Goal: Task Accomplishment & Management: Complete application form

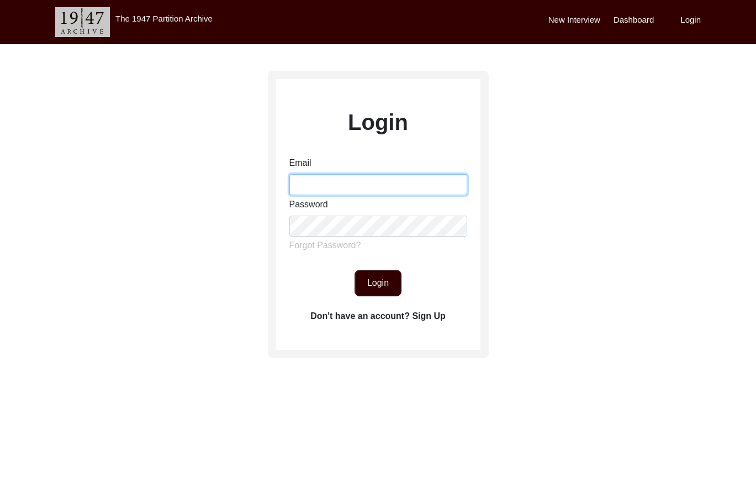
click at [341, 178] on input "Email" at bounding box center [379, 184] width 178 height 21
type input "[EMAIL_ADDRESS][DOMAIN_NAME]"
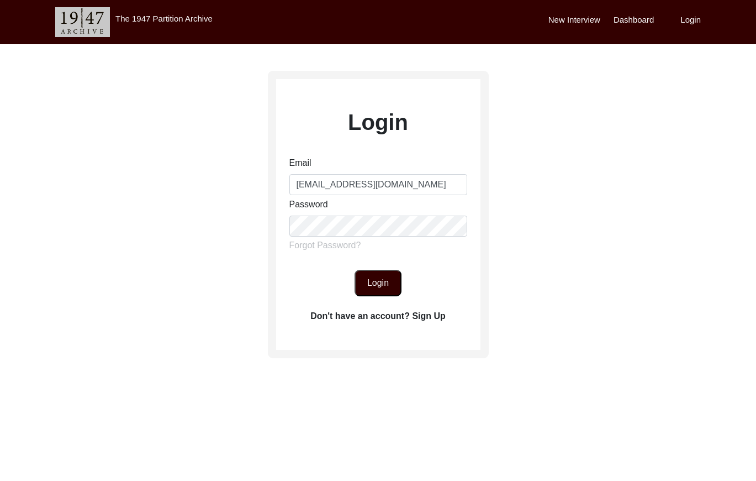
click at [386, 284] on button "Login" at bounding box center [378, 283] width 47 height 27
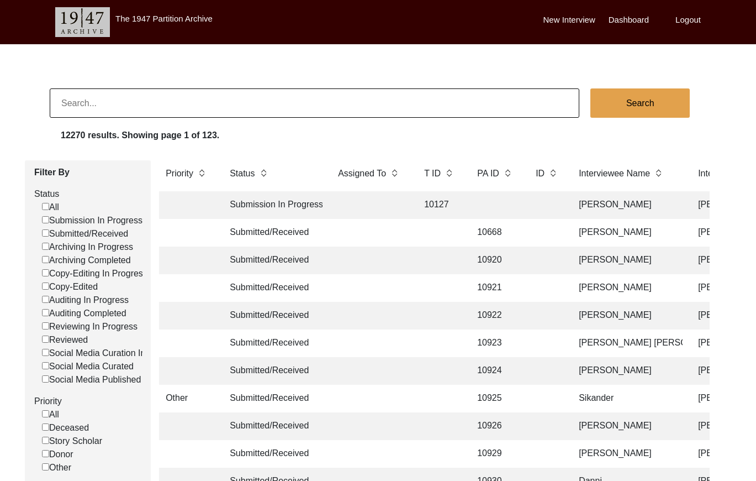
click at [44, 234] on input "Submitted/Received" at bounding box center [45, 232] width 7 height 7
checkbox input "false"
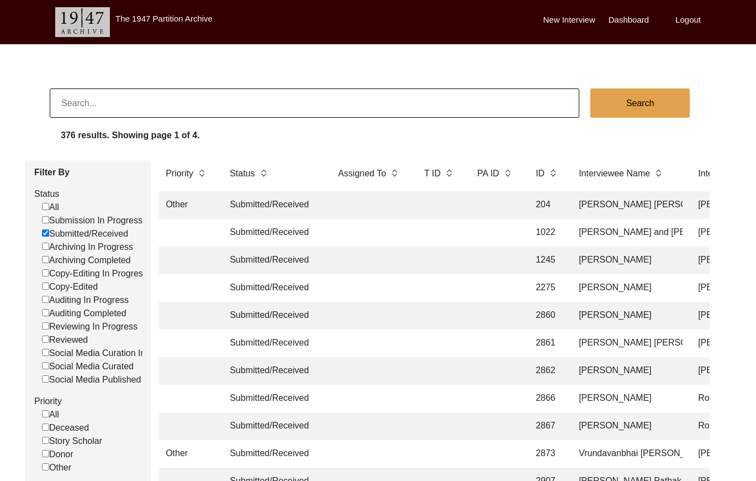
click at [233, 99] on input at bounding box center [315, 102] width 530 height 29
paste input "T13569"
click at [69, 103] on input "T13569" at bounding box center [315, 102] width 530 height 29
type input "13569"
checkbox input "false"
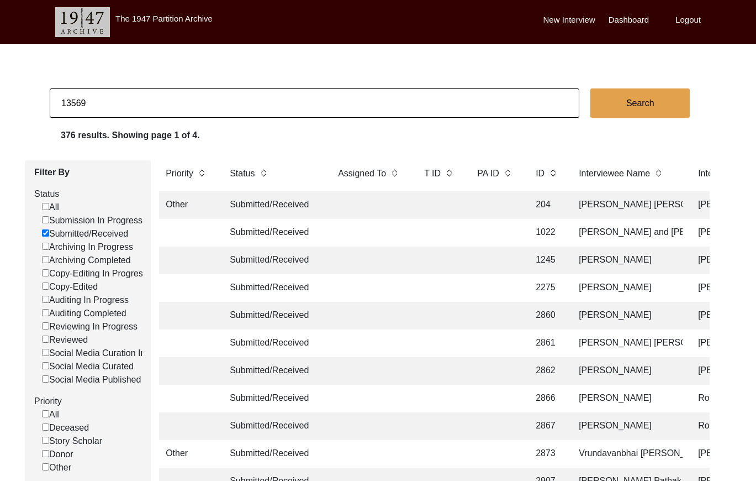
checkbox input "false"
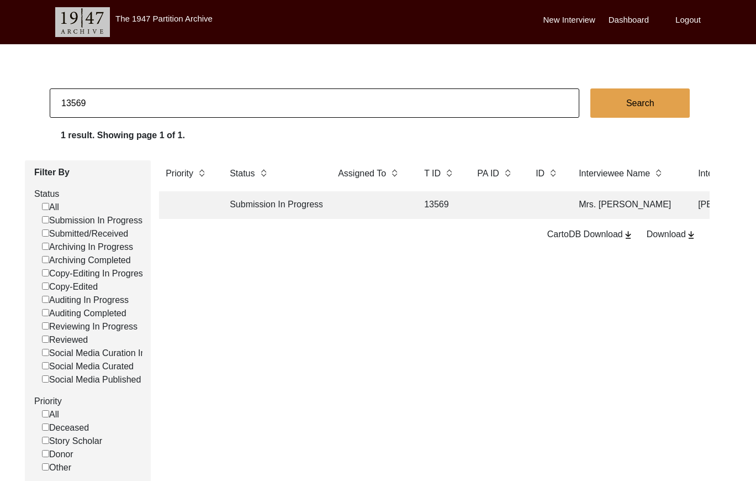
click at [450, 210] on td "13569" at bounding box center [440, 205] width 44 height 28
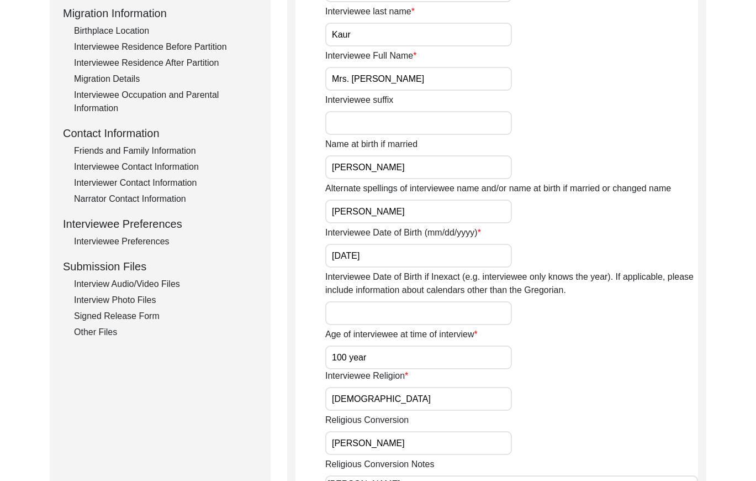
scroll to position [295, 0]
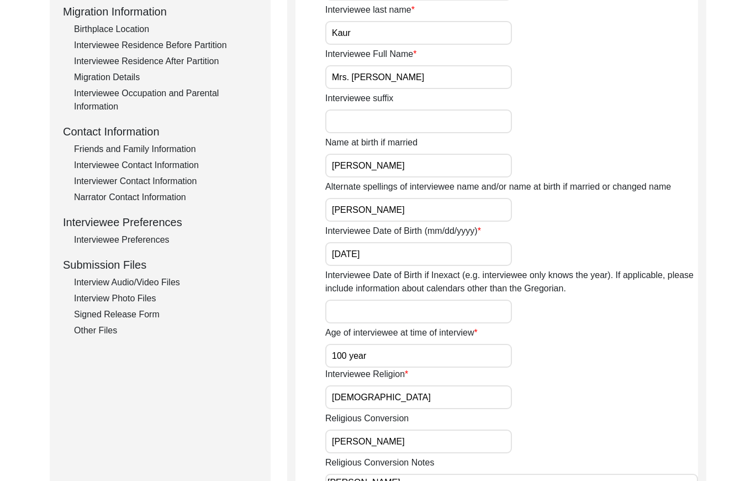
click at [165, 143] on div "Friends and Family Information" at bounding box center [165, 149] width 183 height 13
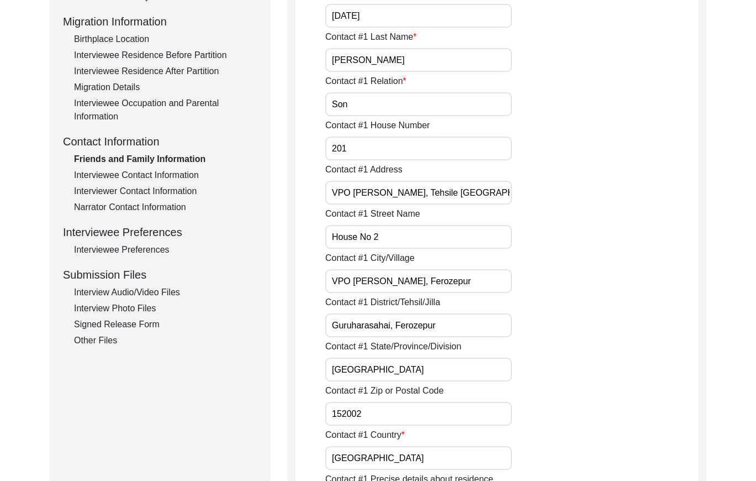
scroll to position [283, 0]
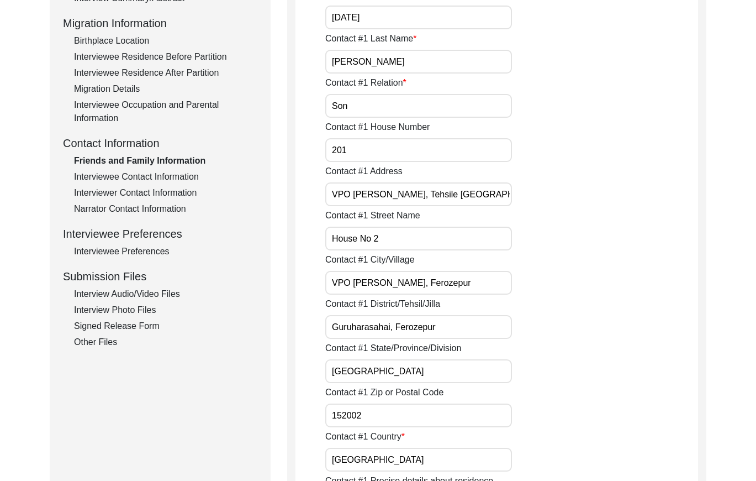
click at [155, 193] on div "Interviewer Contact Information" at bounding box center [165, 192] width 183 height 13
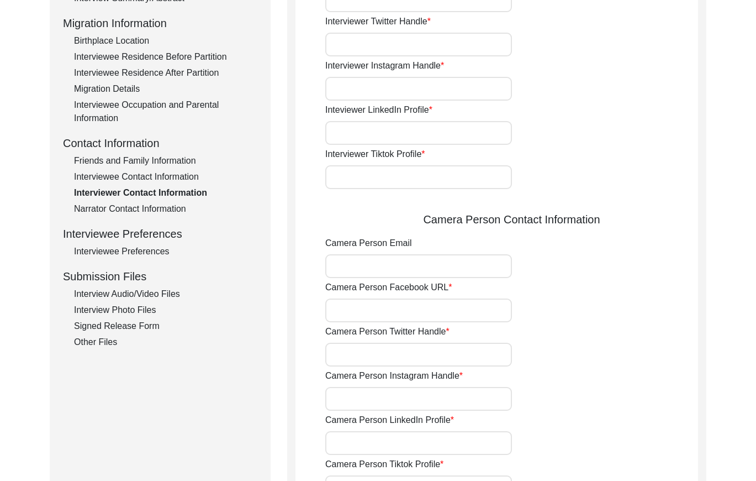
type input "8427468272"
type input "[EMAIL_ADDRESS][DOMAIN_NAME]"
type input "rajbatth0101"
type input "[PERSON_NAME]"
type input "[EMAIL_ADDRESS][DOMAIN_NAME]"
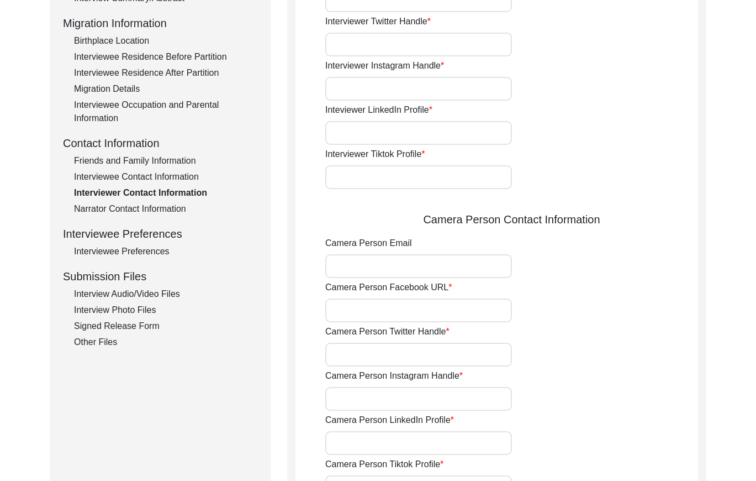
type input "[PERSON_NAME]"
type input "8427468272"
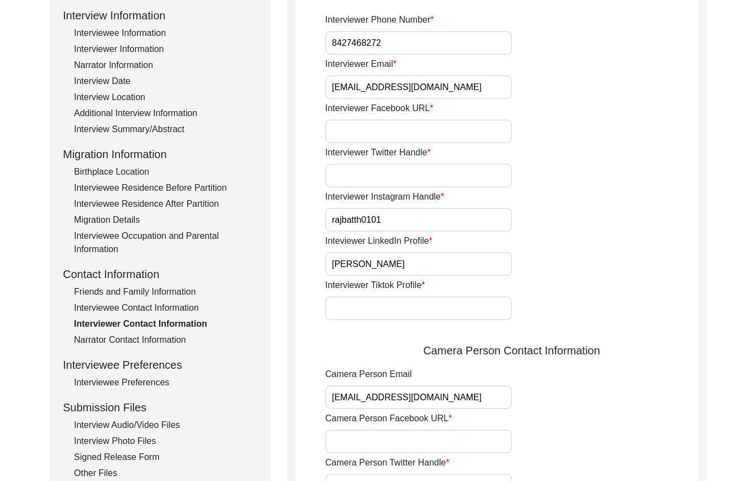
scroll to position [157, 0]
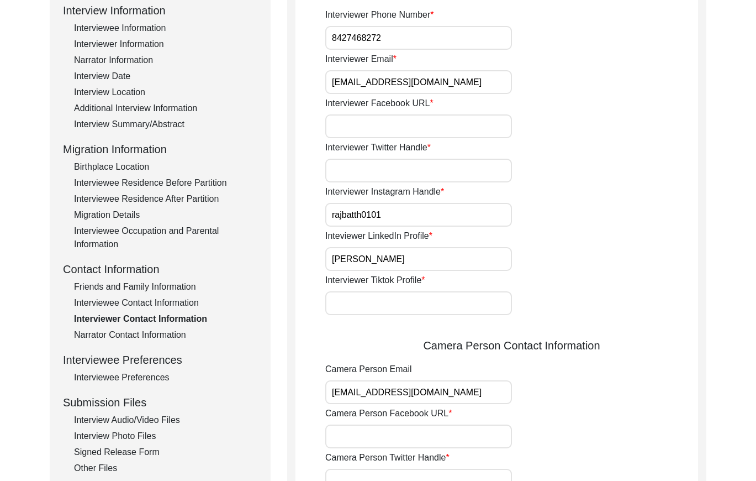
click at [177, 288] on div "Friends and Family Information" at bounding box center [165, 286] width 183 height 13
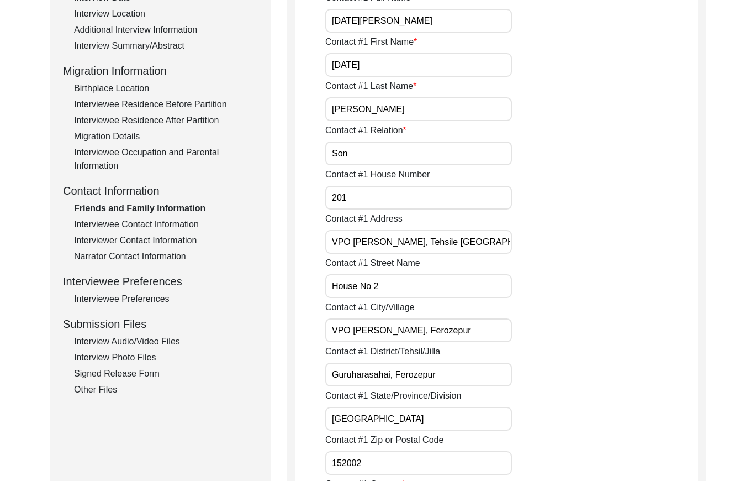
scroll to position [233, 0]
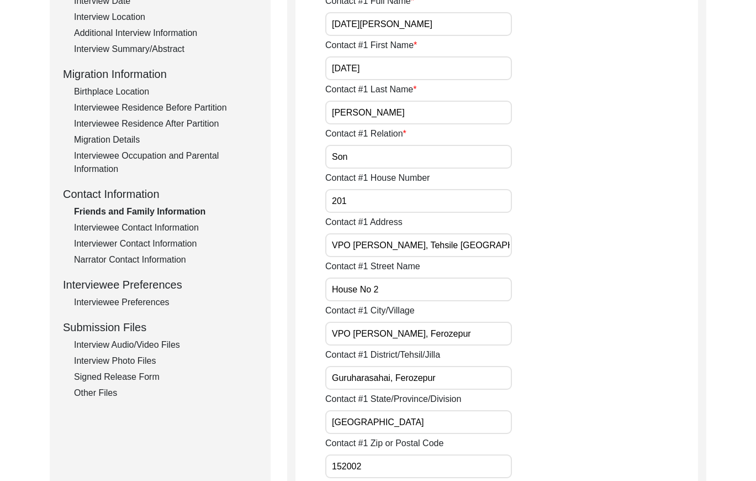
click at [188, 227] on div "Interviewee Contact Information" at bounding box center [165, 227] width 183 height 13
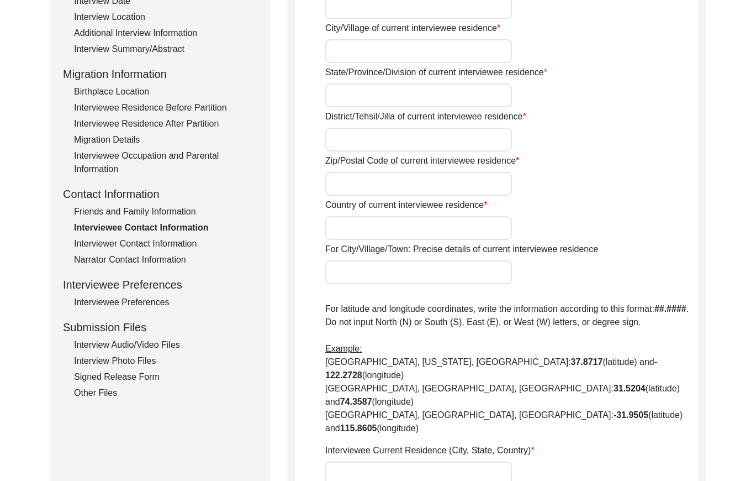
type input "200"
type input "2nd"
type input "VPO [PERSON_NAME], Ferozepur"
type input "[GEOGRAPHIC_DATA]"
type input "Ferozepur"
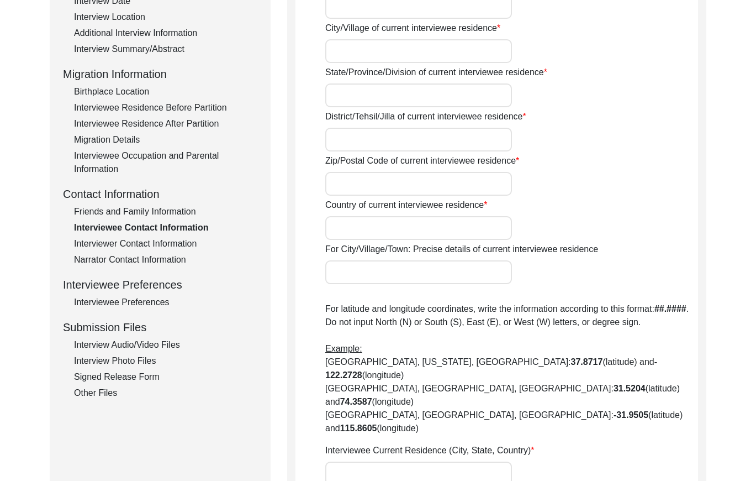
type input "152002"
type input "[GEOGRAPHIC_DATA]"
type input "Ferozepur"
type input "[GEOGRAPHIC_DATA]"
type input "30.9331° N"
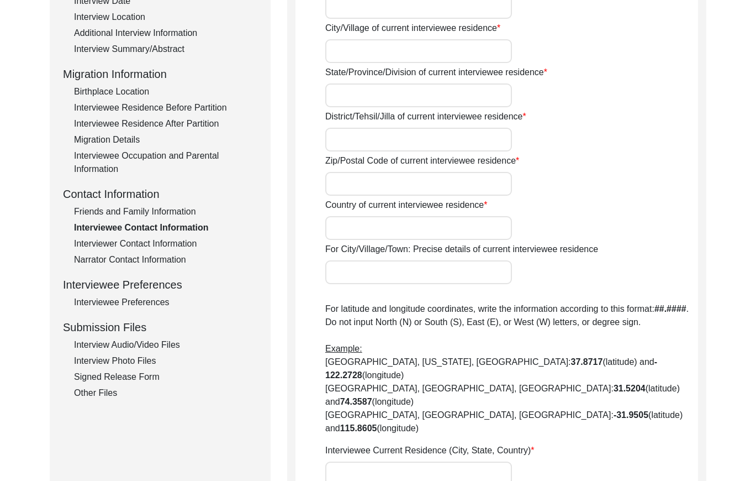
type input "74.6225° E"
type input "9463080165"
type input "[EMAIL_ADDRESS][DOMAIN_NAME]"
type textarea "[PERSON_NAME]"
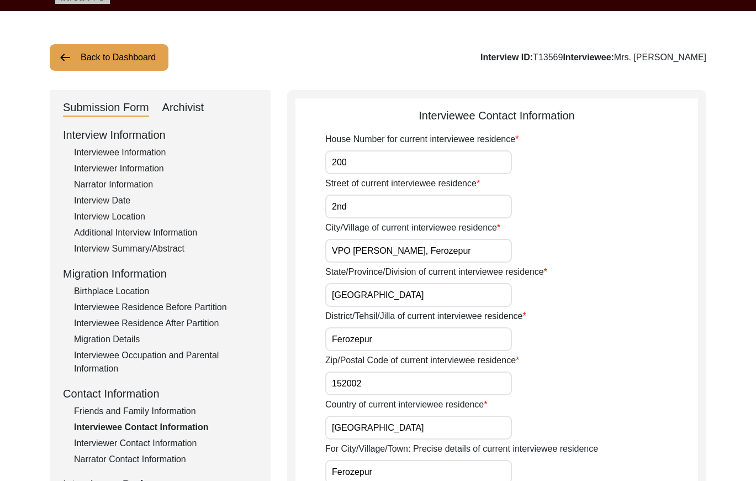
scroll to position [0, 0]
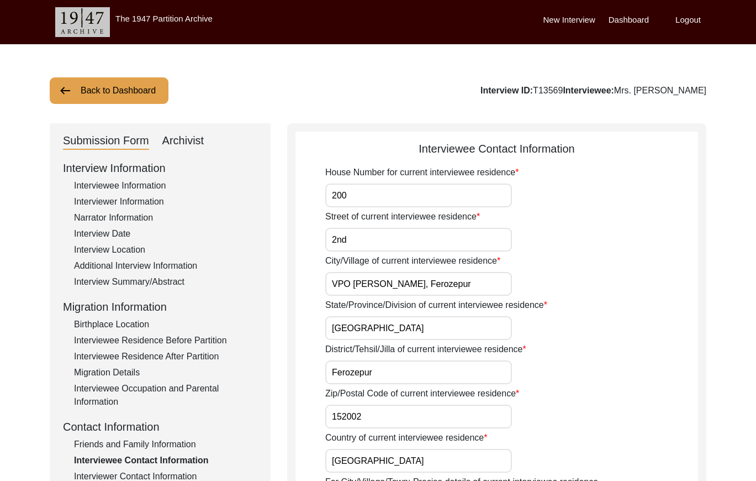
click at [97, 99] on button "Back to Dashboard" at bounding box center [109, 90] width 119 height 27
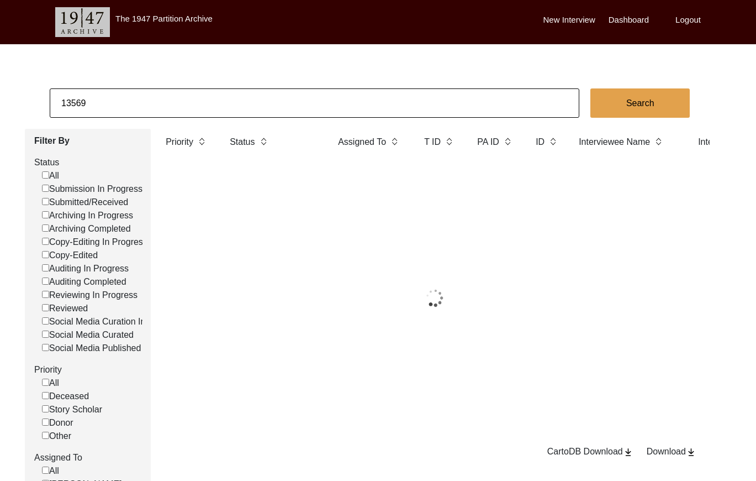
click at [146, 98] on input "13569" at bounding box center [315, 102] width 530 height 29
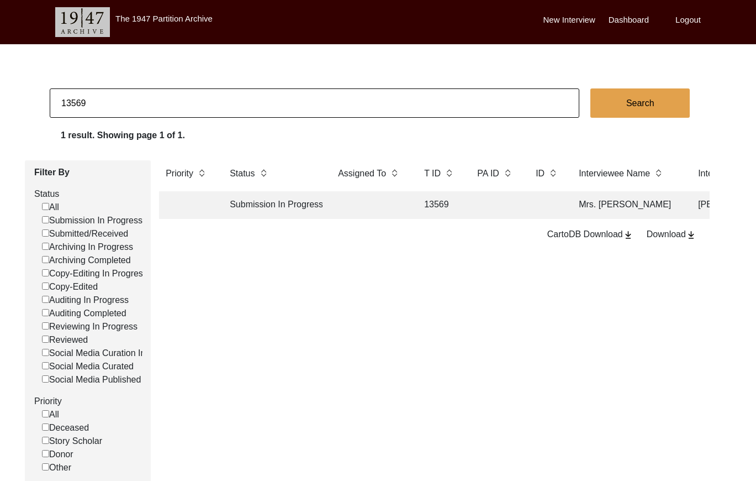
click at [146, 98] on input "13569" at bounding box center [315, 102] width 530 height 29
paste input "T13567"
type input "13567"
checkbox input "false"
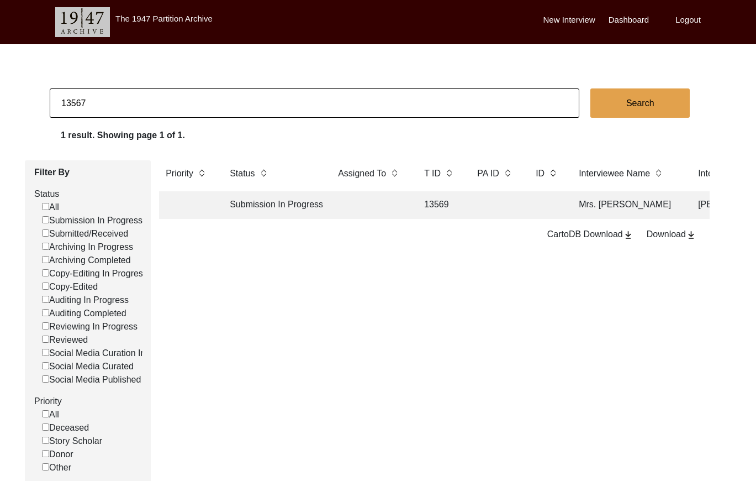
checkbox input "false"
click at [408, 207] on td at bounding box center [370, 205] width 77 height 28
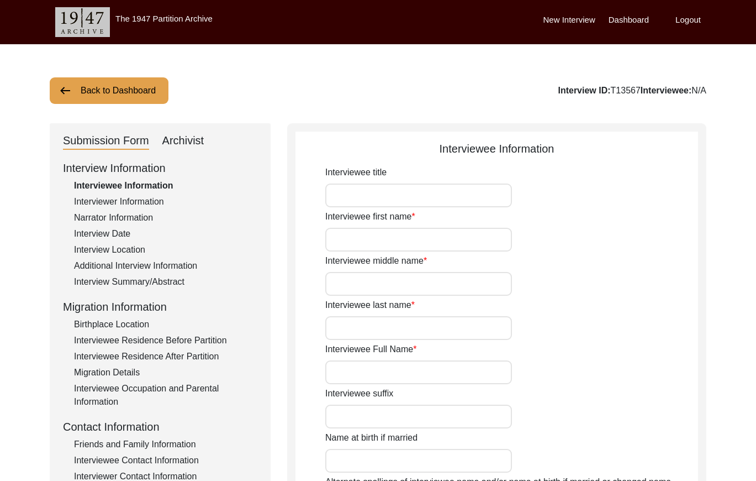
type input "Mrs."
type input "Giyan"
type input "Kaur"
type input "[PERSON_NAME]"
type input "Kailo"
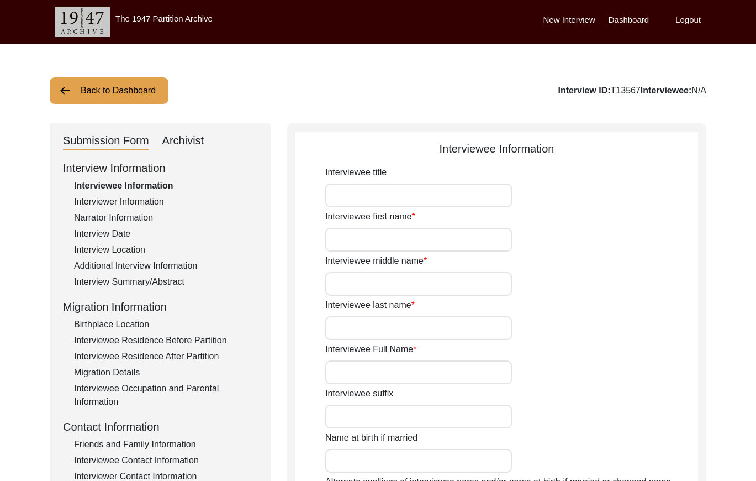
type input "[PERSON_NAME]"
type input "[DATE]"
type input "1 year"
type input "[DEMOGRAPHIC_DATA]"
type input "[PERSON_NAME]"
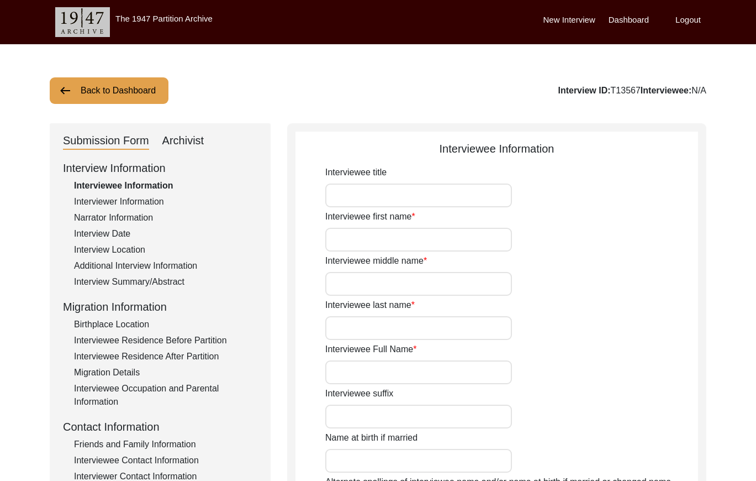
type textarea "[PERSON_NAME]"
type input "Punjabi"
type input "[DEMOGRAPHIC_DATA]"
type input "Jatt"
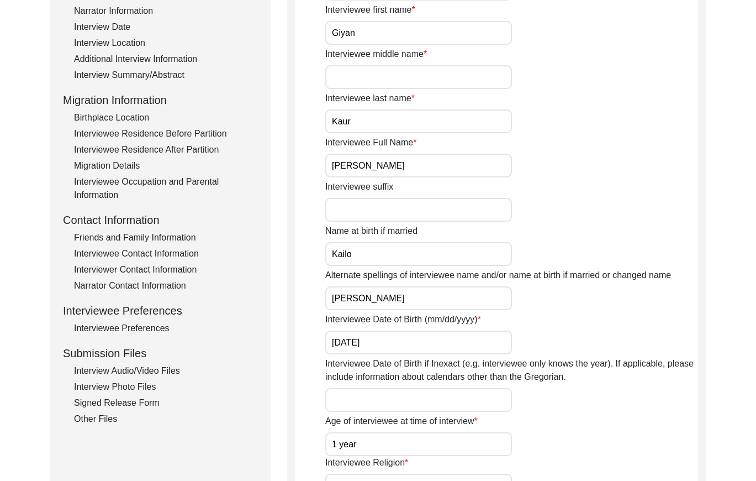
scroll to position [269, 0]
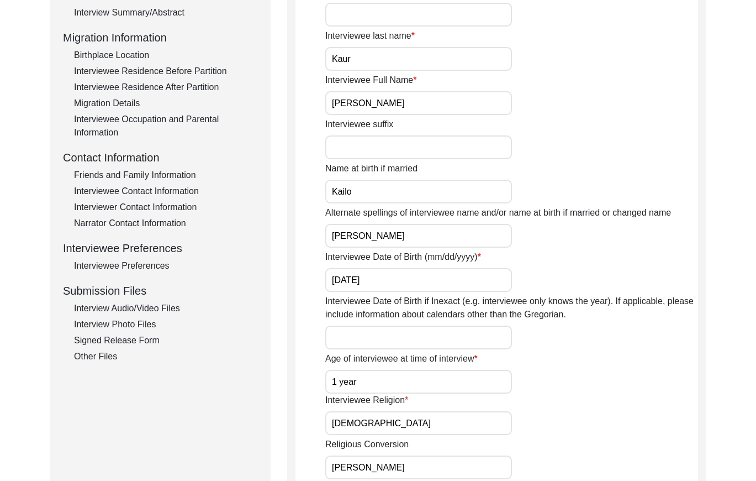
click at [156, 192] on div "Interviewee Contact Information" at bounding box center [165, 191] width 183 height 13
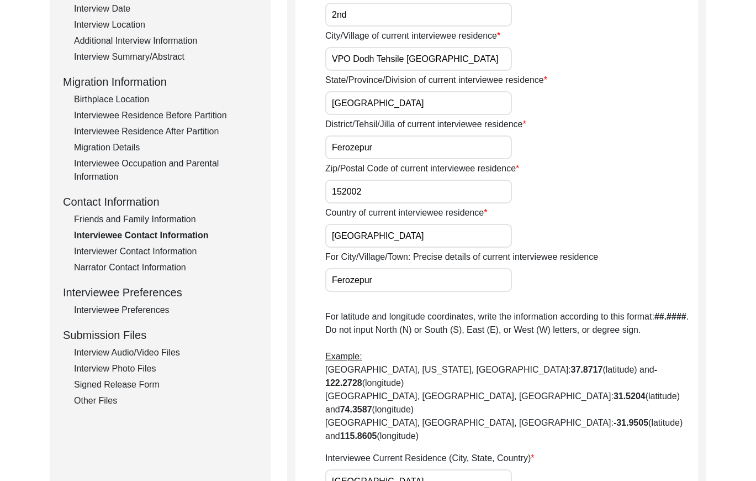
scroll to position [216, 0]
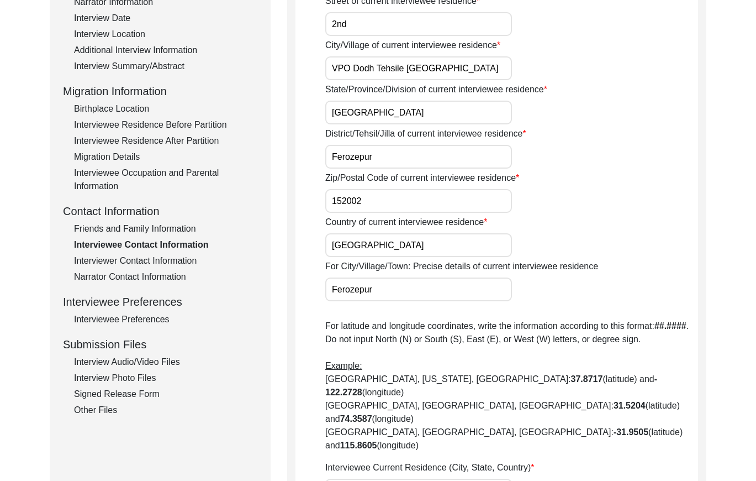
drag, startPoint x: 150, startPoint y: 361, endPoint x: 156, endPoint y: 356, distance: 7.9
click at [150, 361] on div "Interview Audio/Video Files" at bounding box center [165, 361] width 183 height 13
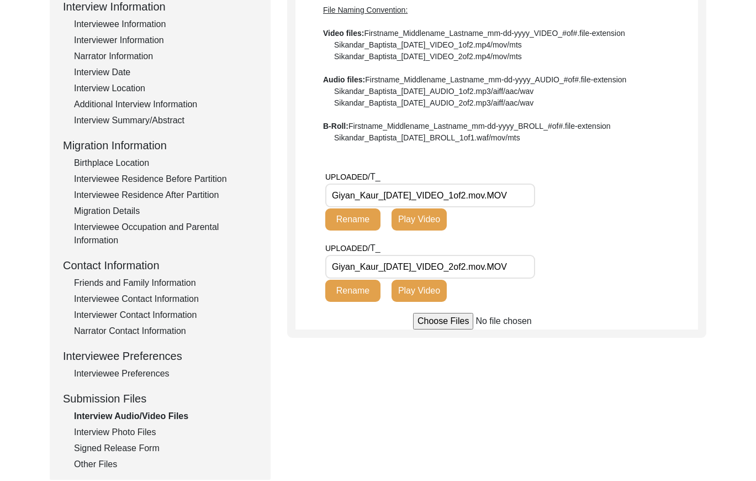
scroll to position [160, 0]
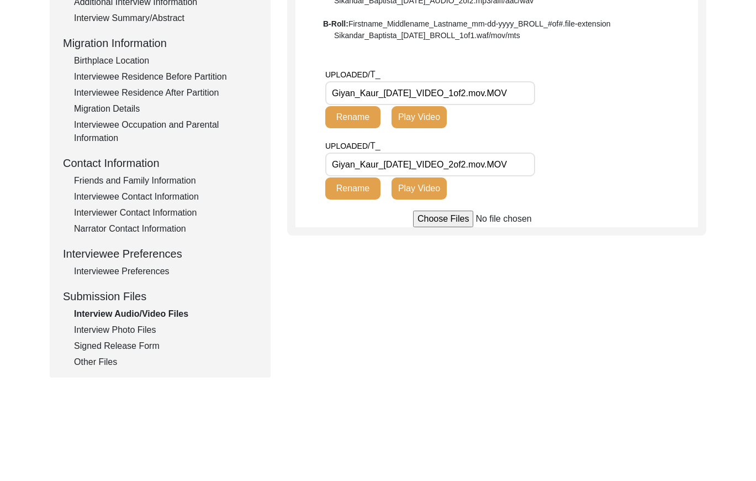
click at [130, 346] on div "Signed Release Form" at bounding box center [165, 345] width 183 height 13
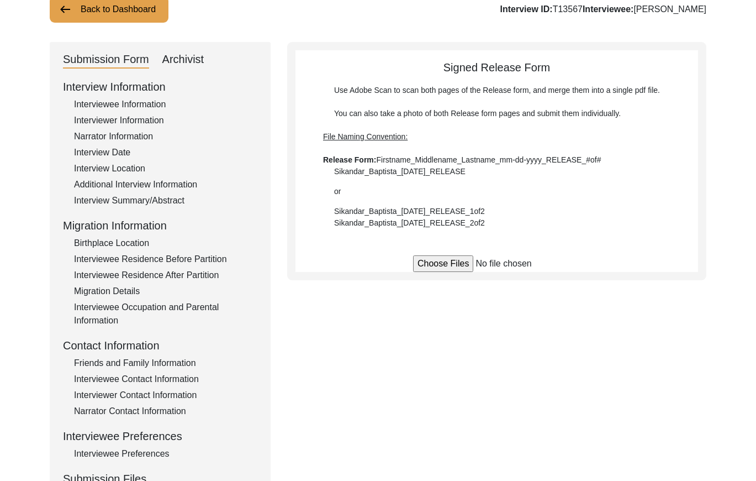
scroll to position [0, 0]
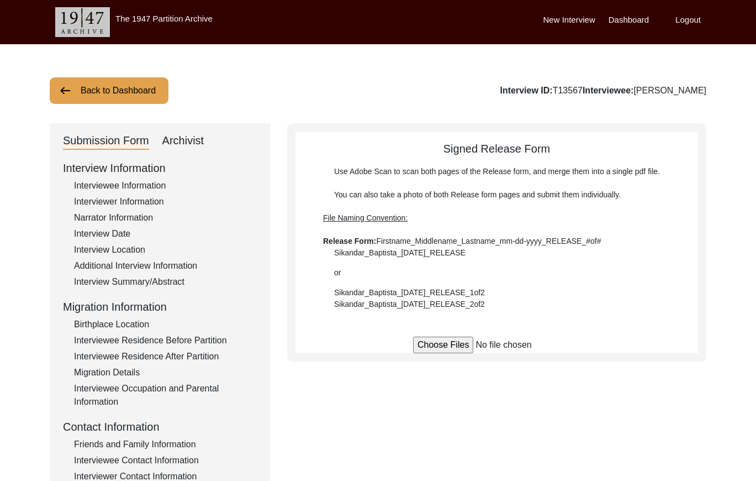
click at [131, 93] on button "Back to Dashboard" at bounding box center [109, 90] width 119 height 27
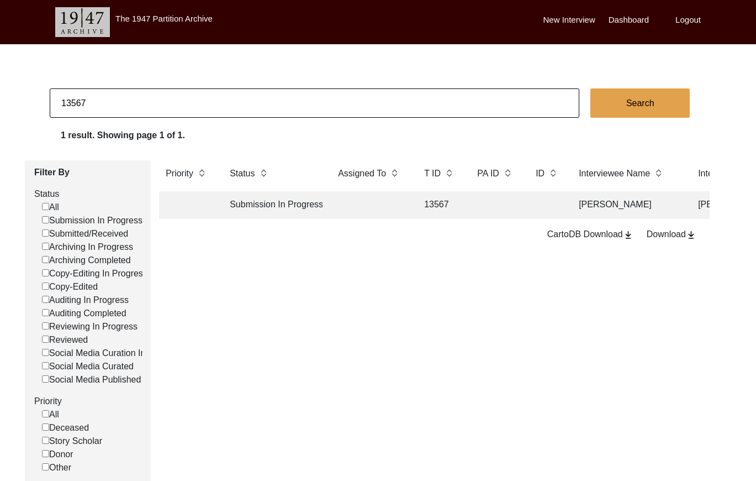
click at [167, 105] on input "13567" at bounding box center [315, 102] width 530 height 29
click at [167, 104] on input "13567" at bounding box center [315, 102] width 530 height 29
paste input "[PERSON_NAME]"
type input "[PERSON_NAME]"
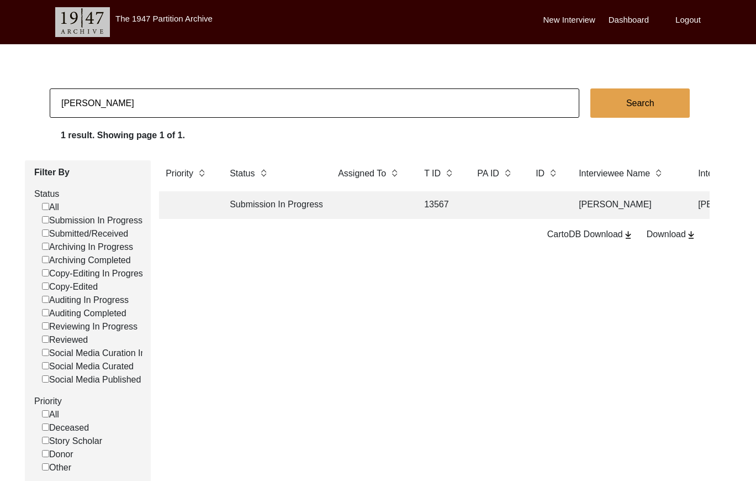
checkbox input "false"
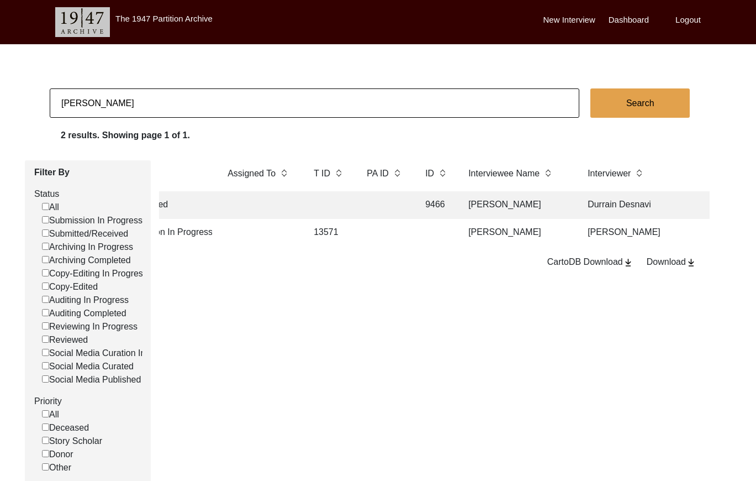
scroll to position [0, 124]
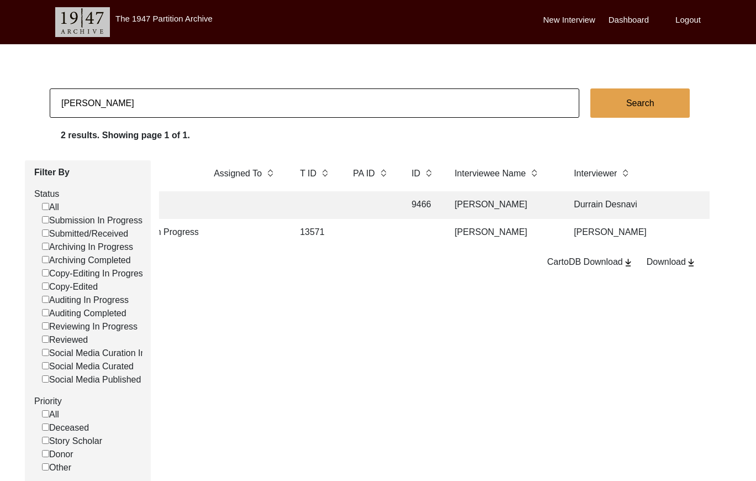
click at [589, 237] on td "[PERSON_NAME]" at bounding box center [664, 233] width 193 height 28
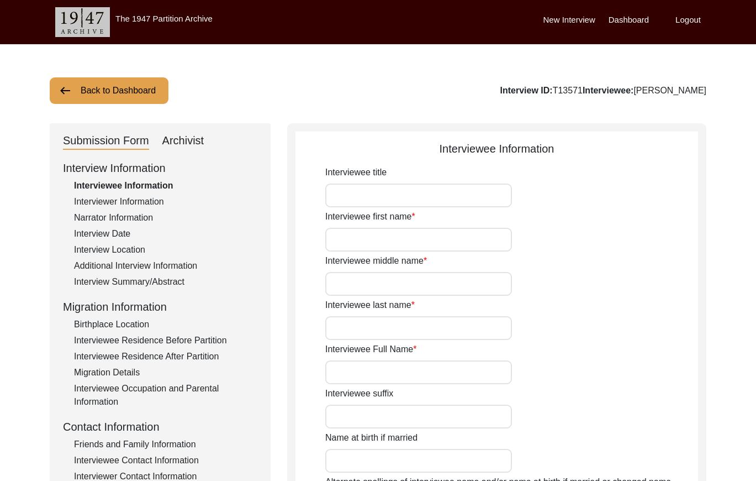
type input "Mrs."
type input "[PERSON_NAME]"
type input "Kaur"
type input "[PERSON_NAME]"
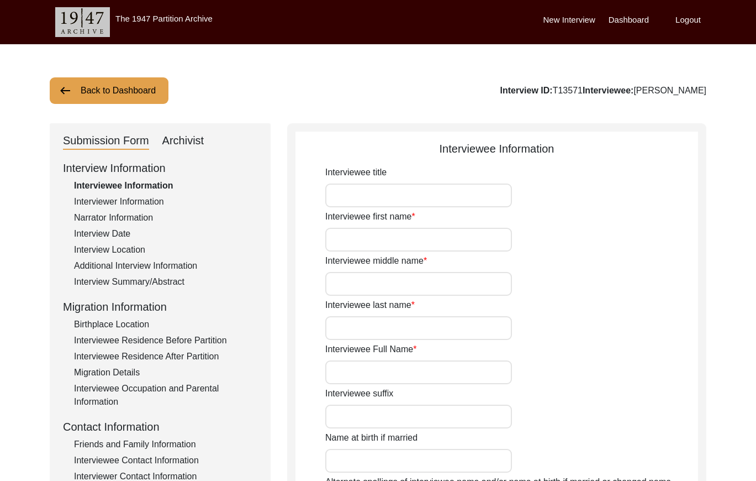
type input "[PERSON_NAME]"
type input "[DATE]"
type input "79 years"
type input "[DEMOGRAPHIC_DATA]"
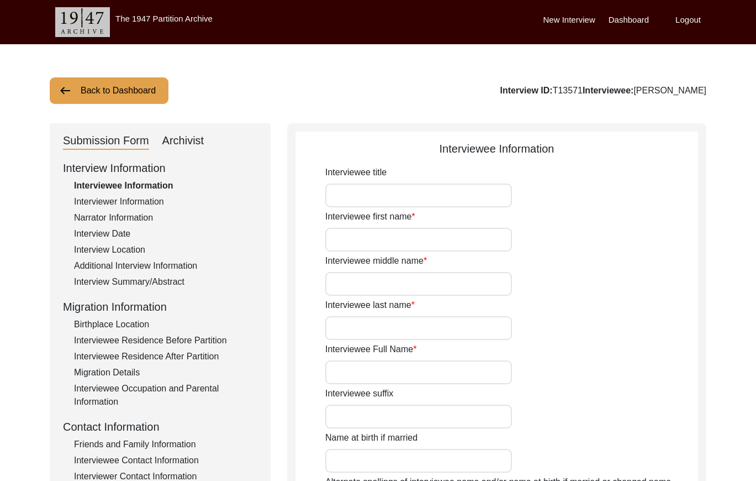
type input "[PERSON_NAME]"
type textarea "[PERSON_NAME]"
type input "Punjabi"
type input "[GEOGRAPHIC_DATA]"
type input "[DEMOGRAPHIC_DATA]"
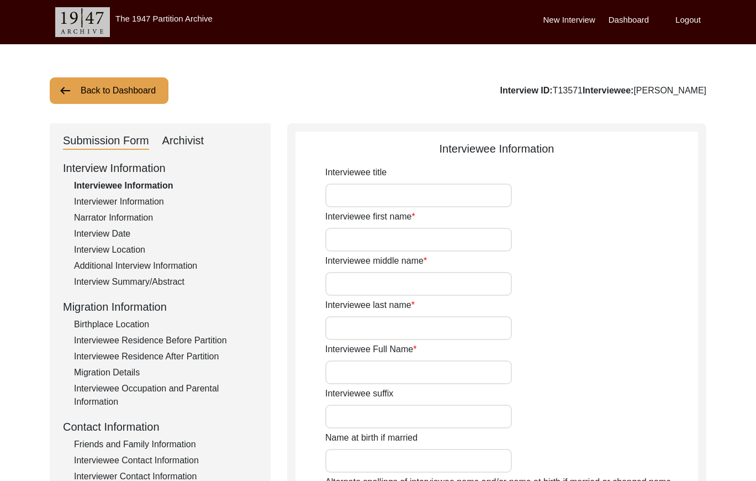
type input "Jatt"
drag, startPoint x: 581, startPoint y: 89, endPoint x: 550, endPoint y: 88, distance: 30.9
click at [550, 88] on div "Interview ID: T13571 Interviewee: [PERSON_NAME]" at bounding box center [604, 90] width 206 height 13
copy div "T13571"
click at [161, 201] on div "Interviewer Information" at bounding box center [165, 201] width 183 height 13
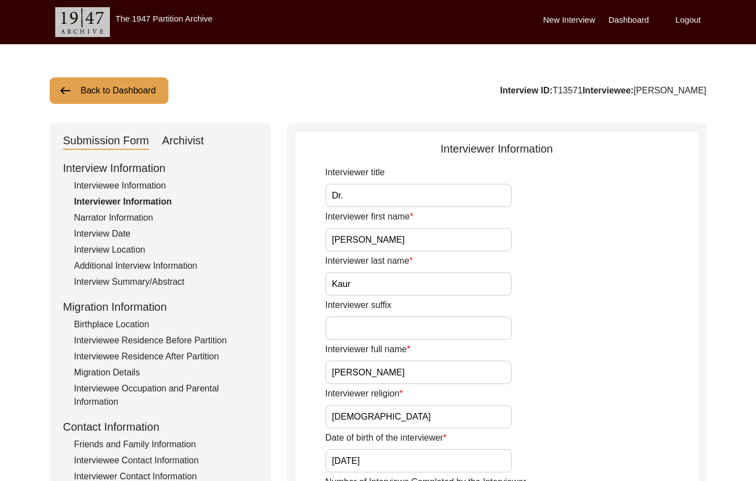
click at [135, 218] on div "Narrator Information" at bounding box center [165, 217] width 183 height 13
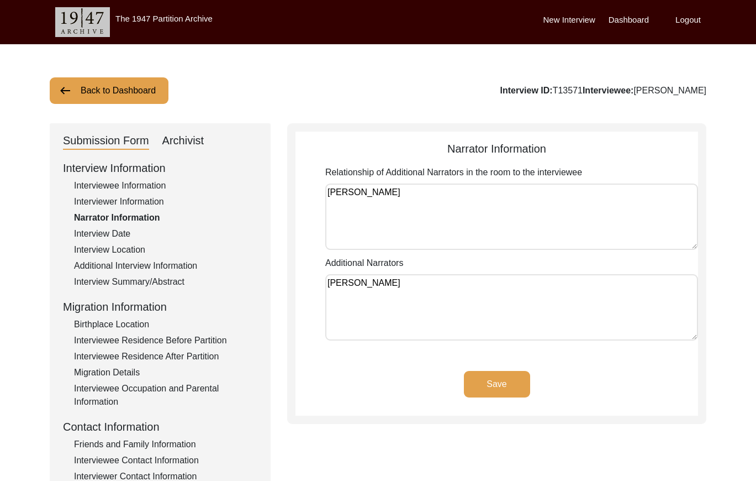
drag, startPoint x: 93, startPoint y: 233, endPoint x: 98, endPoint y: 232, distance: 5.6
click at [95, 233] on div "Interview Date" at bounding box center [165, 233] width 183 height 13
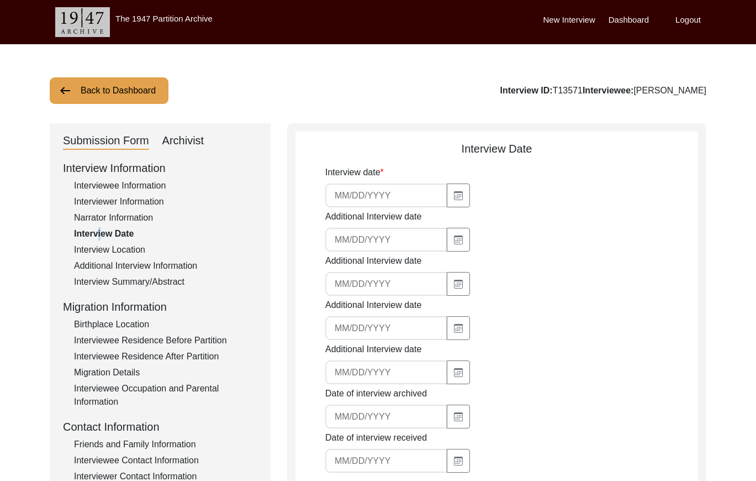
type input "[DATE]"
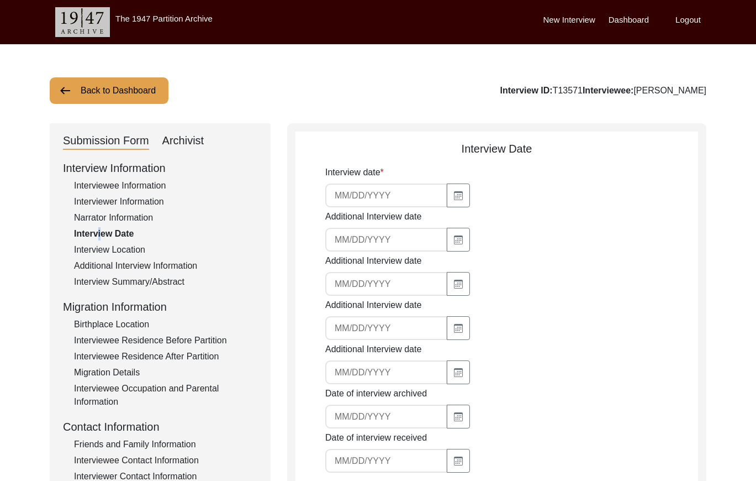
type input "[DATE]"
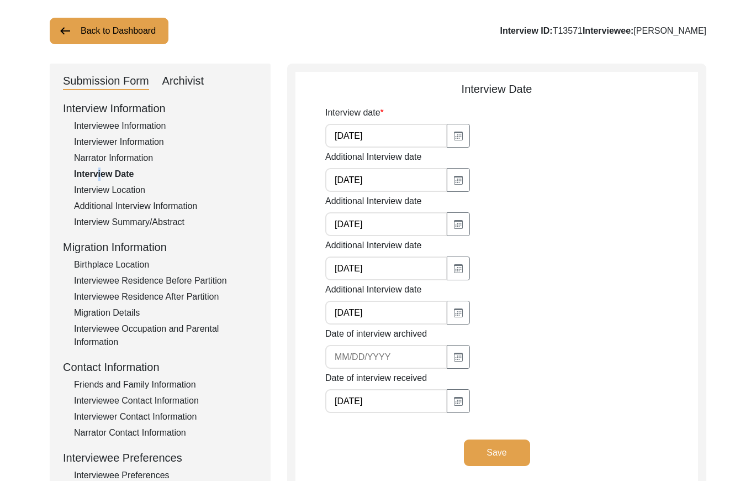
scroll to position [39, 0]
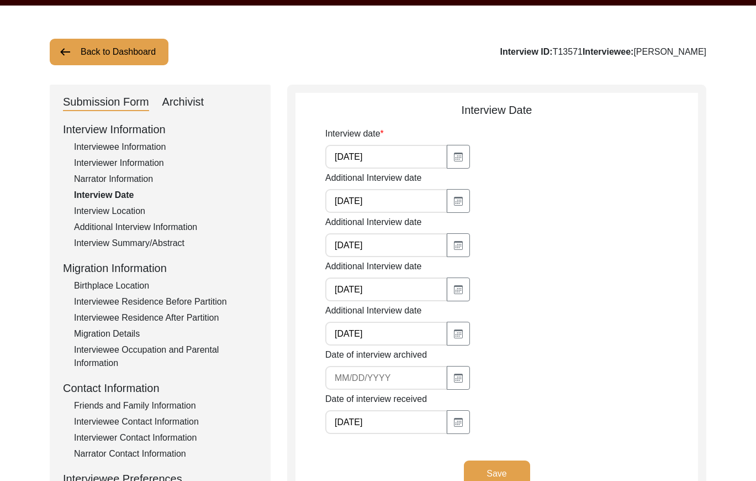
click at [130, 208] on div "Interview Location" at bounding box center [165, 210] width 183 height 13
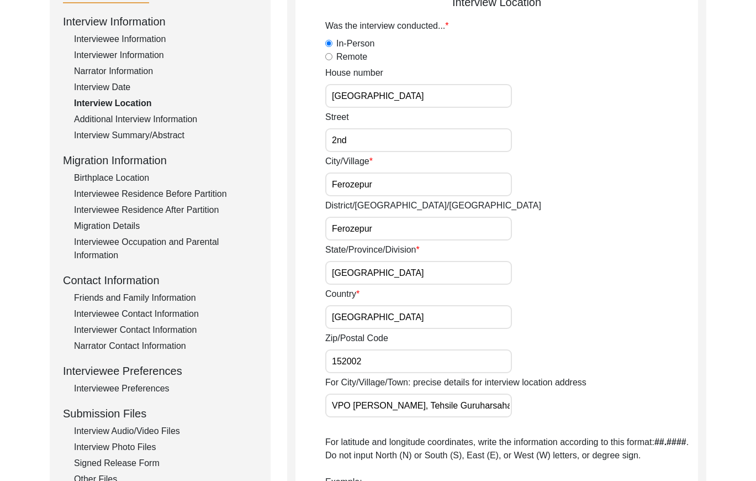
scroll to position [81, 0]
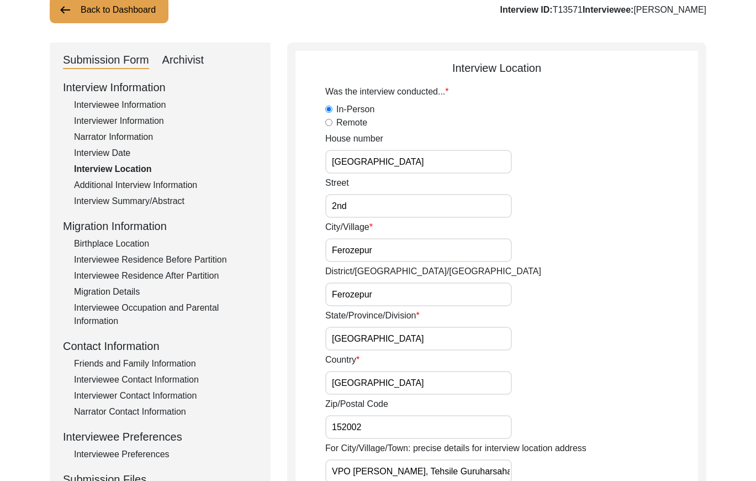
click at [169, 186] on div "Additional Interview Information" at bounding box center [165, 184] width 183 height 13
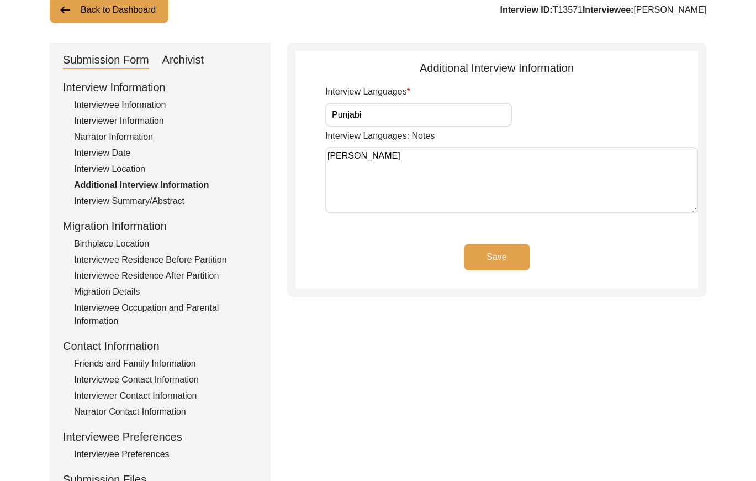
click at [168, 197] on div "Interview Summary/Abstract" at bounding box center [165, 201] width 183 height 13
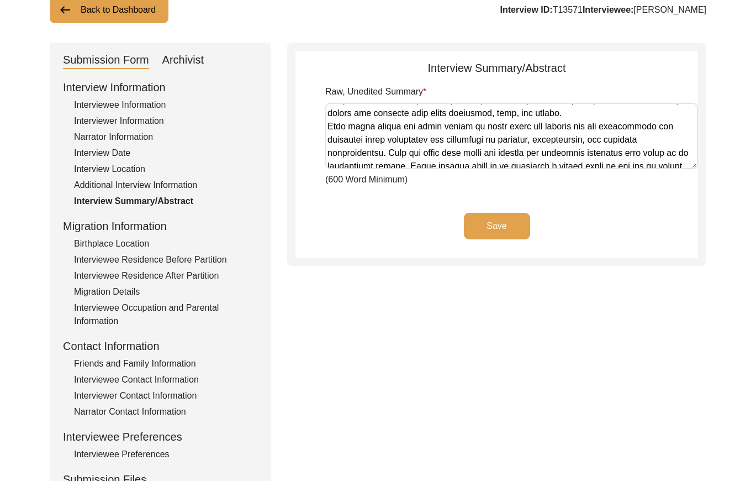
scroll to position [586, 0]
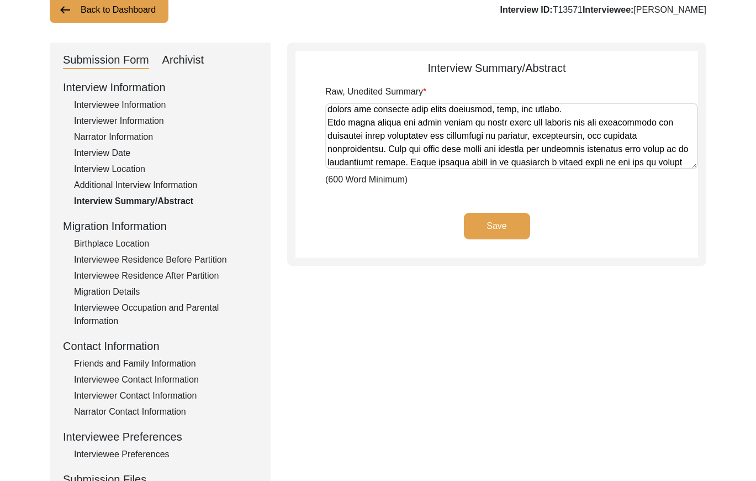
click at [112, 246] on div "Birthplace Location" at bounding box center [165, 243] width 183 height 13
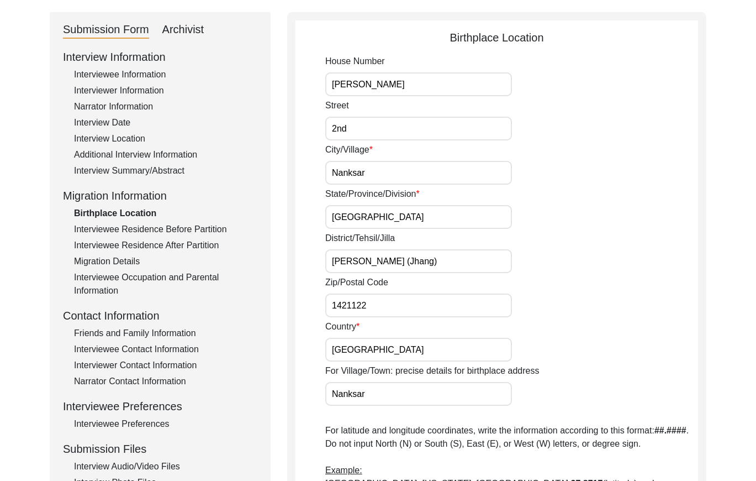
scroll to position [99, 0]
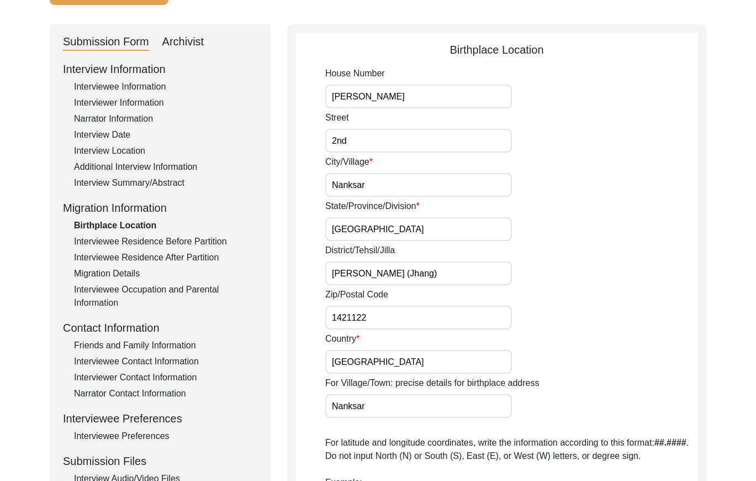
click at [210, 236] on div "Interviewee Residence Before Partition" at bounding box center [165, 241] width 183 height 13
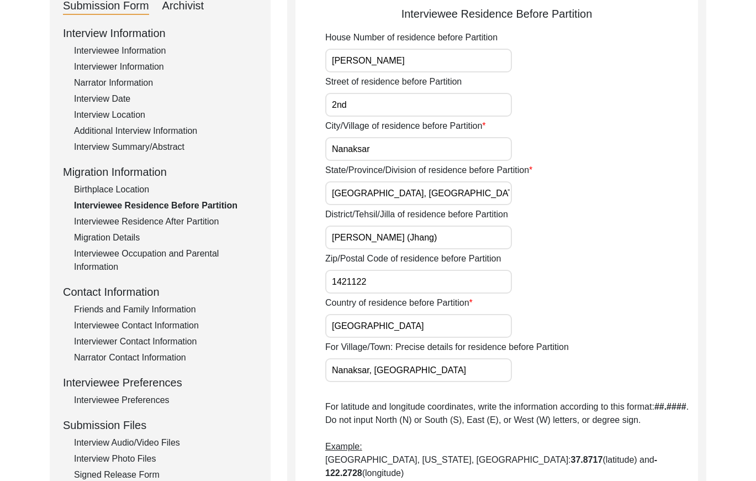
scroll to position [138, 0]
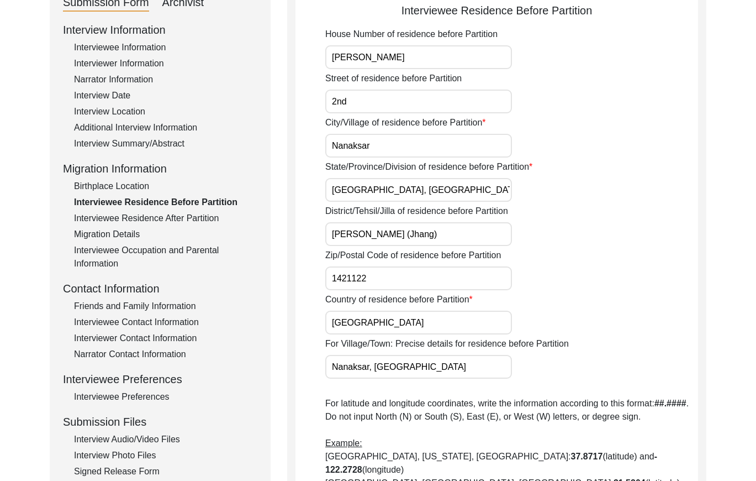
drag, startPoint x: 152, startPoint y: 216, endPoint x: 172, endPoint y: 218, distance: 20.6
click at [152, 216] on div "Interviewee Residence After Partition" at bounding box center [165, 218] width 183 height 13
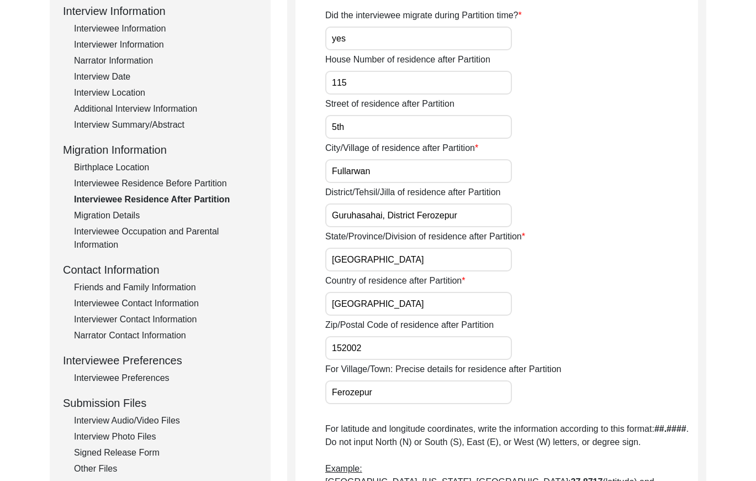
scroll to position [136, 0]
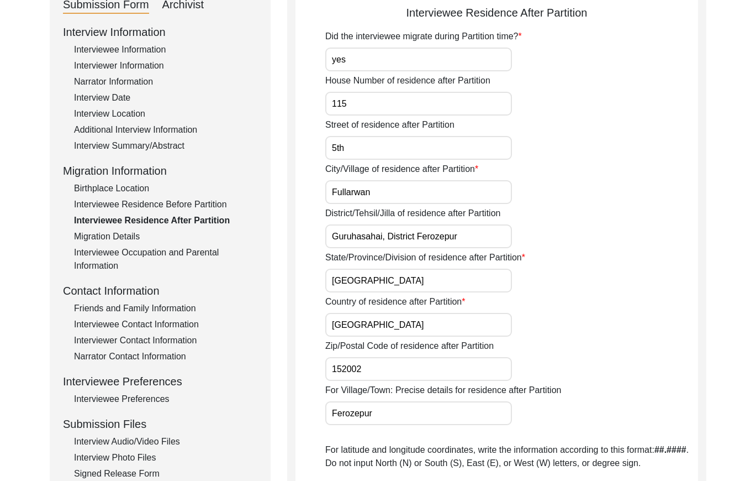
click at [122, 236] on div "Migration Details" at bounding box center [165, 236] width 183 height 13
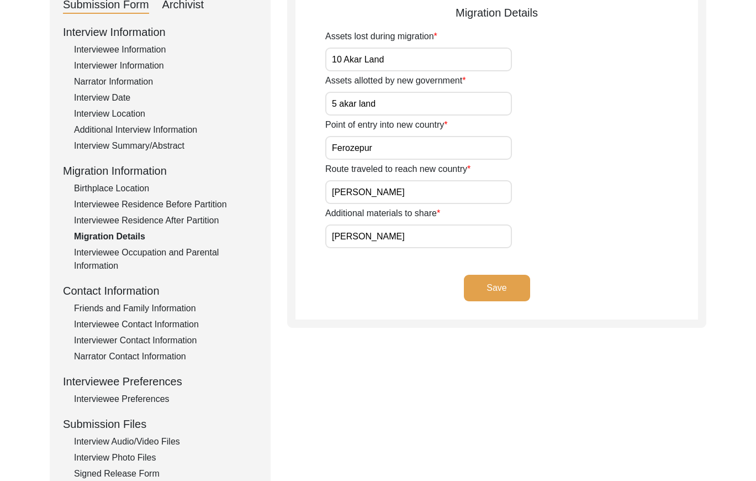
click at [136, 249] on div "Interviewee Occupation and Parental Information" at bounding box center [165, 259] width 183 height 27
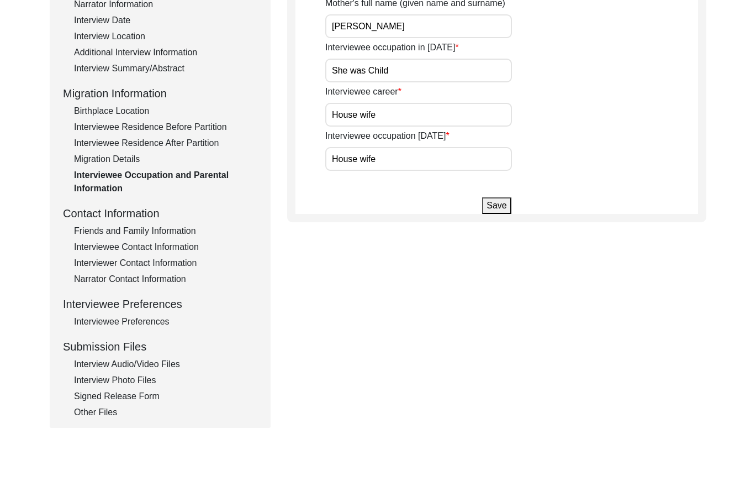
scroll to position [219, 0]
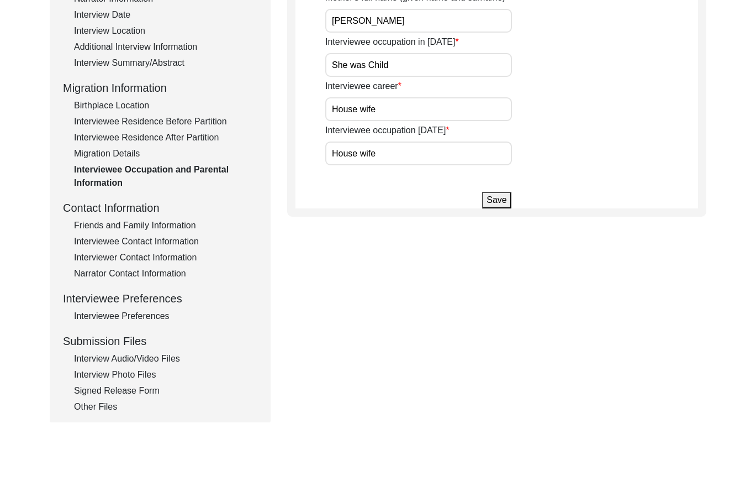
click at [135, 220] on div "Friends and Family Information" at bounding box center [165, 225] width 183 height 13
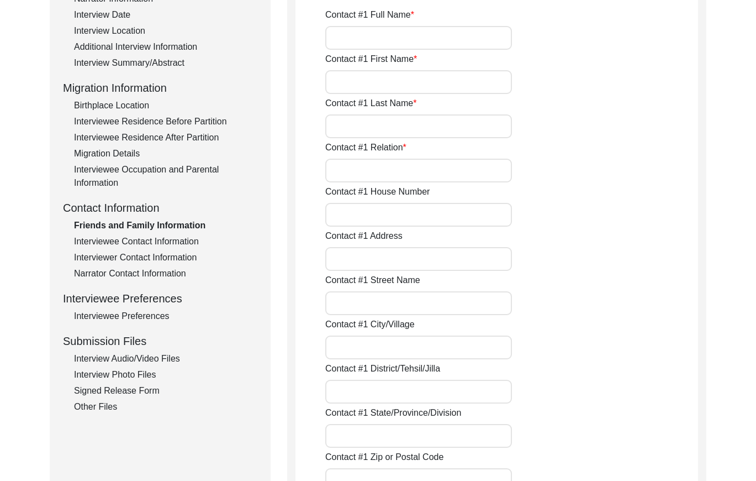
type input "[PERSON_NAME]"
type input "grand son"
type input "[GEOGRAPHIC_DATA]"
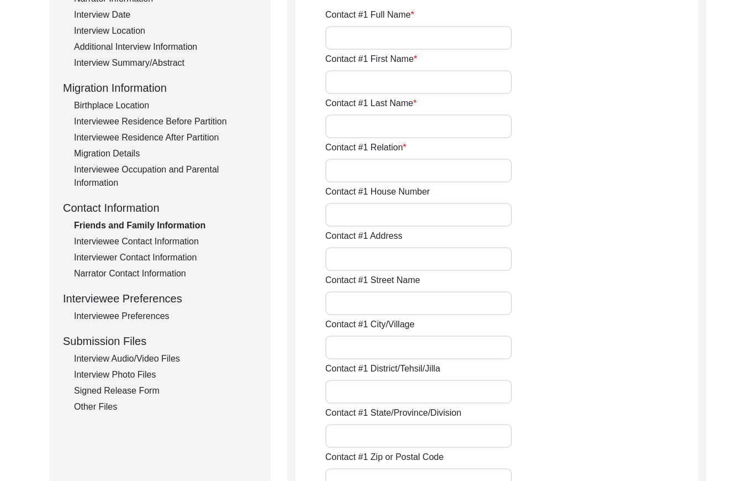
type input "VPO [PERSON_NAME]"
type input "[PERSON_NAME]"
type input "VPO [PERSON_NAME]"
type input "Guruharasahai, Ferozepur"
type input "[GEOGRAPHIC_DATA]"
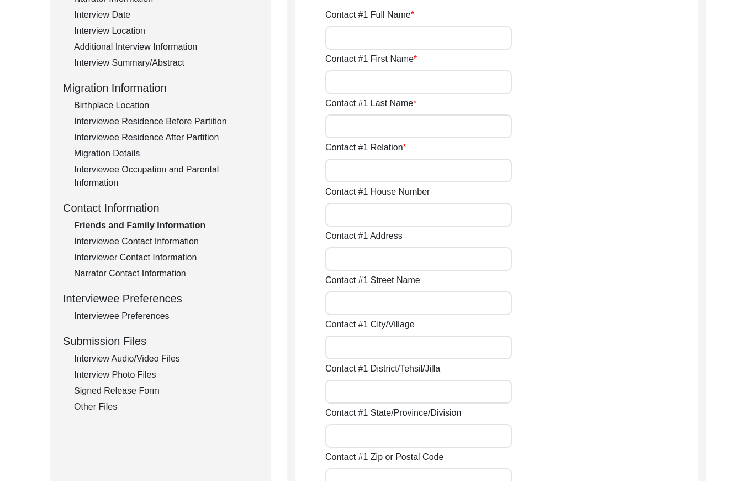
type input "152002"
type input "[GEOGRAPHIC_DATA]"
type input "8544812302"
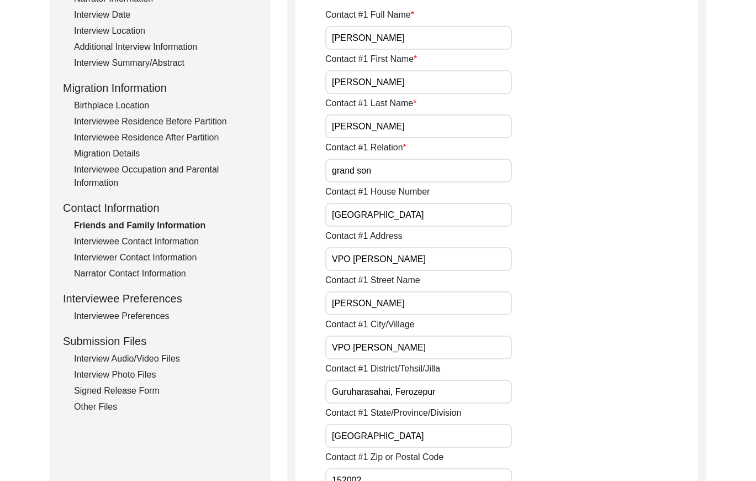
type input "[EMAIL_ADDRESS][DOMAIN_NAME]"
type input "[PERSON_NAME]"
type input "Grand son"
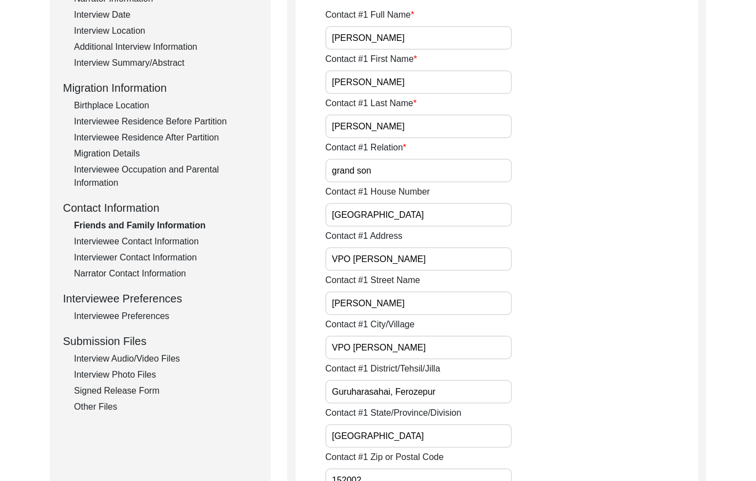
type input "[GEOGRAPHIC_DATA]"
type input "VPO [PERSON_NAME]"
type input "[PERSON_NAME]"
type input "VPO [PERSON_NAME]"
type input "[DEMOGRAPHIC_DATA]"
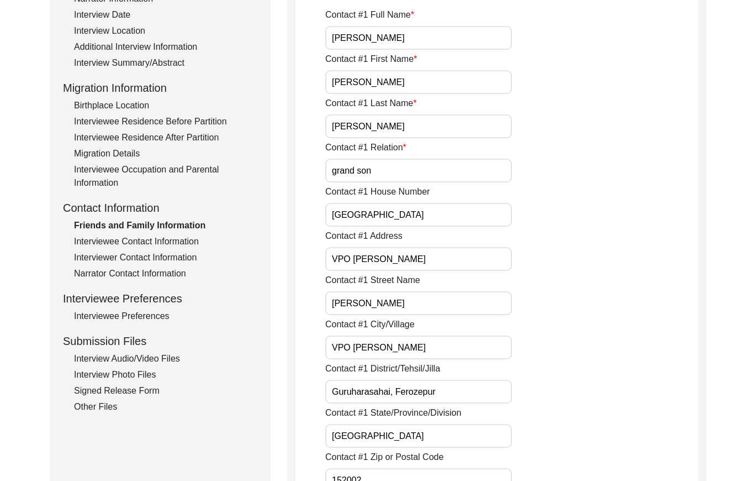
type input "[GEOGRAPHIC_DATA]"
type input "152002"
type input "[GEOGRAPHIC_DATA]"
type input "9781548979"
type input "[EMAIL_ADDRESS][DOMAIN_NAME]"
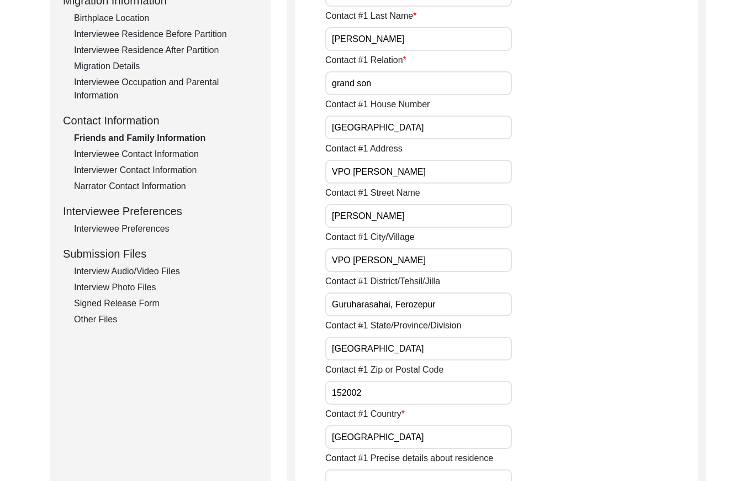
scroll to position [253, 0]
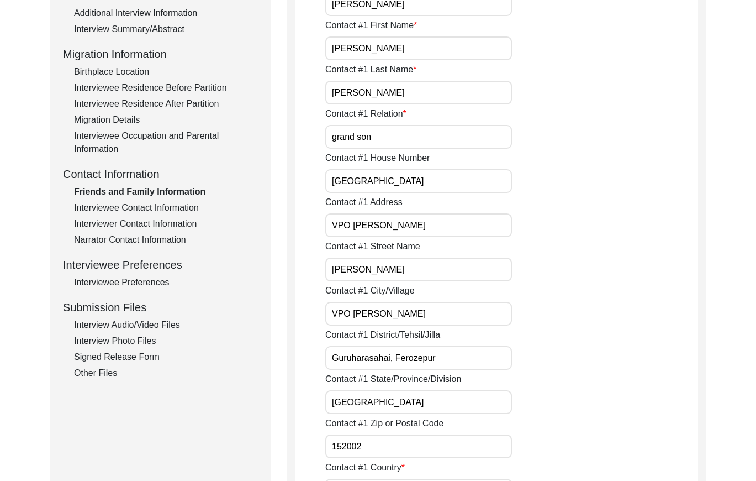
click at [183, 208] on div "Interviewee Contact Information" at bounding box center [165, 207] width 183 height 13
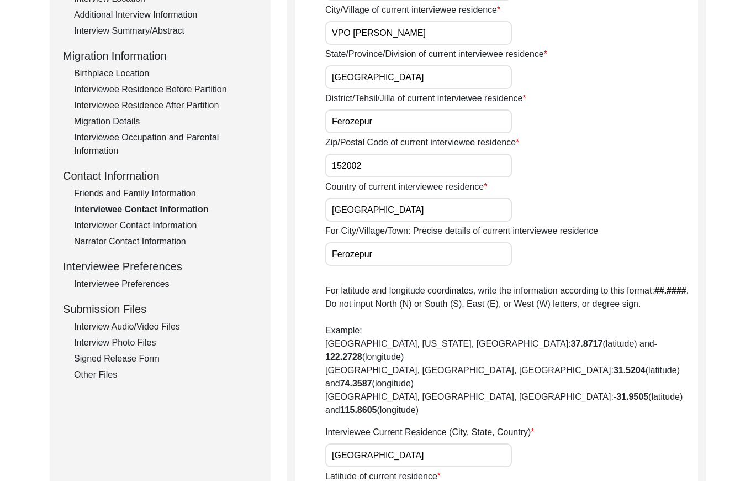
scroll to position [229, 0]
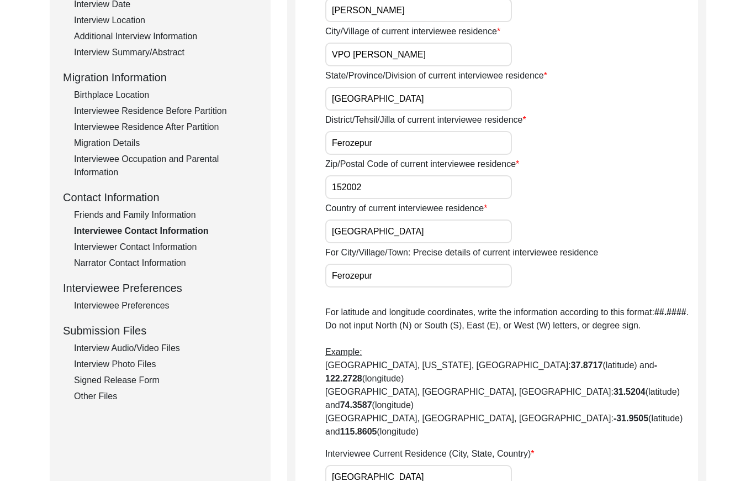
click at [137, 244] on div "Interviewer Contact Information" at bounding box center [165, 246] width 183 height 13
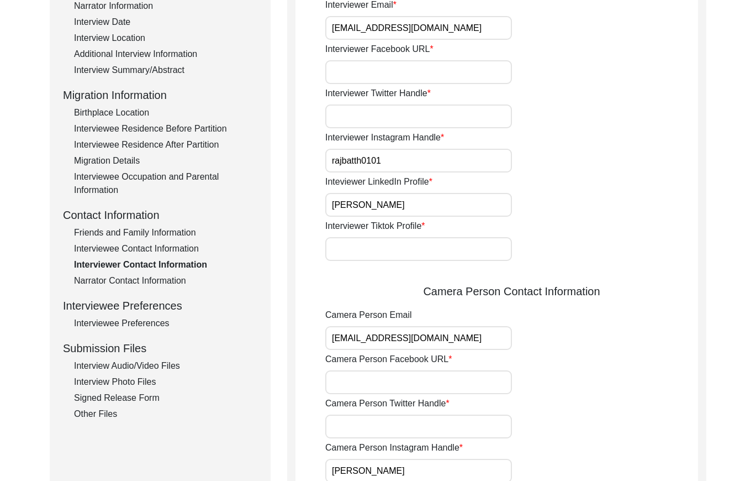
scroll to position [226, 0]
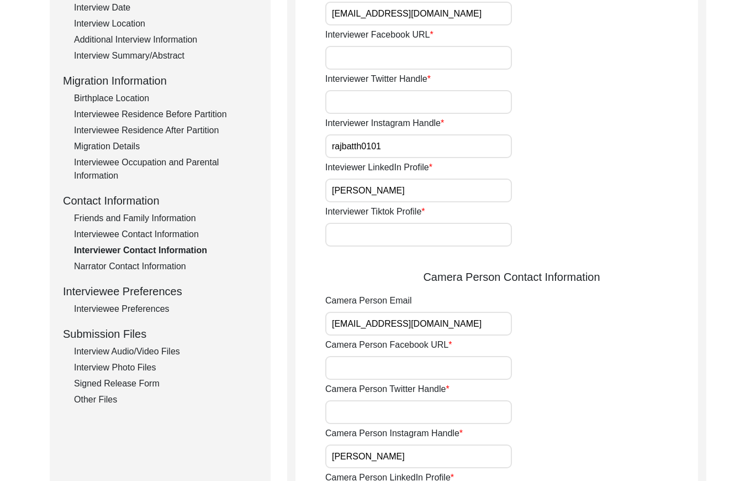
click at [171, 263] on div "Narrator Contact Information" at bounding box center [165, 266] width 183 height 13
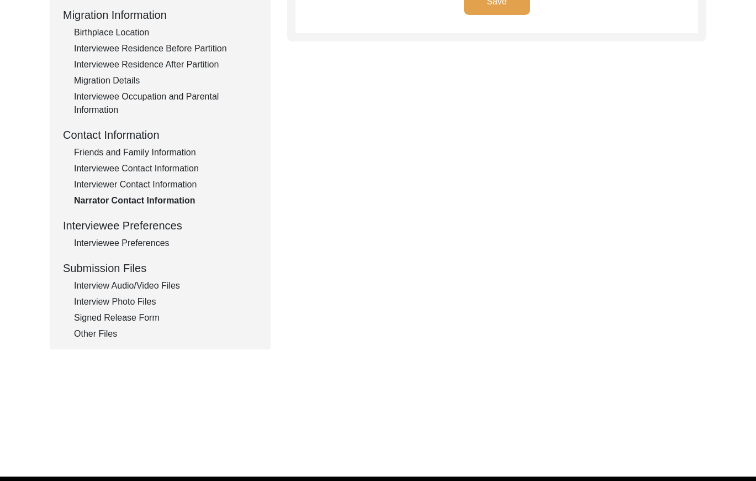
click at [152, 244] on div "Interviewee Preferences" at bounding box center [165, 243] width 183 height 13
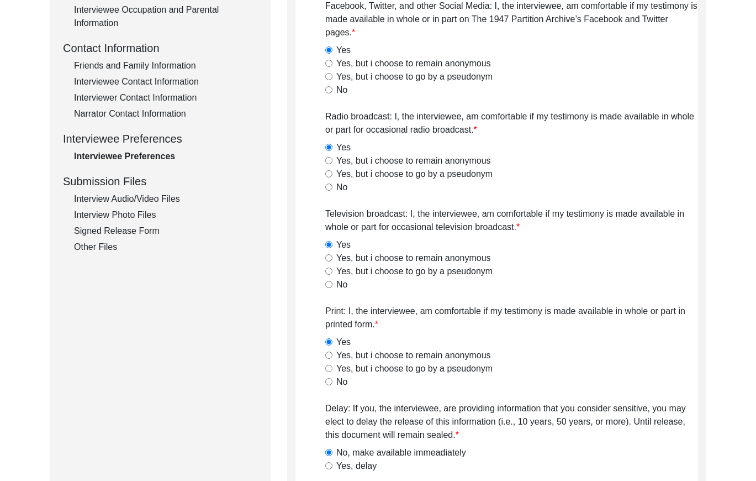
click at [132, 194] on div "Interview Audio/Video Files" at bounding box center [165, 198] width 183 height 13
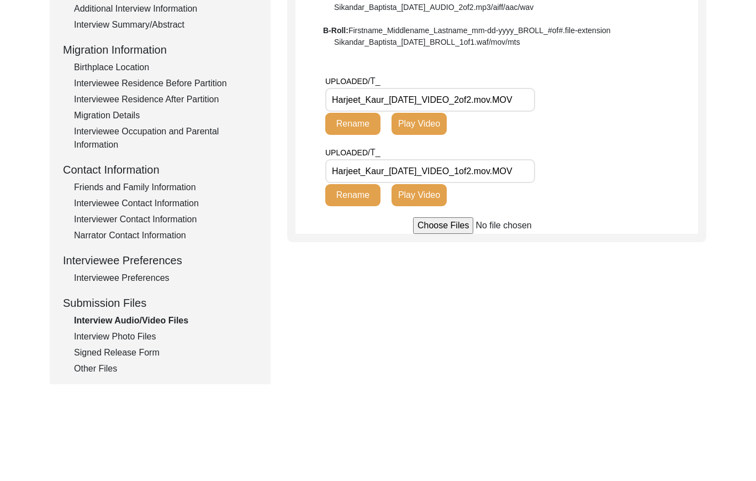
scroll to position [230, 0]
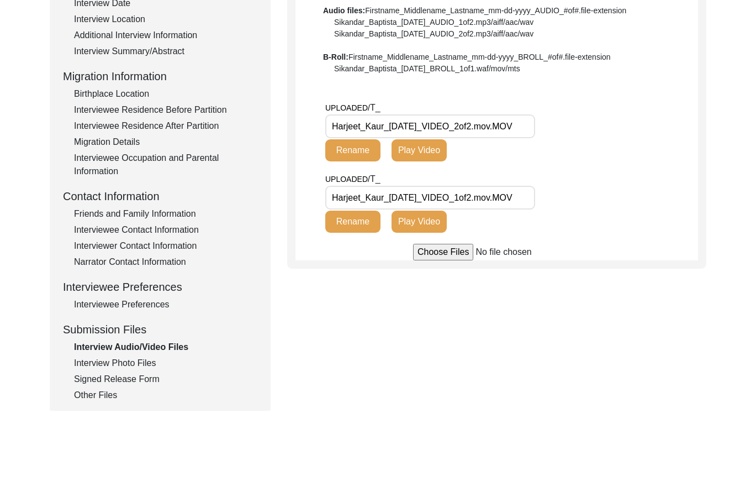
click at [403, 152] on button "Play Video" at bounding box center [419, 150] width 55 height 22
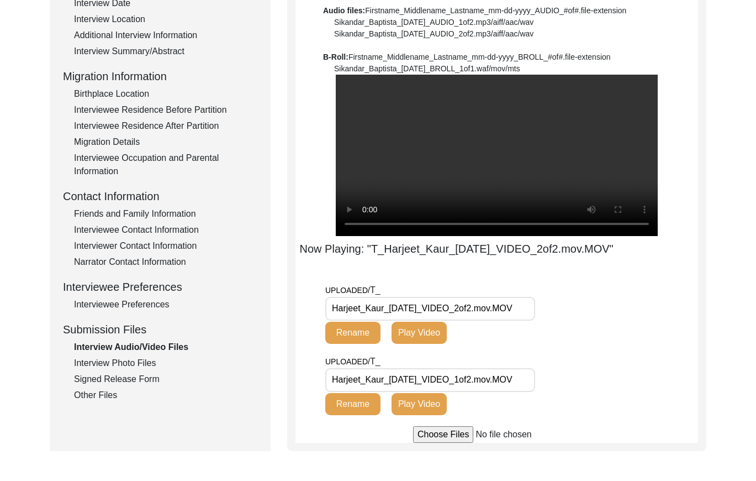
click at [606, 304] on div "UPLOADED/ T_ Harjeet_Kaur_[DATE]_VIDEO_2of2.mov.MOV Rename Play Video" at bounding box center [511, 318] width 373 height 71
click at [412, 415] on button "Play Video" at bounding box center [419, 404] width 55 height 22
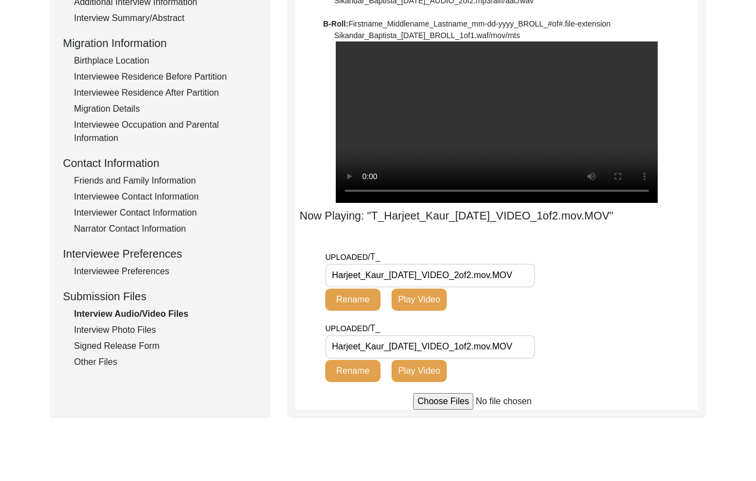
click at [132, 328] on div "Interview Photo Files" at bounding box center [165, 329] width 183 height 13
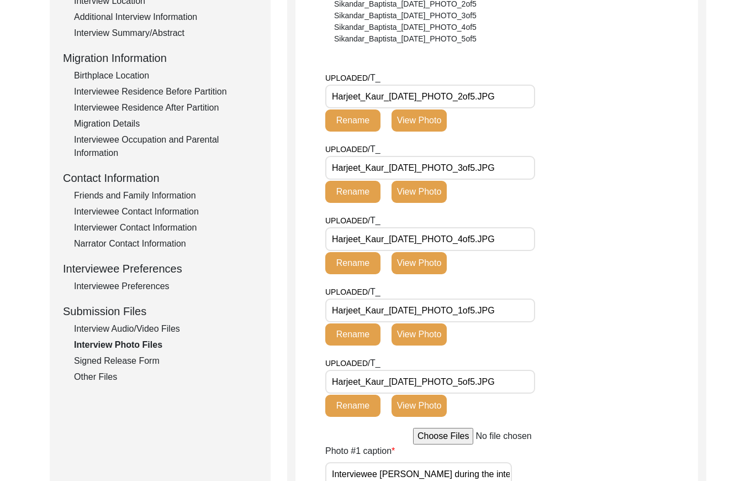
scroll to position [250, 0]
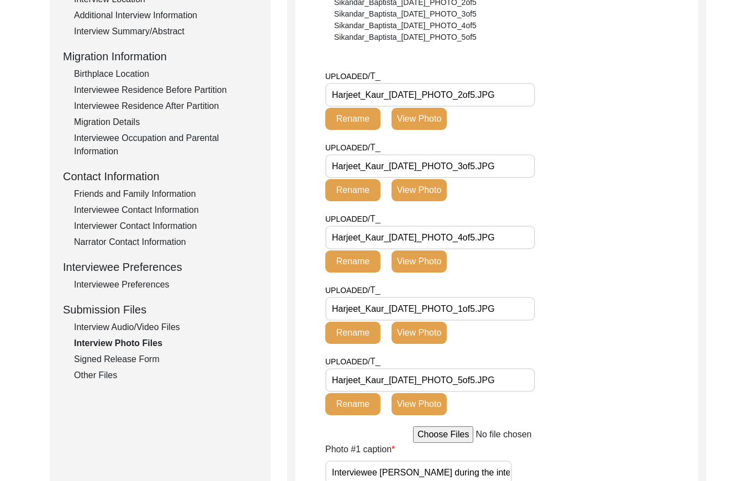
click at [148, 360] on div "Signed Release Form" at bounding box center [165, 359] width 183 height 13
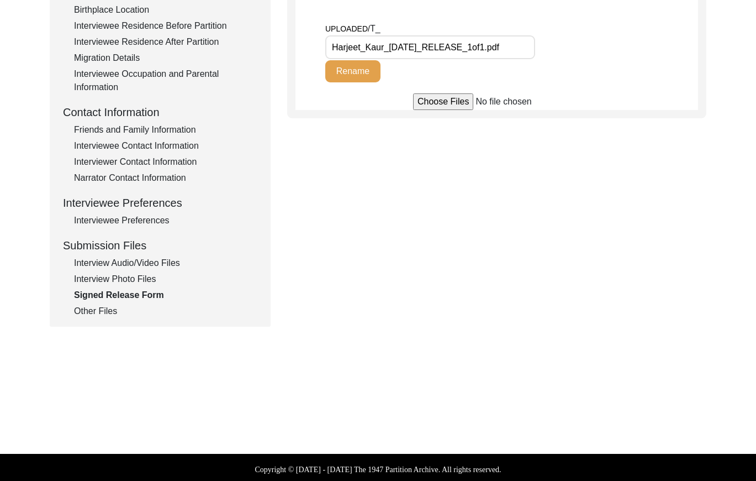
scroll to position [316, 0]
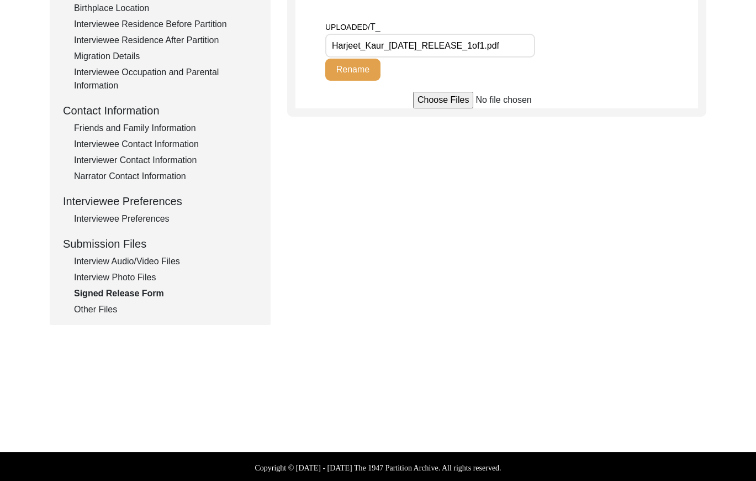
click at [87, 315] on div "Submission Form Archivist Interview Information Interviewee Information Intervi…" at bounding box center [160, 66] width 221 height 518
click at [88, 313] on div "Other Files" at bounding box center [165, 309] width 183 height 13
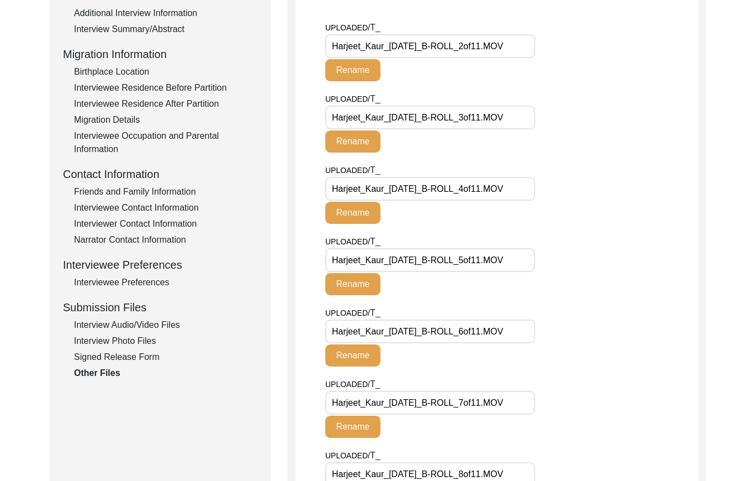
scroll to position [0, 0]
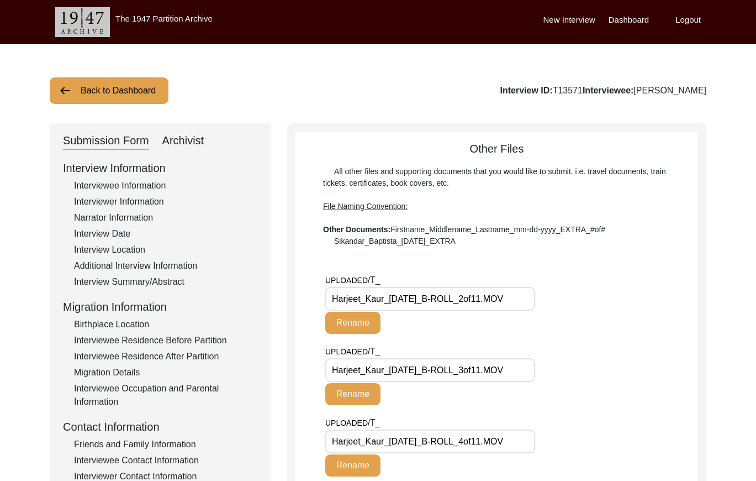
click at [119, 77] on button "Back to Dashboard" at bounding box center [109, 90] width 119 height 27
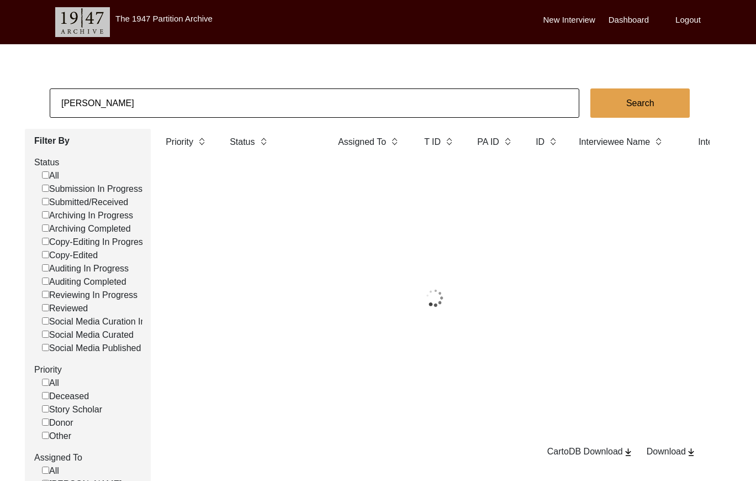
click at [129, 86] on body "The 1947 Partition Archive New Interview Dashboard Logout [PERSON_NAME] Search …" at bounding box center [378, 320] width 756 height 640
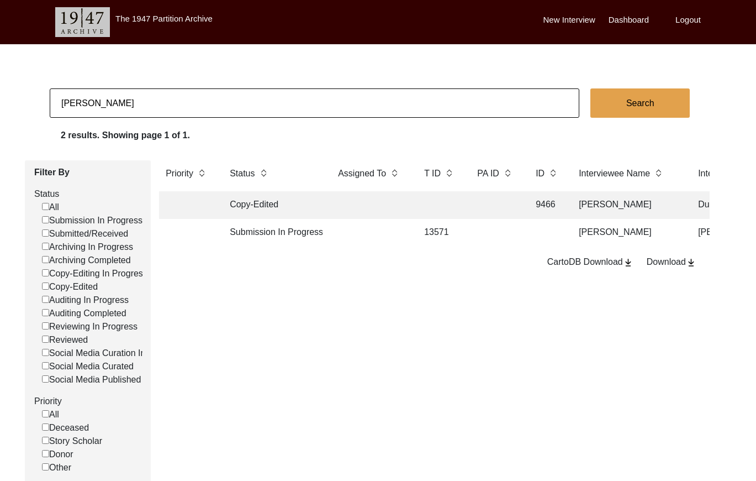
click at [138, 98] on input "[PERSON_NAME]" at bounding box center [315, 102] width 530 height 29
paste input "T13572"
type input "13572"
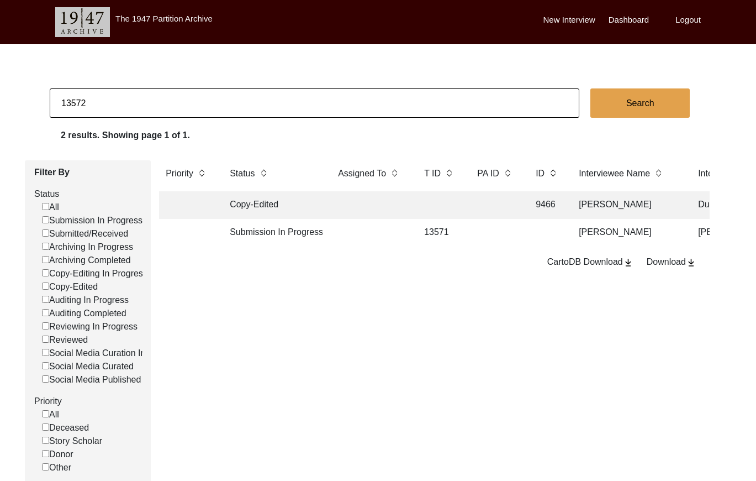
checkbox input "false"
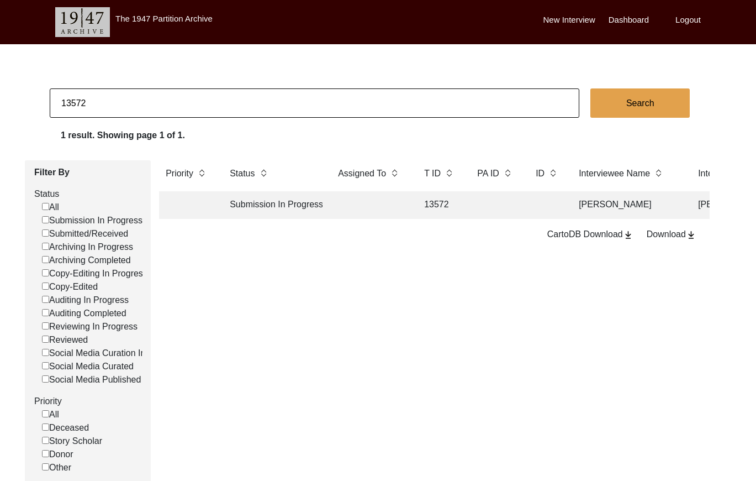
click at [472, 195] on td at bounding box center [496, 205] width 50 height 28
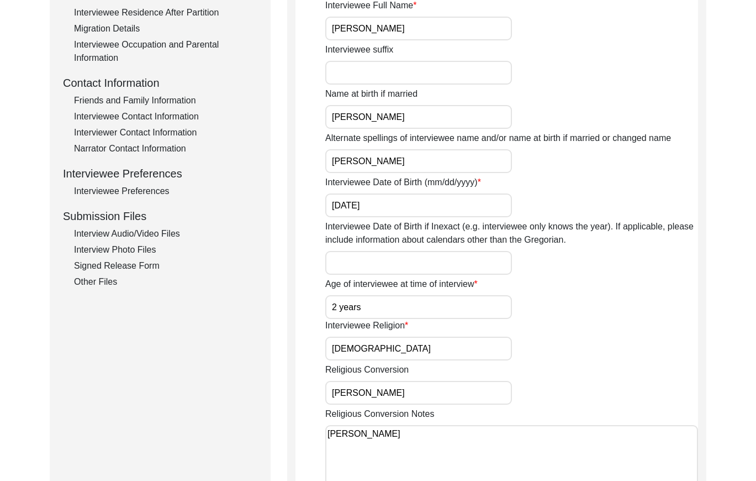
scroll to position [325, 0]
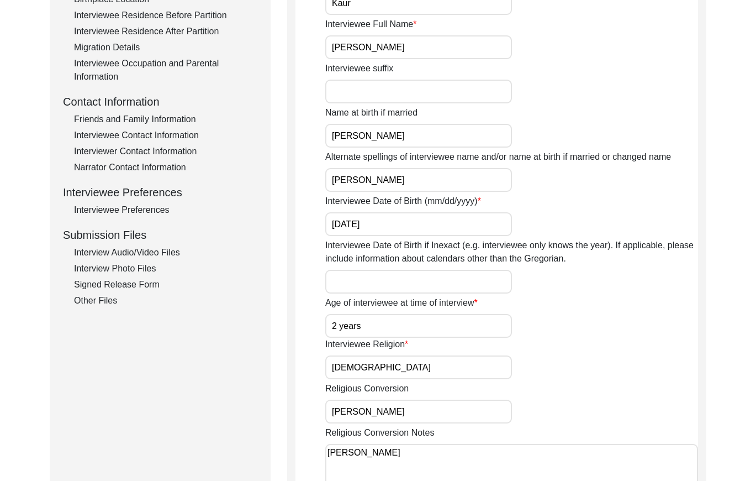
click at [159, 114] on div "Friends and Family Information" at bounding box center [165, 119] width 183 height 13
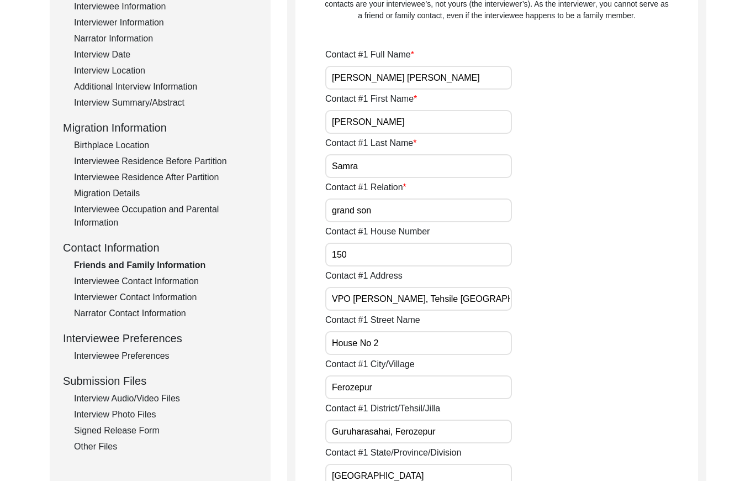
scroll to position [171, 0]
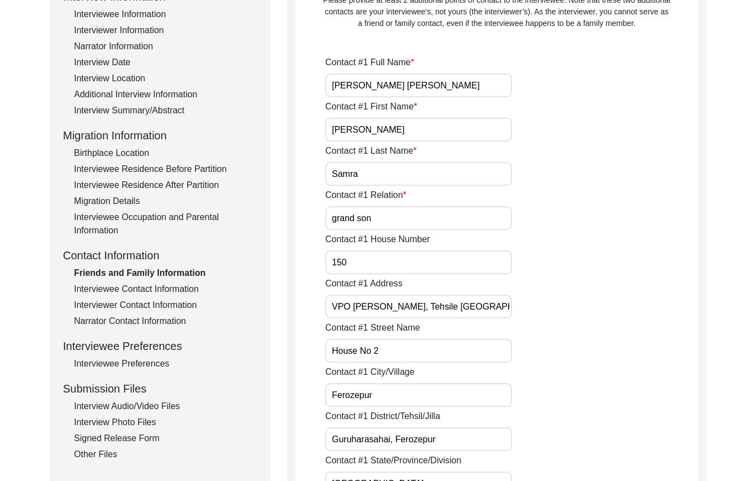
click at [136, 290] on div "Interviewee Contact Information" at bounding box center [165, 288] width 183 height 13
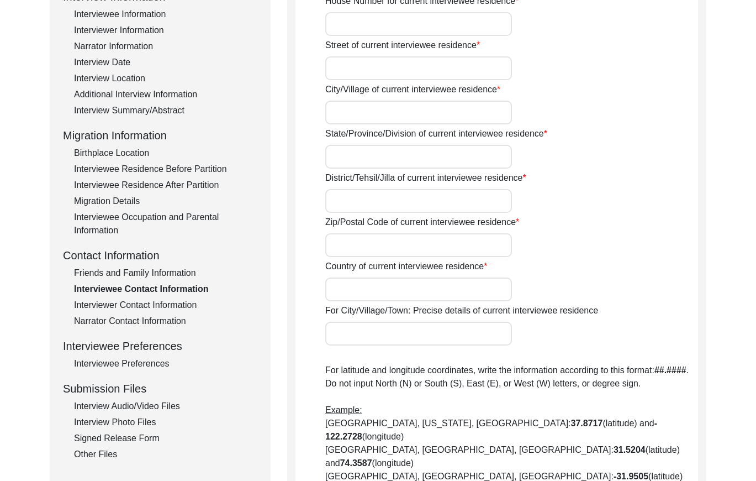
type input "150"
type input "2nd"
type input "VPO [PERSON_NAME], Ferozepur"
type input "[GEOGRAPHIC_DATA]"
type input "Ferozepur"
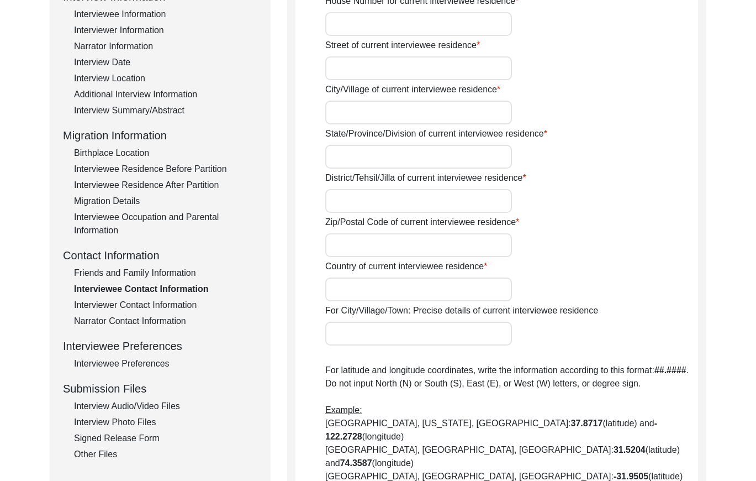
type input "152002"
type input "[GEOGRAPHIC_DATA]"
type input "Ferozepur"
type input "[GEOGRAPHIC_DATA]"
type input "30.9331° N"
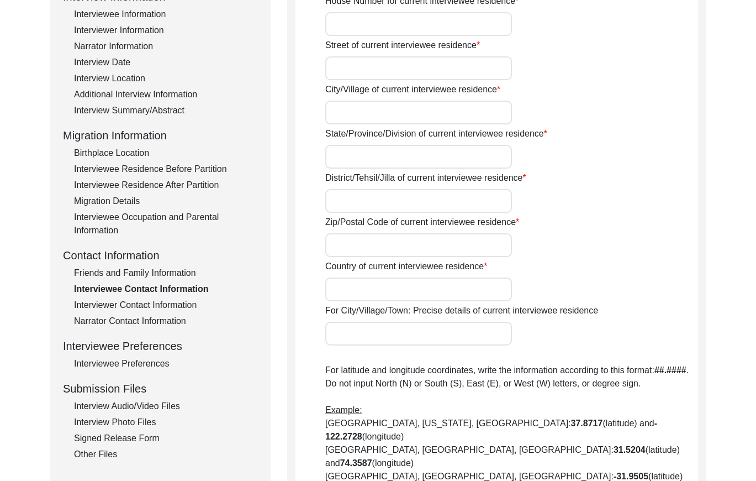
type input "74.6225° E"
type input "08427468272"
type input "[EMAIL_ADDRESS][DOMAIN_NAME]"
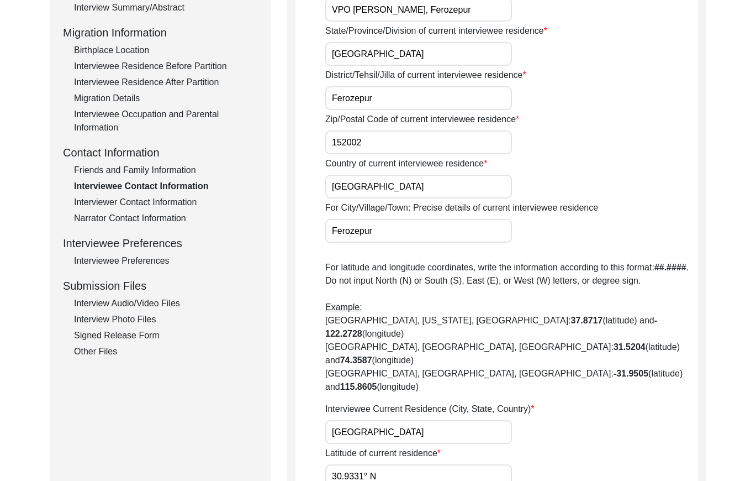
scroll to position [267, 0]
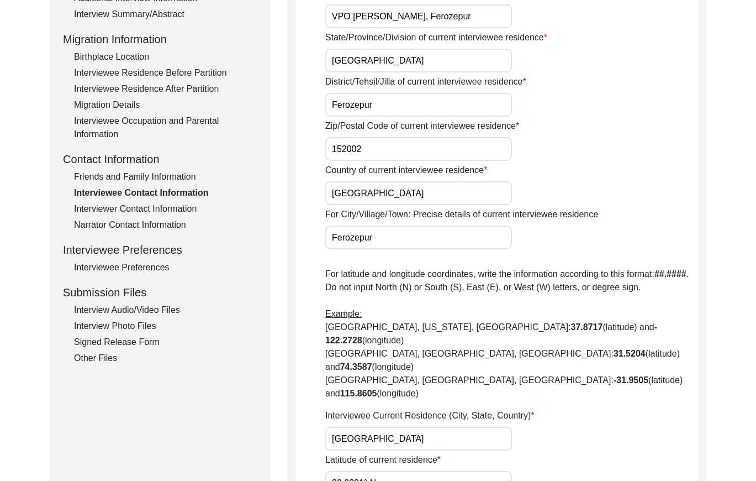
click at [178, 212] on div "Interviewer Contact Information" at bounding box center [165, 208] width 183 height 13
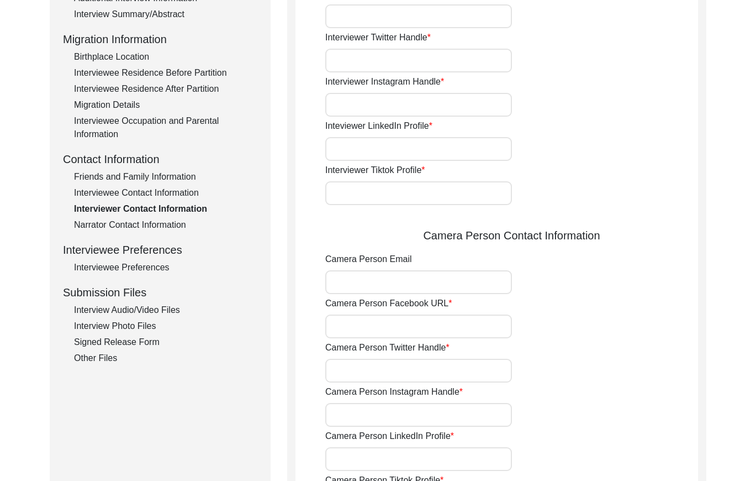
type input "8427468272"
type input "[EMAIL_ADDRESS][DOMAIN_NAME]"
type input "rajbatth0101"
type input "[PERSON_NAME]"
type input "[EMAIL_ADDRESS][DOMAIN_NAME]"
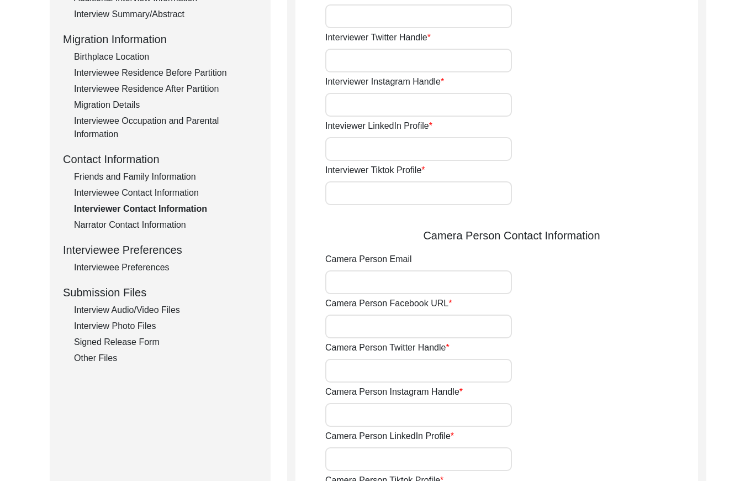
type input "[PERSON_NAME]"
type input "8427468272"
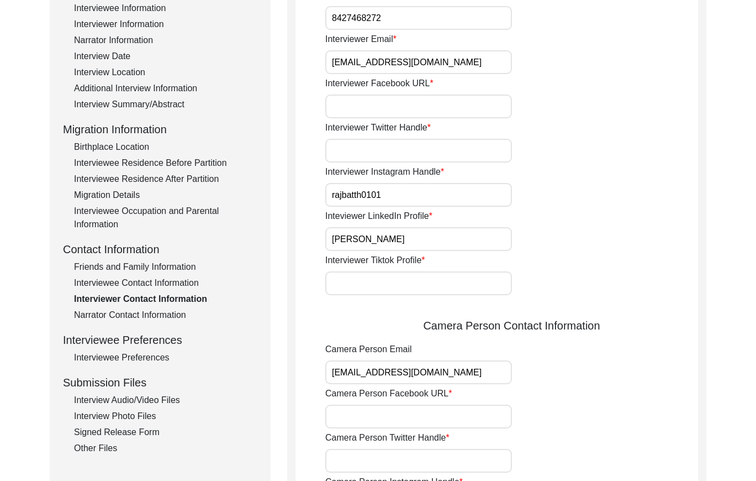
scroll to position [186, 0]
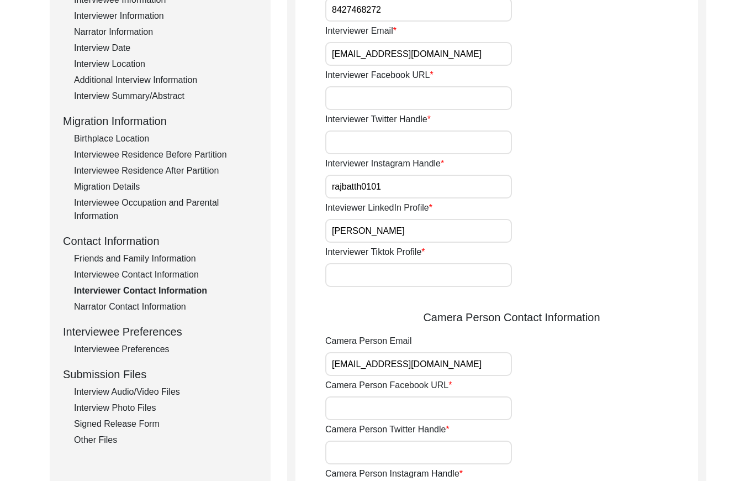
click at [168, 272] on div "Interviewee Contact Information" at bounding box center [165, 274] width 183 height 13
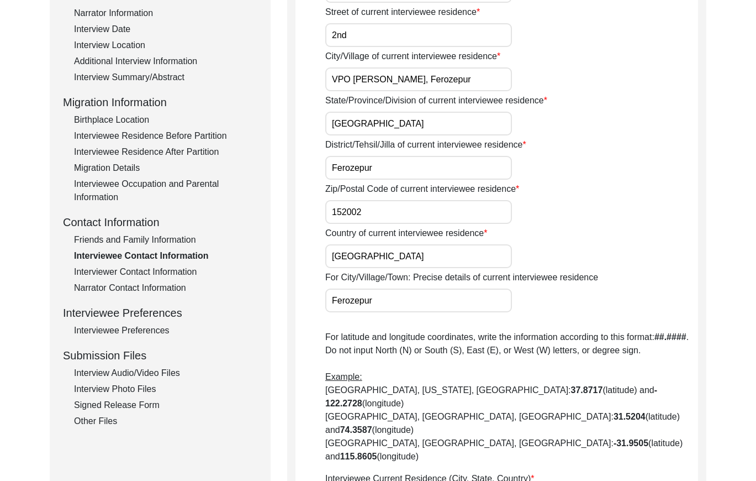
scroll to position [199, 0]
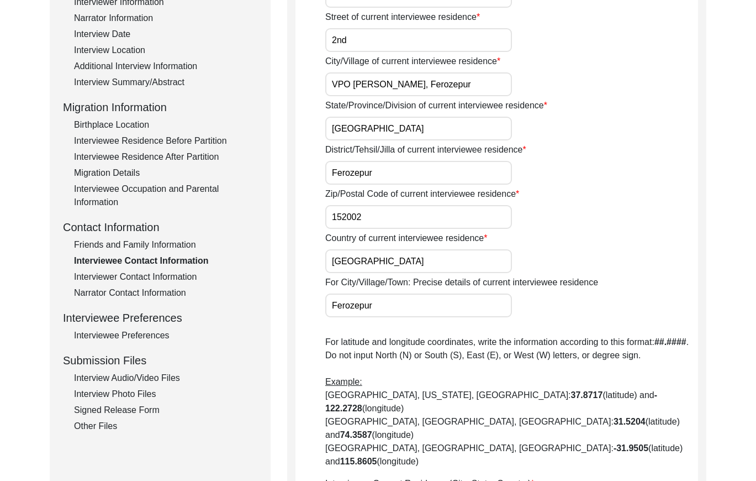
click at [159, 279] on div "Interviewer Contact Information" at bounding box center [165, 276] width 183 height 13
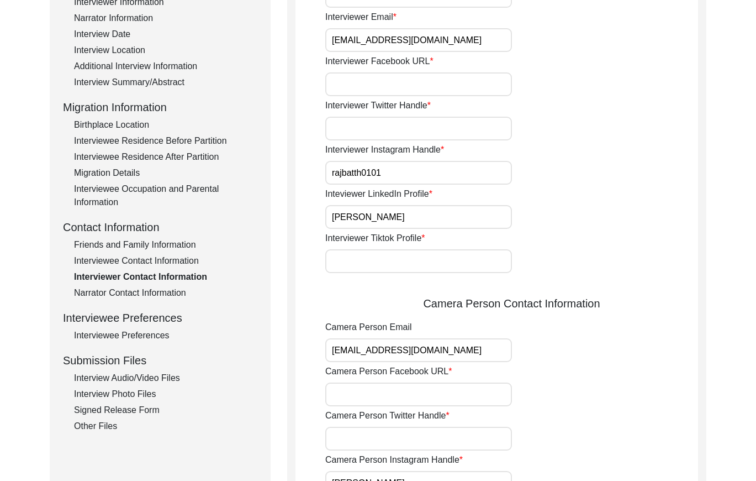
click at [156, 290] on div "Narrator Contact Information" at bounding box center [165, 292] width 183 height 13
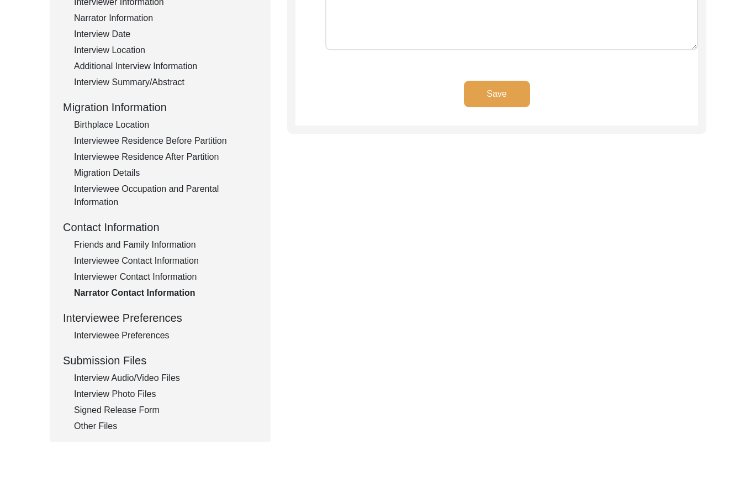
type textarea "[PERSON_NAME]"
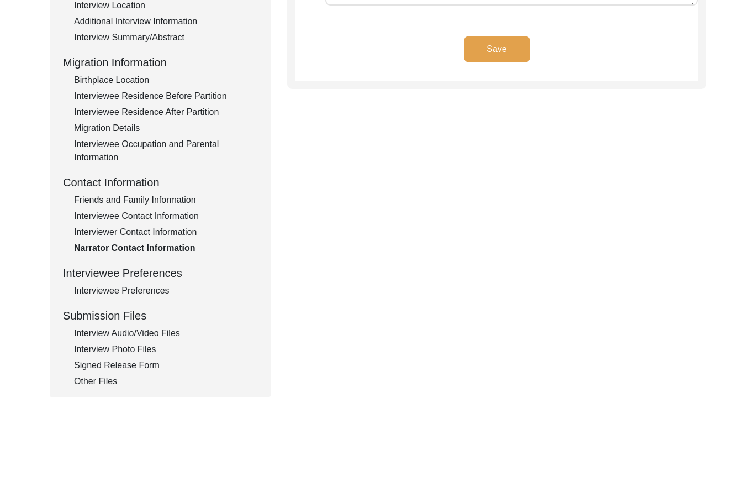
scroll to position [248, 0]
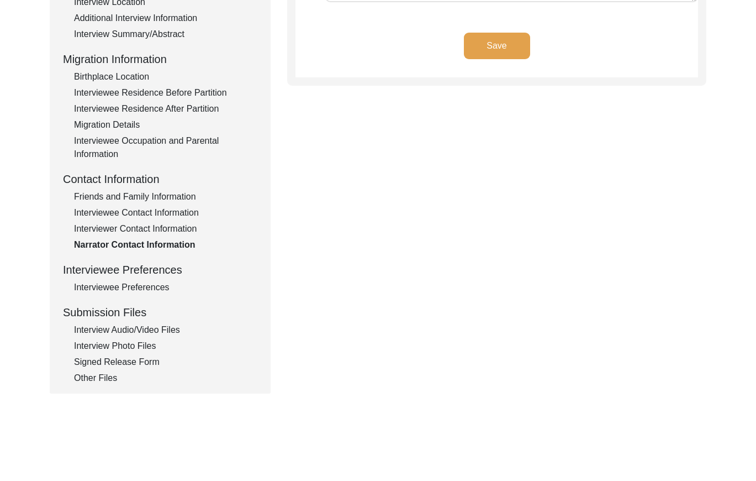
click at [125, 340] on div "Interview Photo Files" at bounding box center [165, 345] width 183 height 13
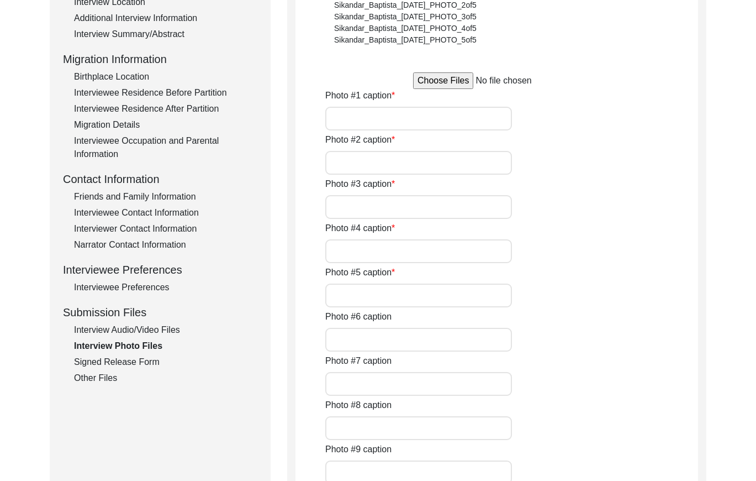
type input "Interviewee [PERSON_NAME] during the interview with her son [PERSON_NAME] and g…"
type input "Interviewee [PERSON_NAME] during the interview with the interviewer [PERSON_NAM…"
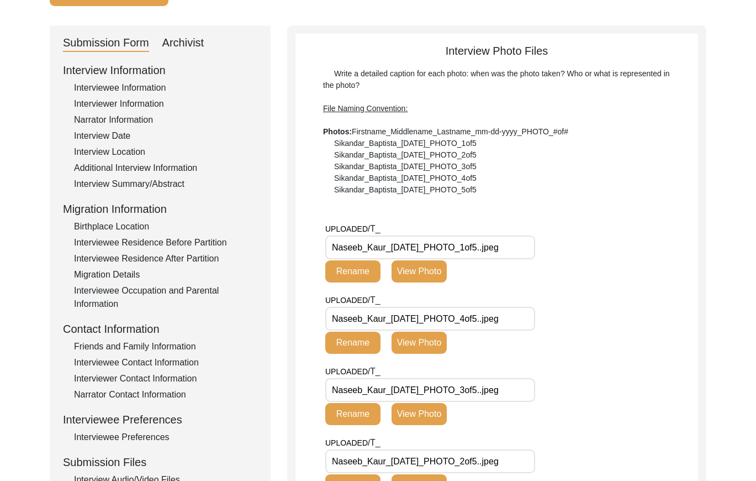
scroll to position [28, 0]
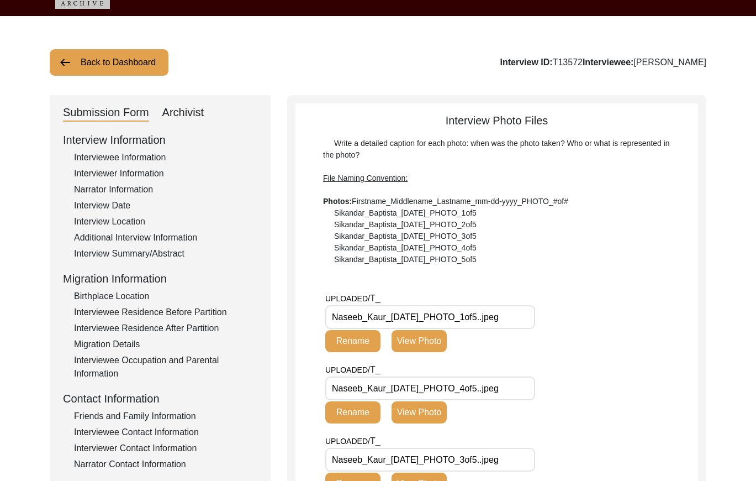
click at [110, 61] on button "Back to Dashboard" at bounding box center [109, 62] width 119 height 27
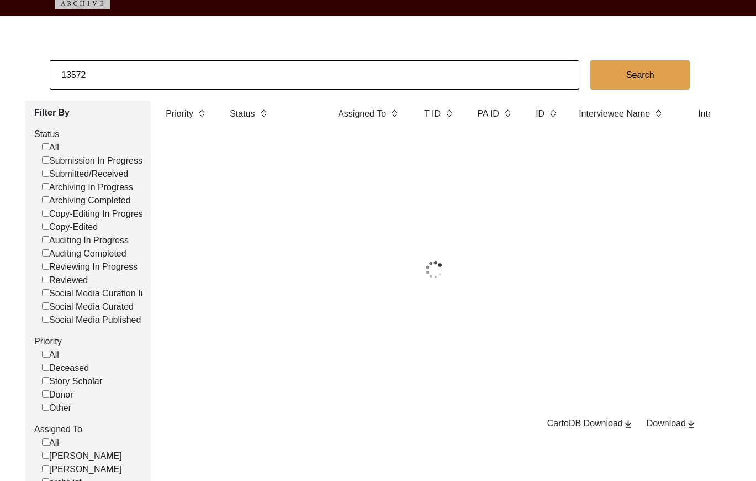
click at [154, 63] on input "13572" at bounding box center [315, 74] width 530 height 29
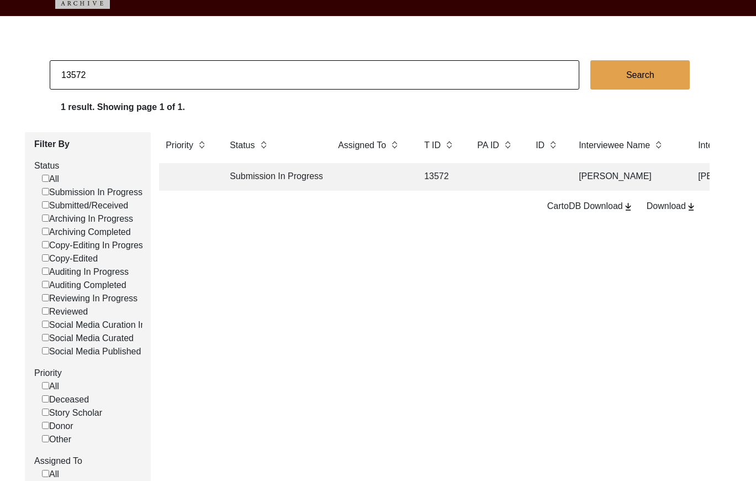
click at [154, 63] on input "13572" at bounding box center [315, 74] width 530 height 29
paste input "T13573"
type input "13573"
checkbox input "false"
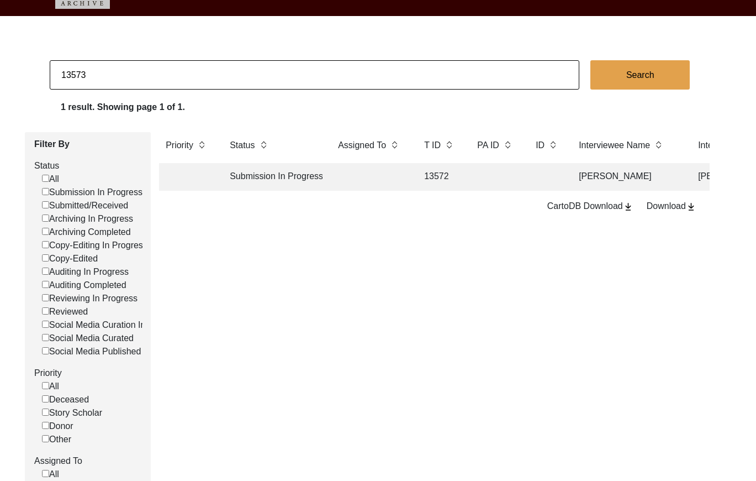
checkbox input "false"
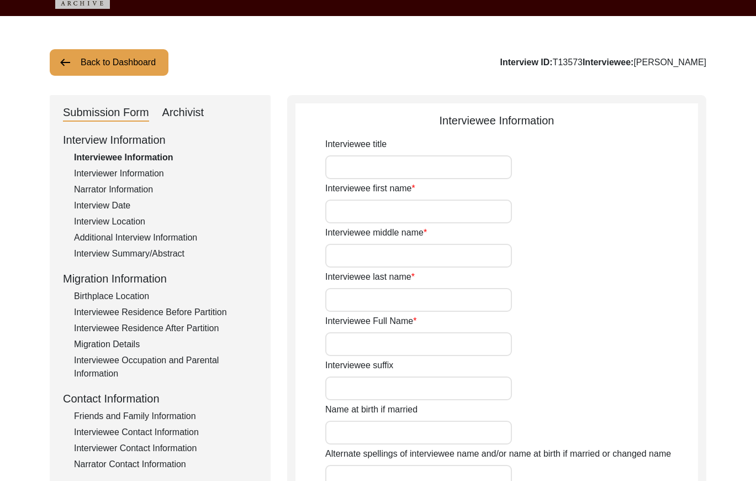
type input "Mrs."
type input "[PERSON_NAME]"
type input "Kaur"
type input "[PERSON_NAME]"
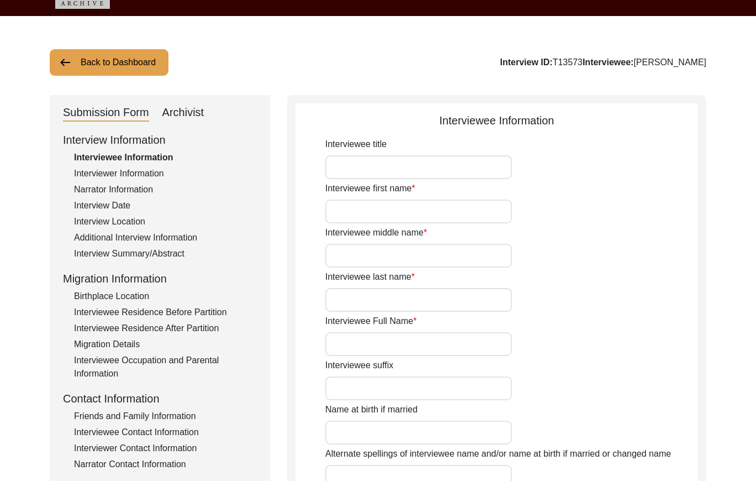
type input "[PERSON_NAME]"
type input "[DATE]"
type input "2 years"
type input "[DEMOGRAPHIC_DATA]"
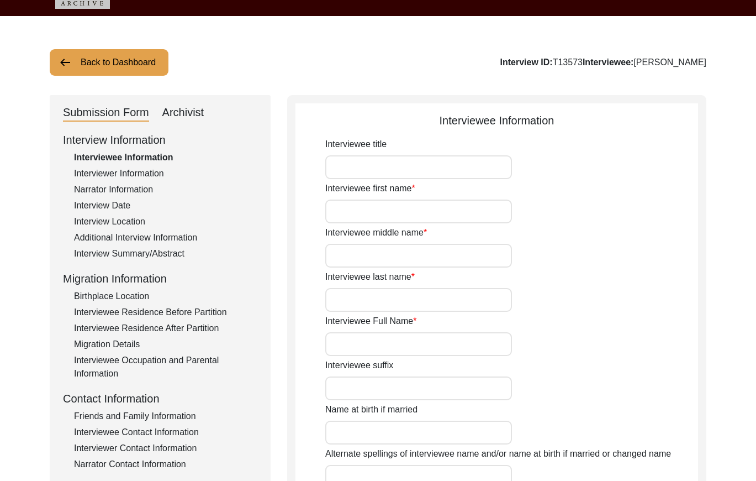
type input "[PERSON_NAME]"
type textarea "[PERSON_NAME]"
type input "Punjabi"
type input "[GEOGRAPHIC_DATA]"
type input "[DEMOGRAPHIC_DATA]"
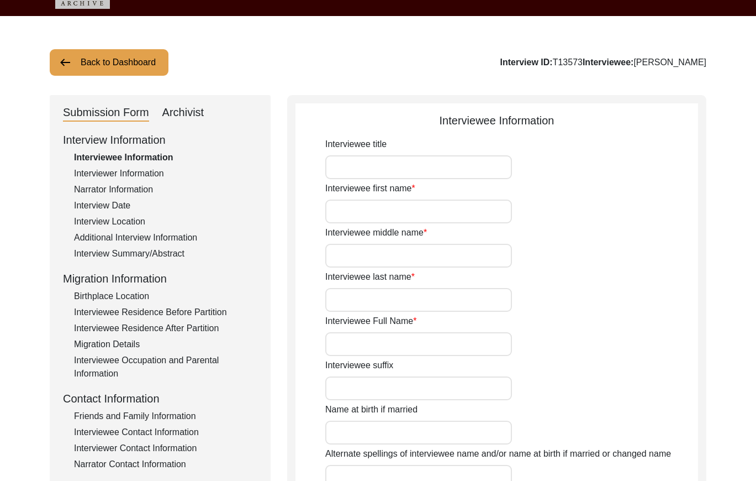
type input "Jatt"
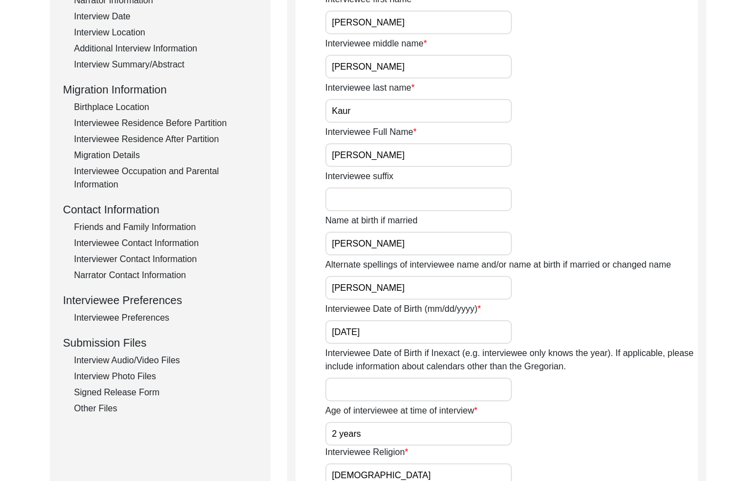
scroll to position [315, 0]
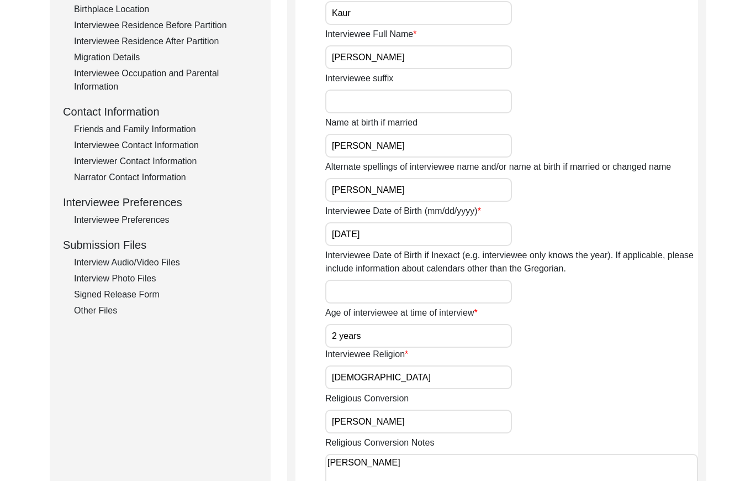
click at [157, 143] on div "Interviewee Contact Information" at bounding box center [165, 145] width 183 height 13
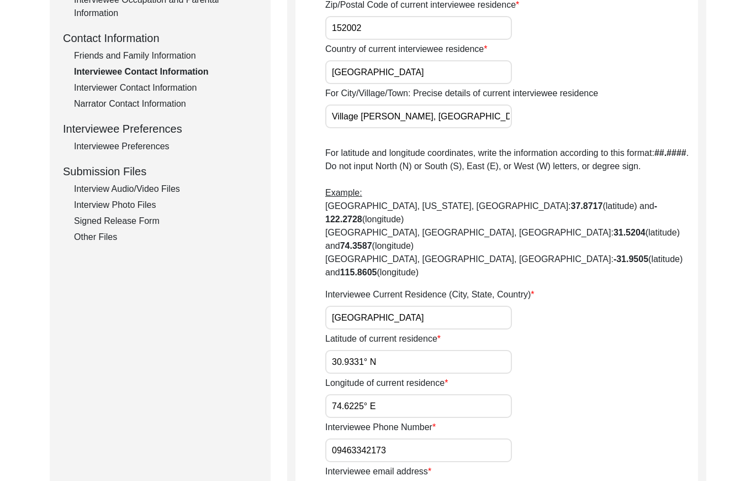
scroll to position [386, 0]
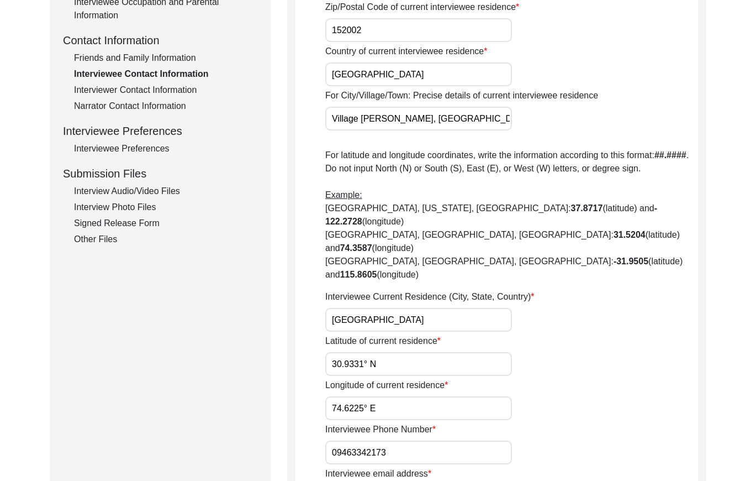
click at [183, 86] on div "Interviewer Contact Information" at bounding box center [165, 89] width 183 height 13
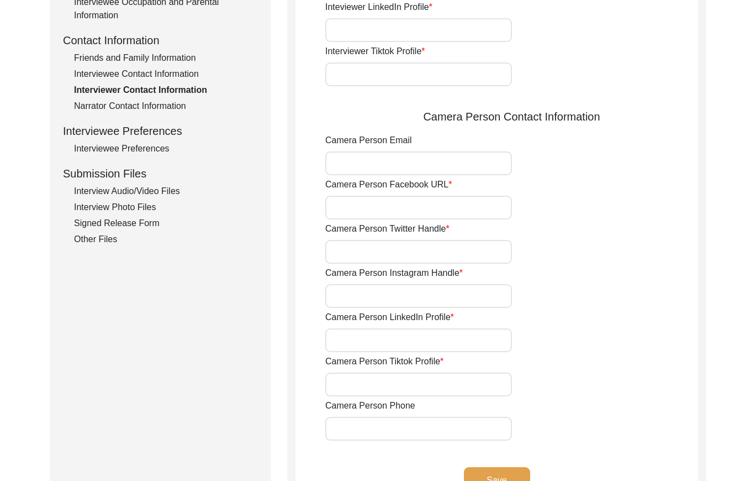
type input "8427468272"
type input "[EMAIL_ADDRESS][DOMAIN_NAME]"
type input "rajbatth0101"
type input "[PERSON_NAME]"
type input "[EMAIL_ADDRESS][DOMAIN_NAME]"
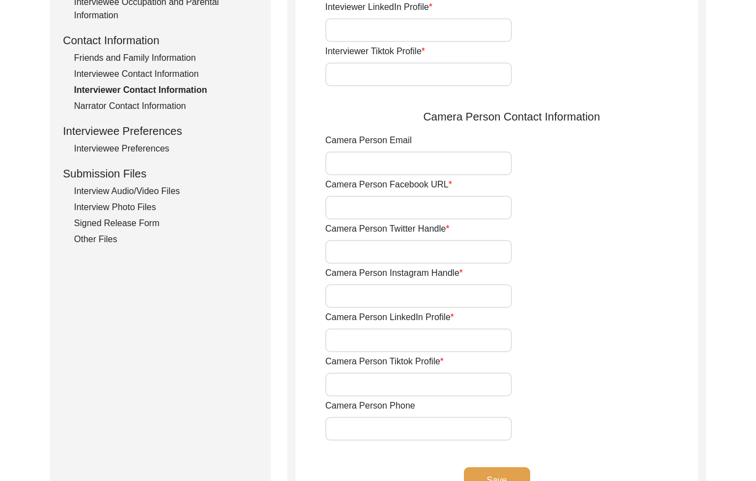
type input "[PERSON_NAME]"
type input "8427468272"
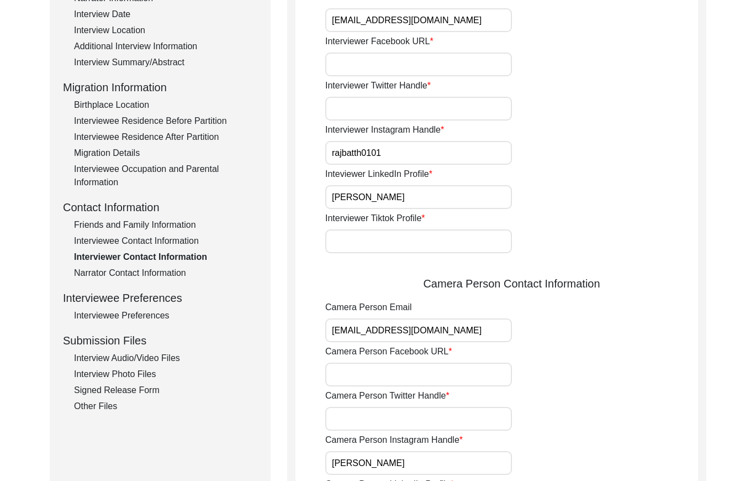
scroll to position [85, 0]
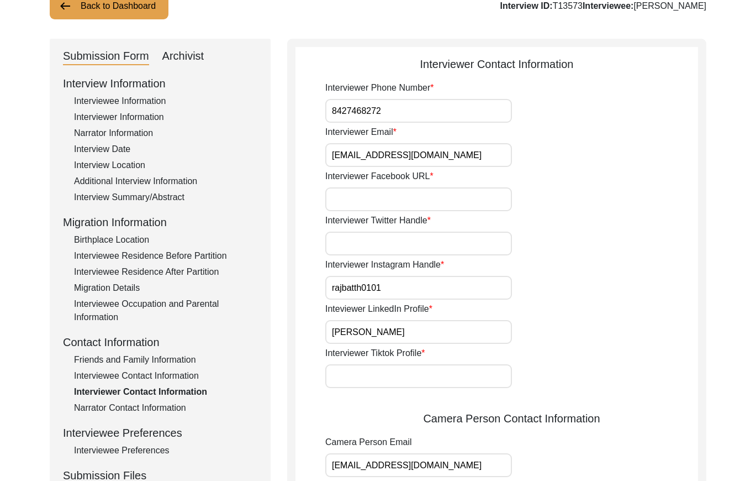
click at [113, 12] on button "Back to Dashboard" at bounding box center [109, 6] width 119 height 27
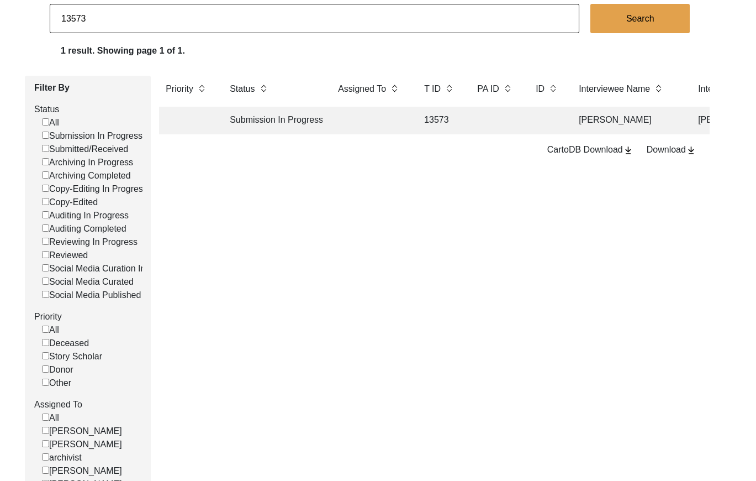
click at [139, 23] on input "13573" at bounding box center [315, 18] width 530 height 29
paste input "T13571"
type input "T13571"
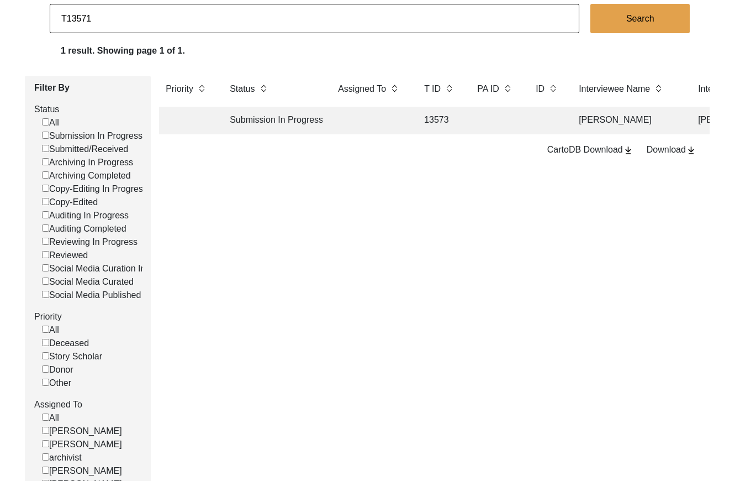
checkbox input "false"
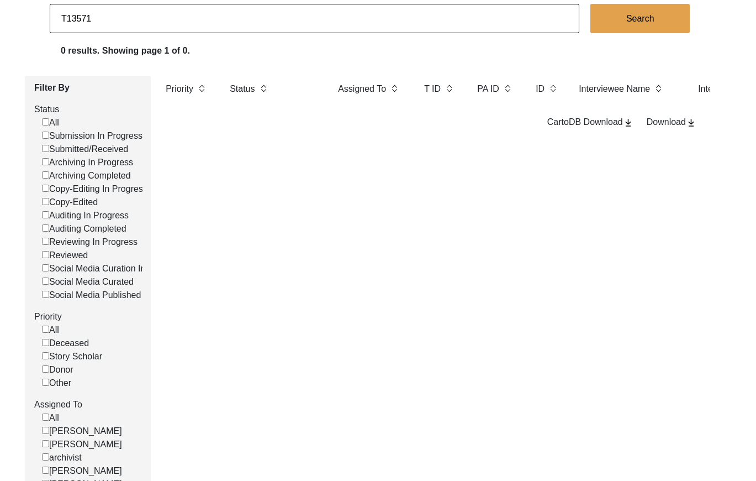
click at [67, 17] on input "T13571" at bounding box center [315, 18] width 530 height 29
type input "13571"
checkbox input "false"
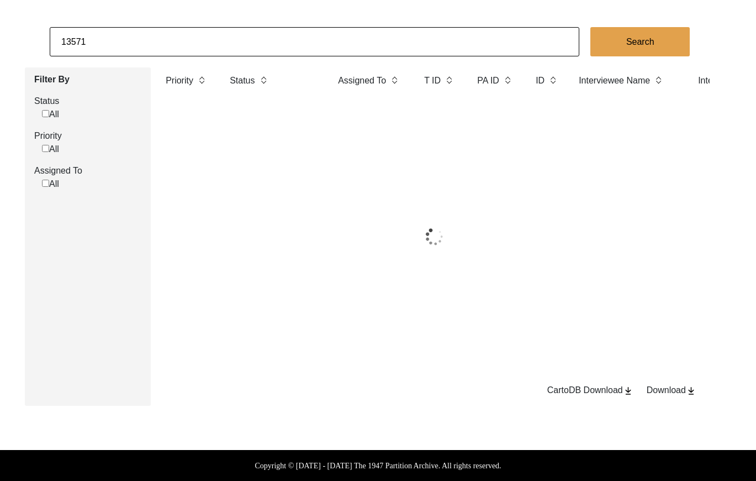
scroll to position [85, 0]
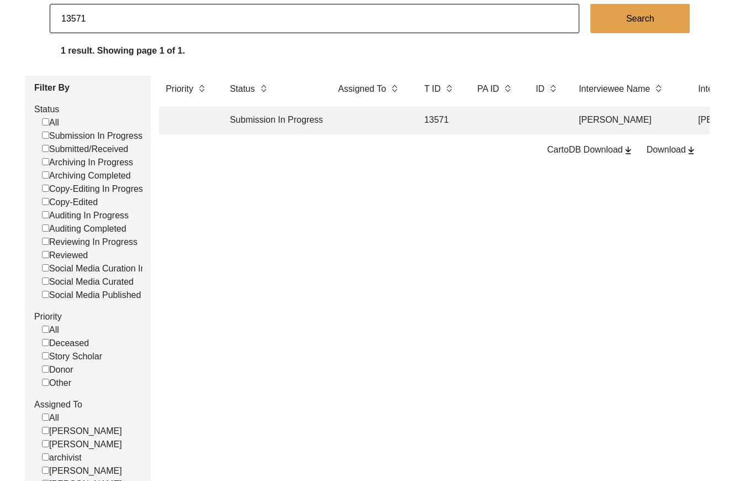
click at [392, 116] on td at bounding box center [370, 121] width 77 height 28
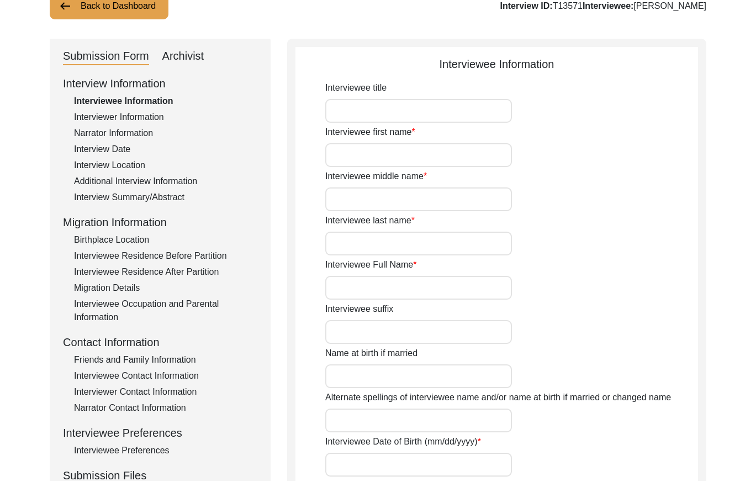
type input "Mrs."
type input "[PERSON_NAME]"
type input "Kaur"
type input "[PERSON_NAME]"
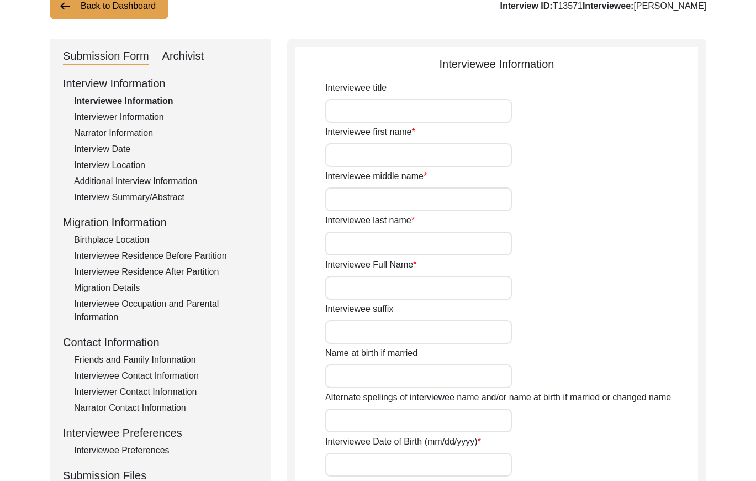
type input "[PERSON_NAME]"
type input "[DATE]"
type input "79 years"
type input "[DEMOGRAPHIC_DATA]"
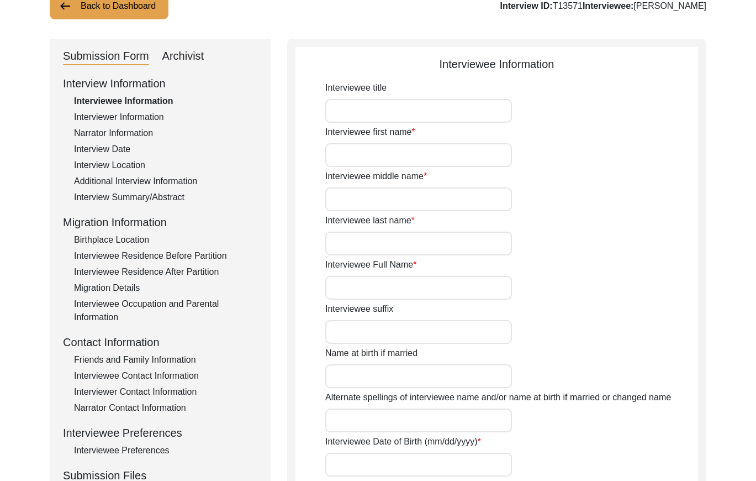
type input "[PERSON_NAME]"
type textarea "[PERSON_NAME]"
type input "Punjabi"
type input "[GEOGRAPHIC_DATA]"
type input "[DEMOGRAPHIC_DATA]"
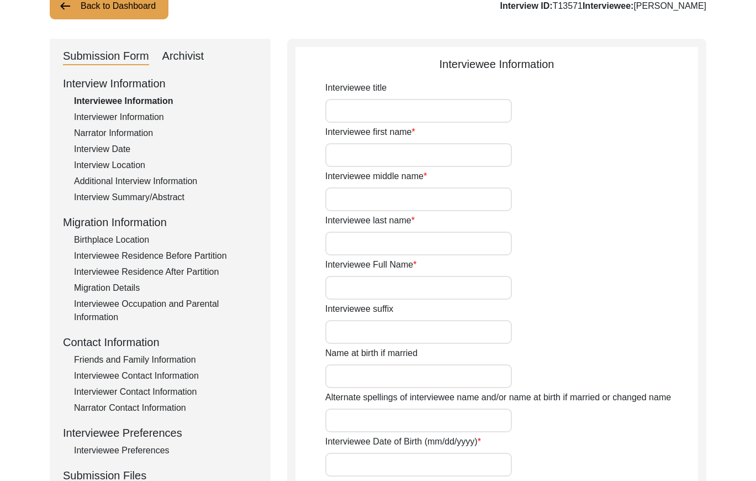
type input "Jatt"
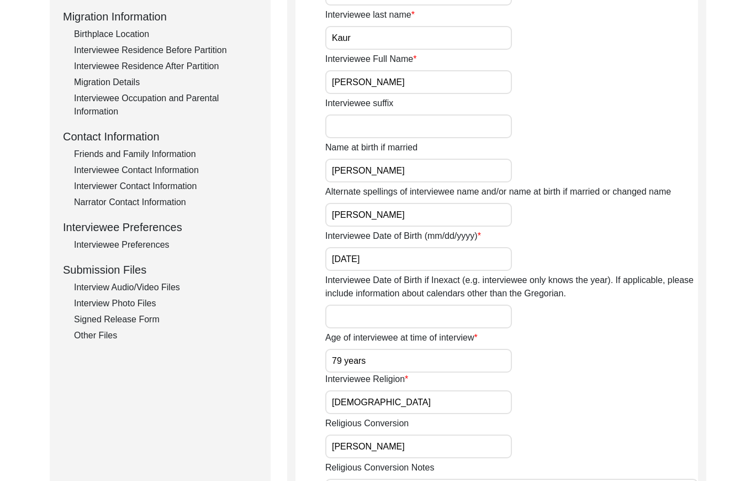
scroll to position [369, 0]
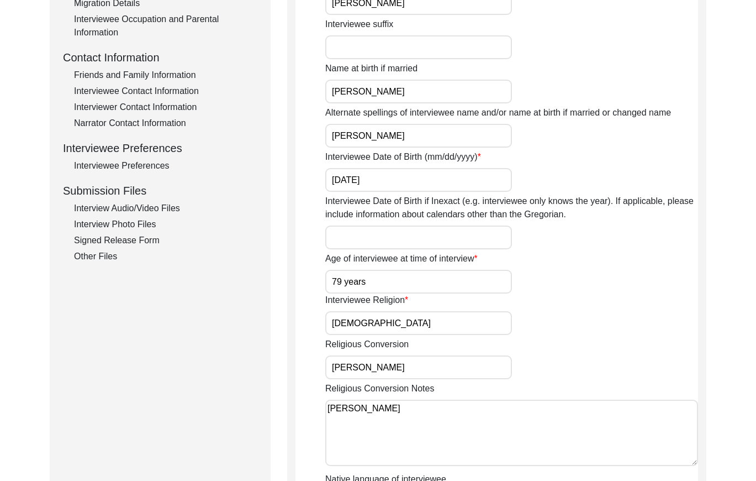
click at [143, 91] on div "Interviewee Contact Information" at bounding box center [165, 91] width 183 height 13
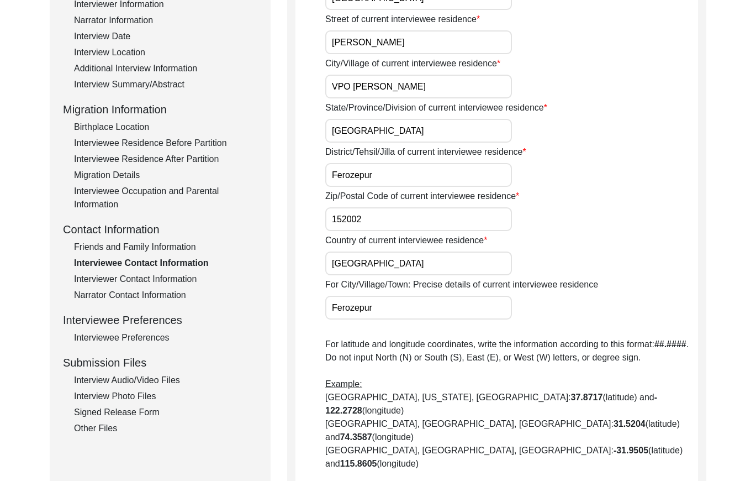
scroll to position [0, 0]
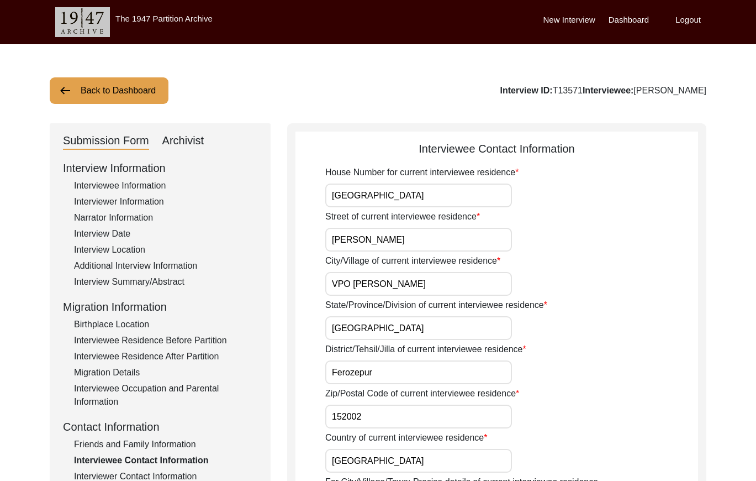
drag, startPoint x: 128, startPoint y: 94, endPoint x: 267, endPoint y: 39, distance: 149.1
click at [129, 93] on button "Back to Dashboard" at bounding box center [109, 90] width 119 height 27
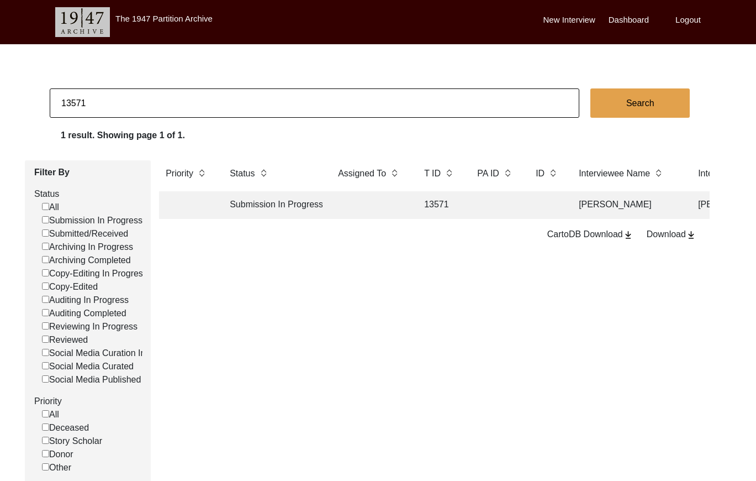
click at [170, 109] on input "13571" at bounding box center [315, 102] width 530 height 29
paste input "T13567"
click at [66, 103] on input "T13567" at bounding box center [315, 102] width 530 height 29
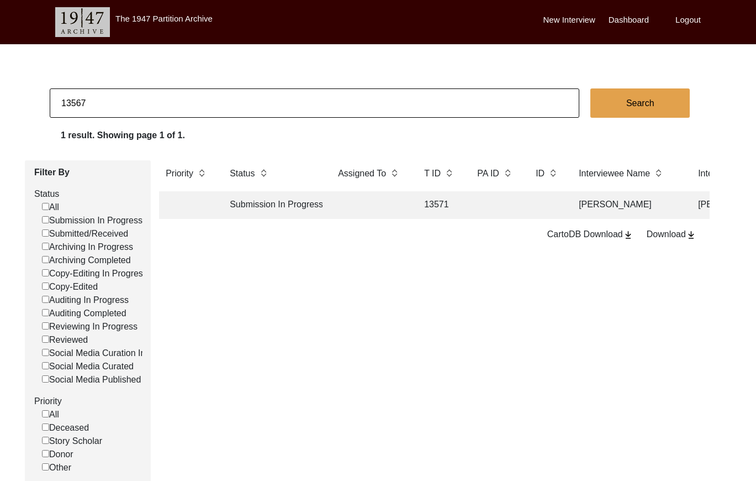
type input "13567"
checkbox input "false"
click at [336, 212] on td at bounding box center [370, 205] width 77 height 28
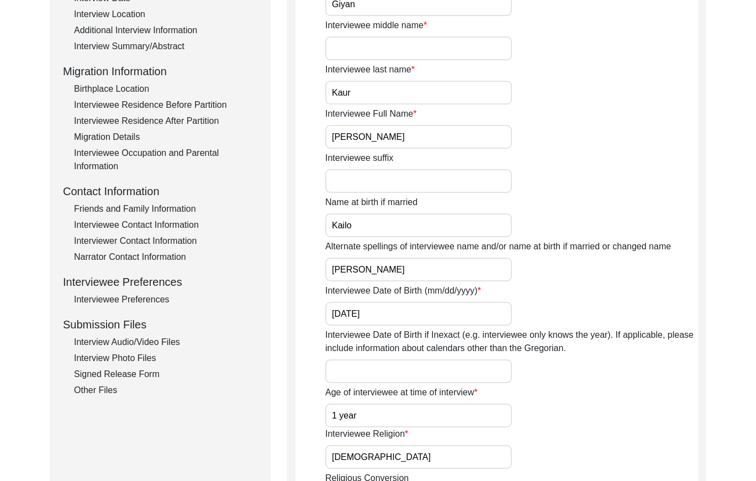
scroll to position [195, 0]
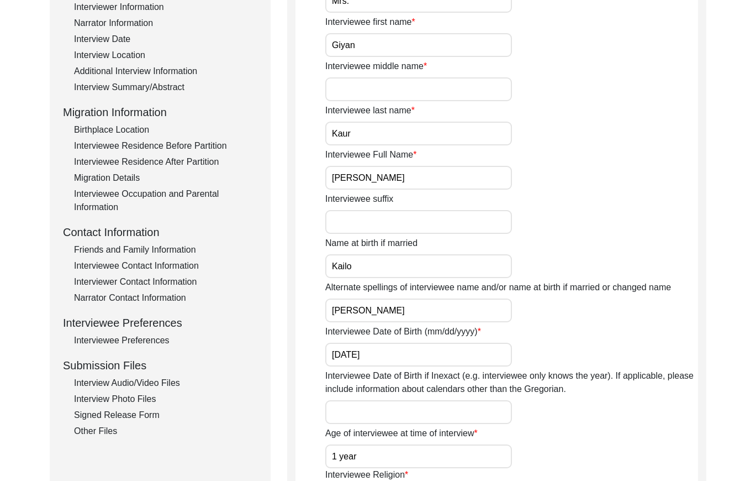
click at [143, 267] on div "Interviewee Contact Information" at bounding box center [165, 265] width 183 height 13
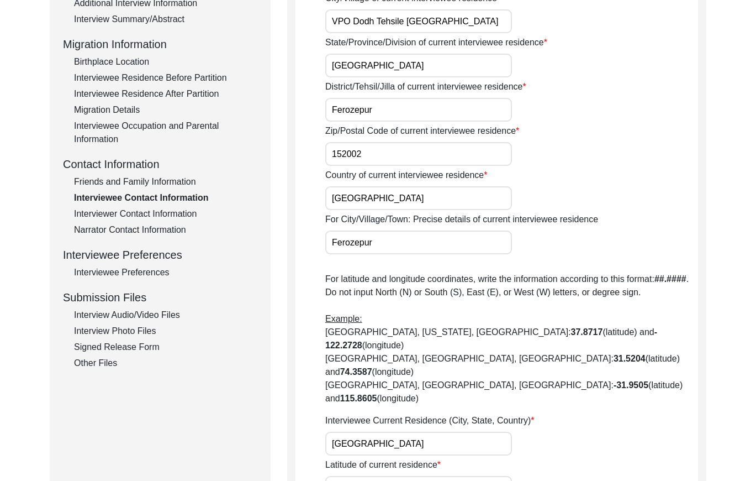
scroll to position [0, 0]
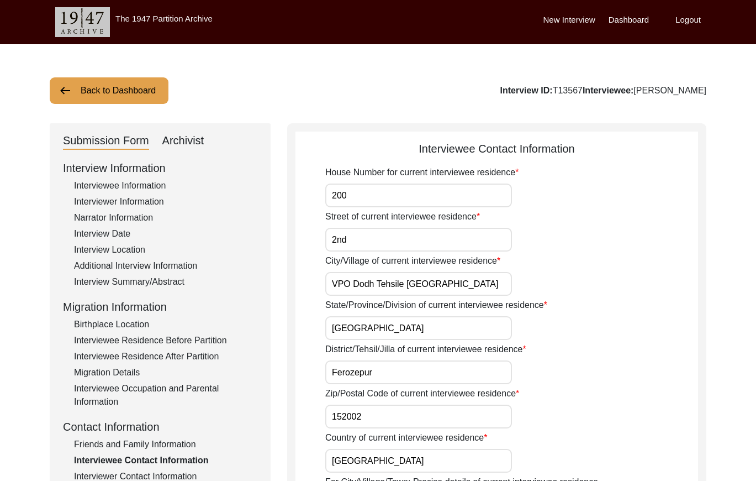
click at [116, 90] on button "Back to Dashboard" at bounding box center [109, 90] width 119 height 27
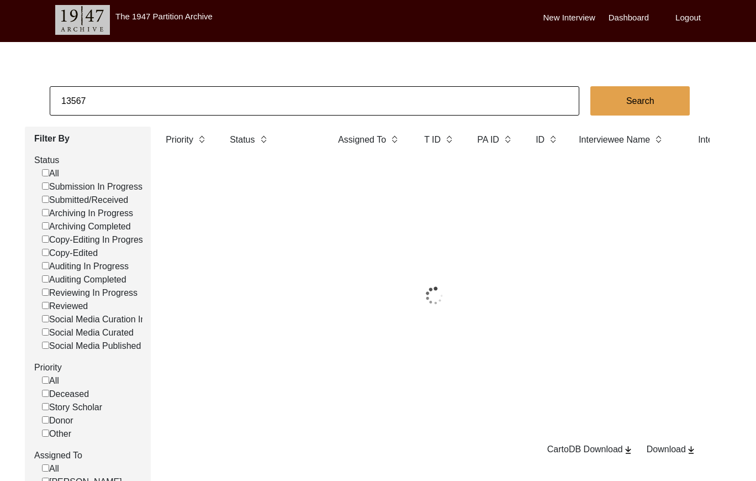
click at [106, 104] on input "13567" at bounding box center [315, 100] width 530 height 29
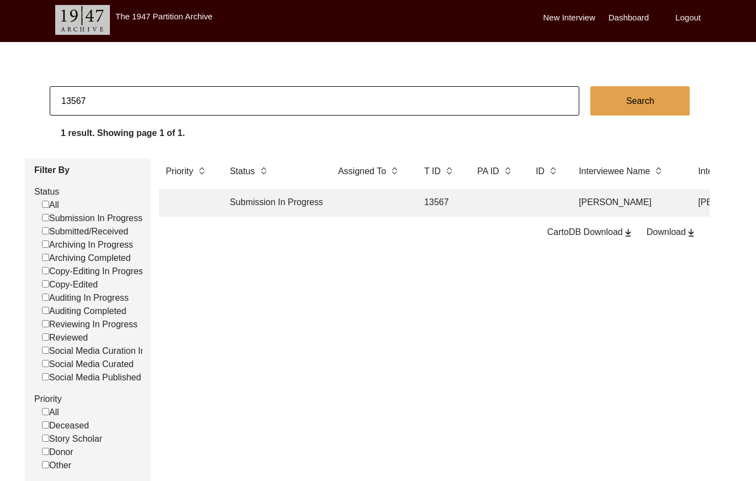
click at [106, 104] on input "13567" at bounding box center [315, 100] width 530 height 29
paste input "T13573"
click at [67, 100] on input "T13573" at bounding box center [315, 100] width 530 height 29
type input "13573"
checkbox input "false"
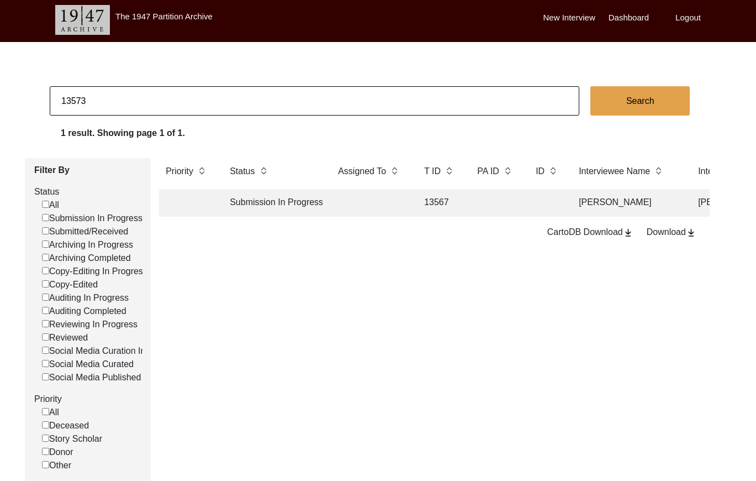
checkbox input "false"
click at [396, 210] on td at bounding box center [370, 203] width 77 height 28
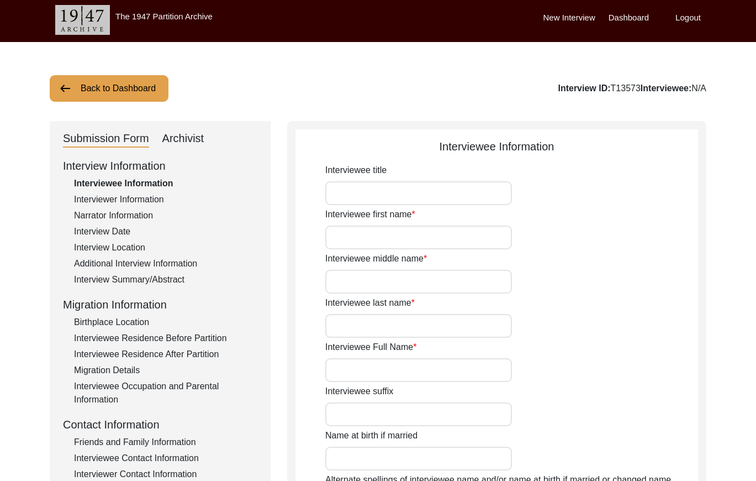
type input "Mrs."
type input "[PERSON_NAME]"
type input "Kaur"
type input "[PERSON_NAME]"
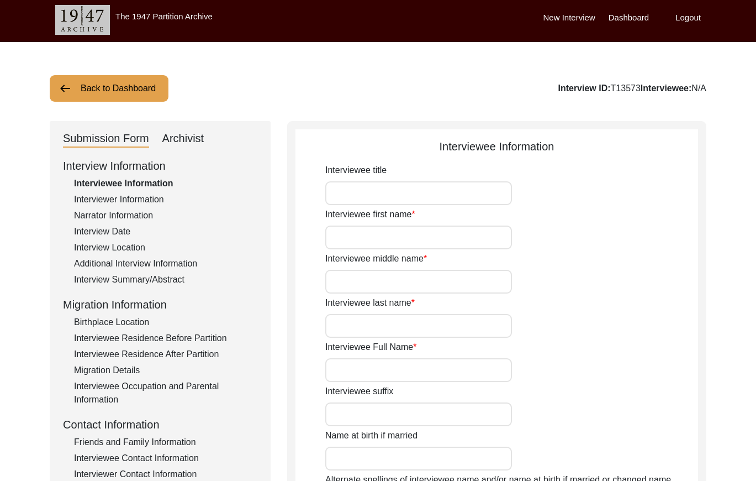
type input "[PERSON_NAME]"
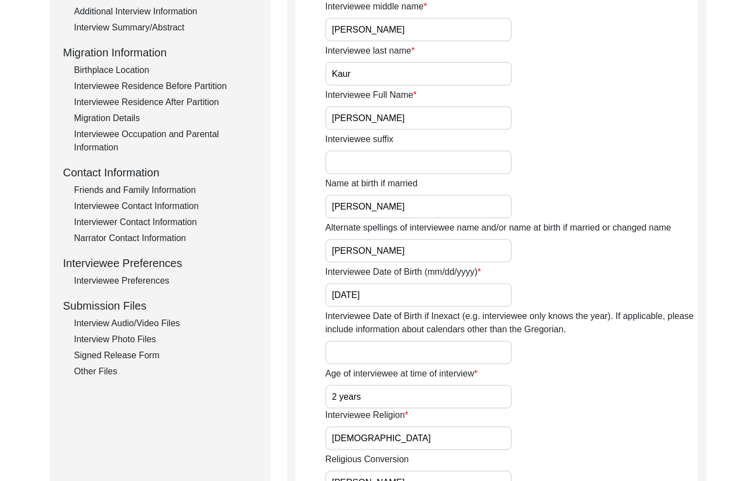
scroll to position [277, 0]
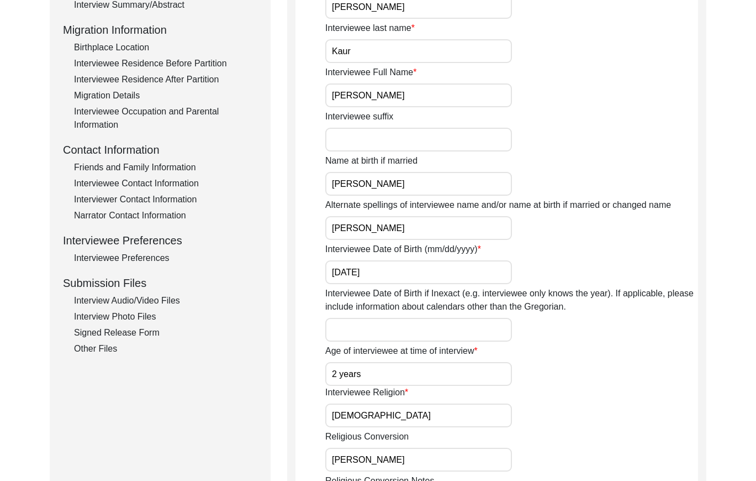
click at [175, 170] on div "Friends and Family Information" at bounding box center [165, 167] width 183 height 13
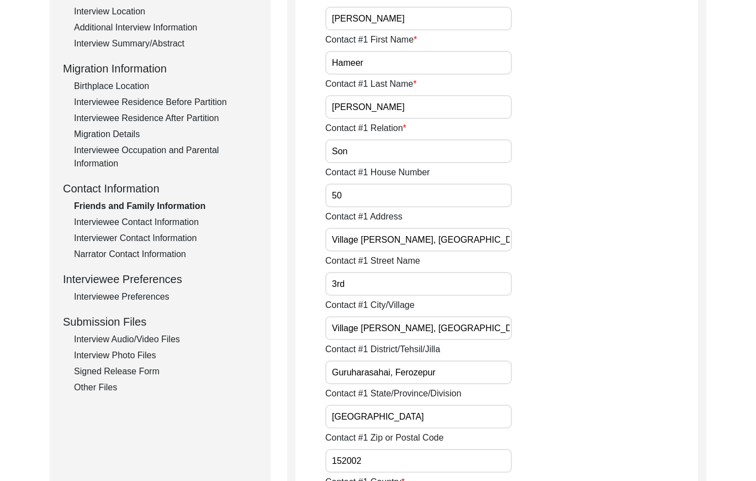
scroll to position [253, 0]
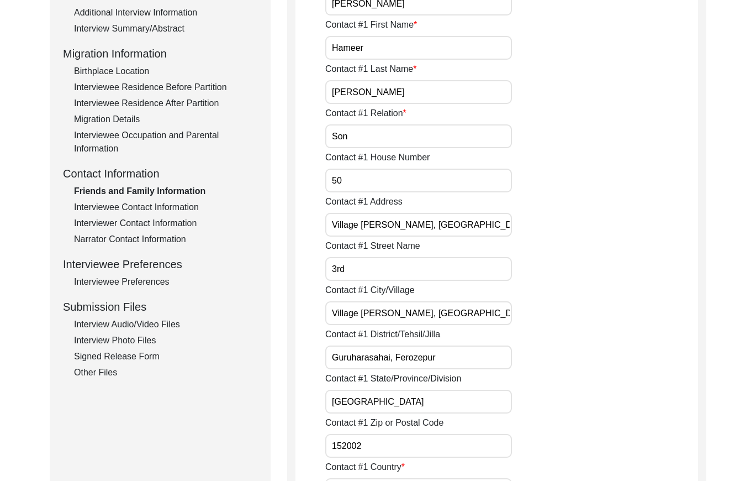
click at [137, 207] on div "Interviewee Contact Information" at bounding box center [165, 207] width 183 height 13
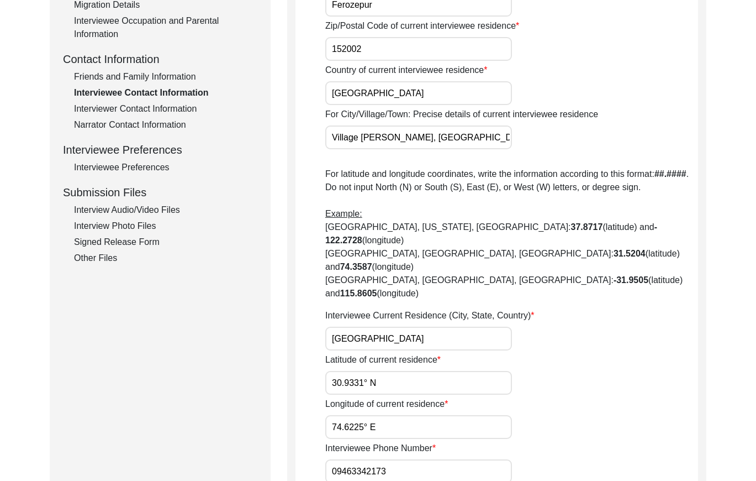
scroll to position [364, 0]
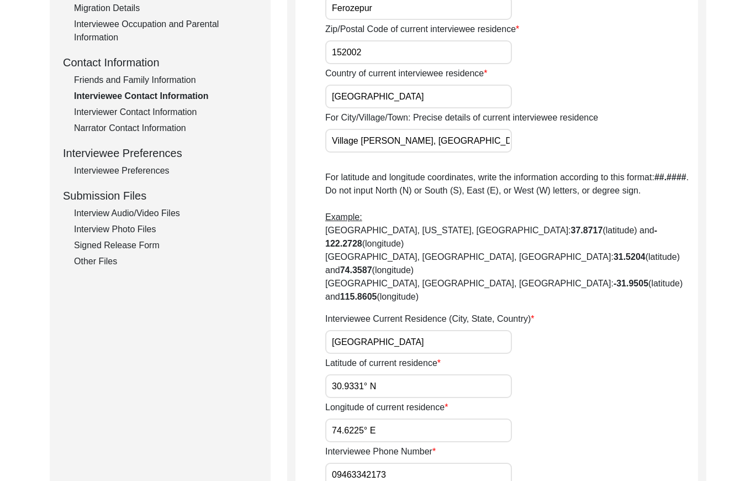
click at [132, 75] on div "Friends and Family Information" at bounding box center [165, 79] width 183 height 13
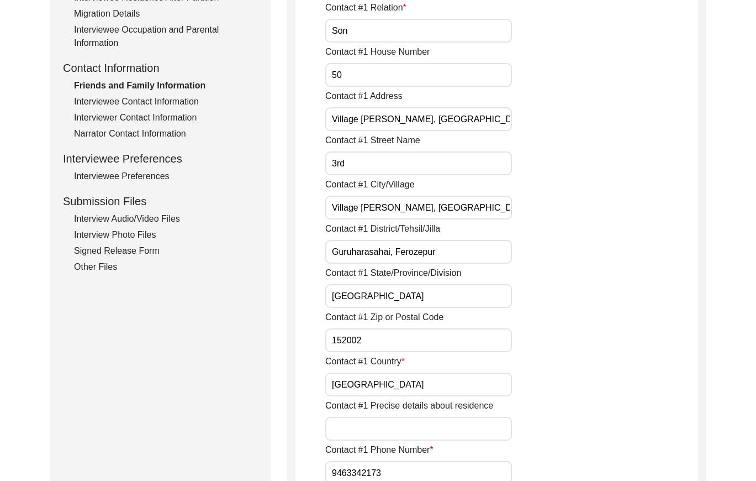
scroll to position [367, 0]
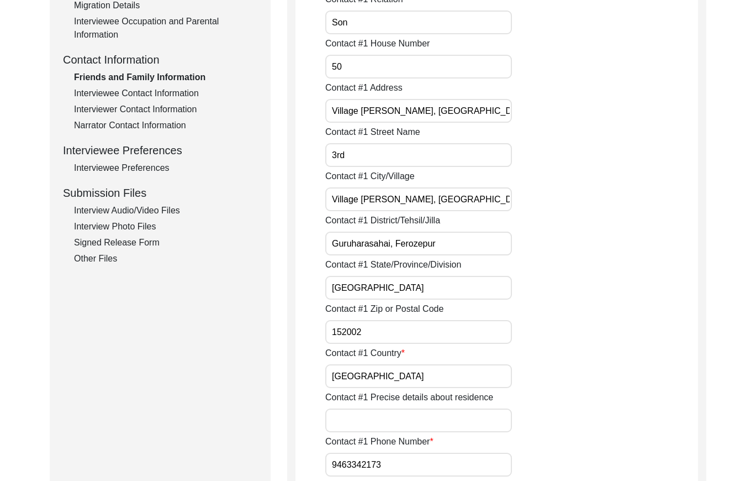
click at [140, 90] on div "Interviewee Contact Information" at bounding box center [165, 93] width 183 height 13
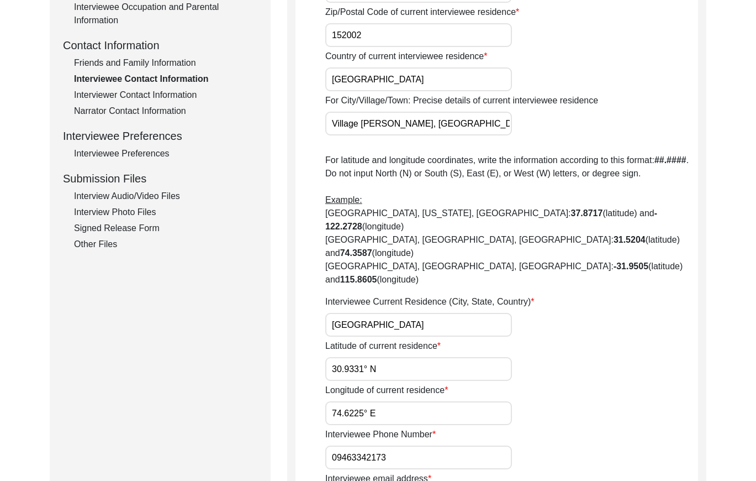
scroll to position [372, 0]
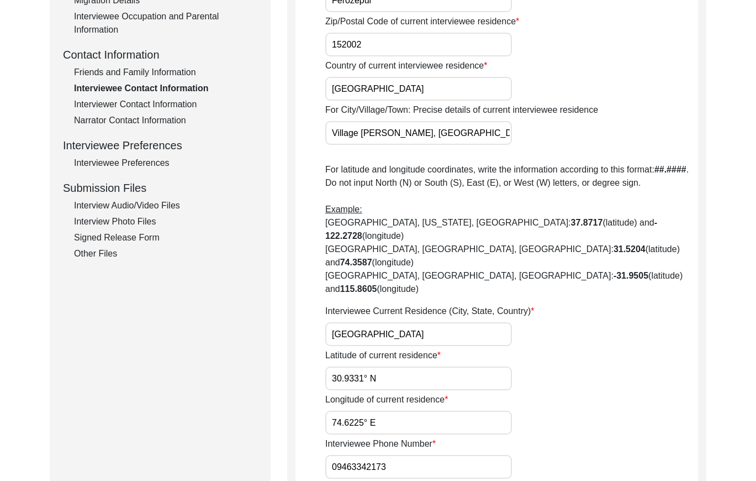
click at [159, 108] on div "Interviewer Contact Information" at bounding box center [165, 104] width 183 height 13
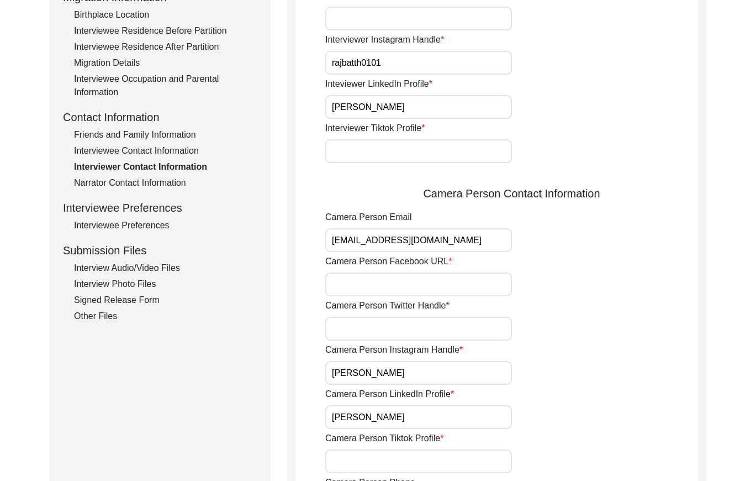
scroll to position [318, 0]
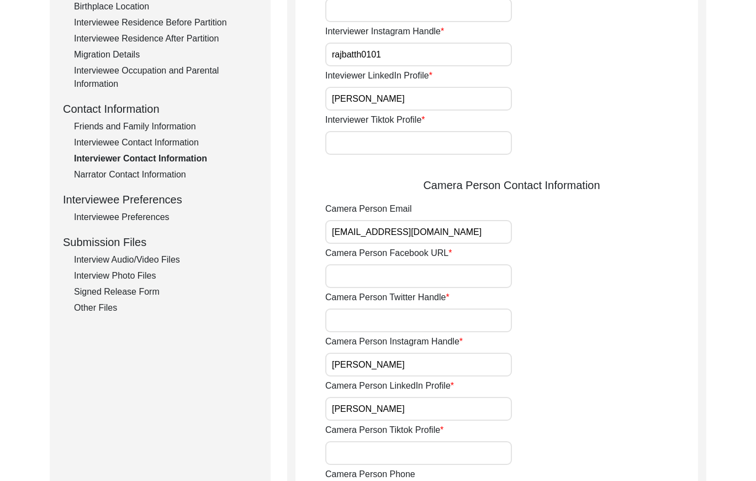
click at [138, 177] on div "Narrator Contact Information" at bounding box center [165, 174] width 183 height 13
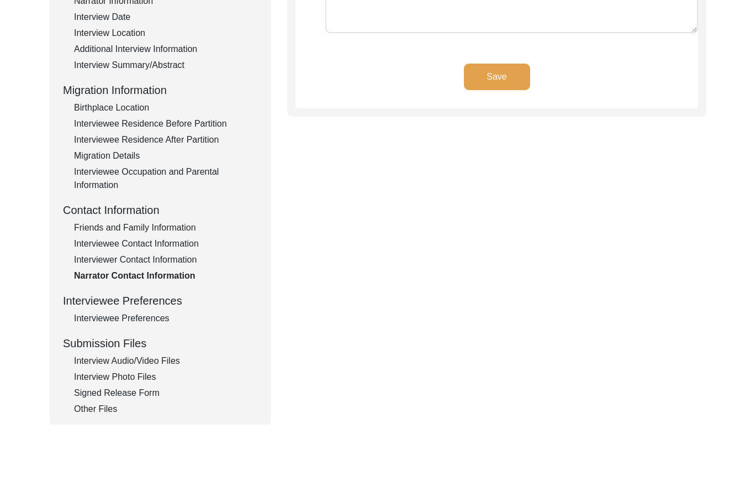
scroll to position [222, 0]
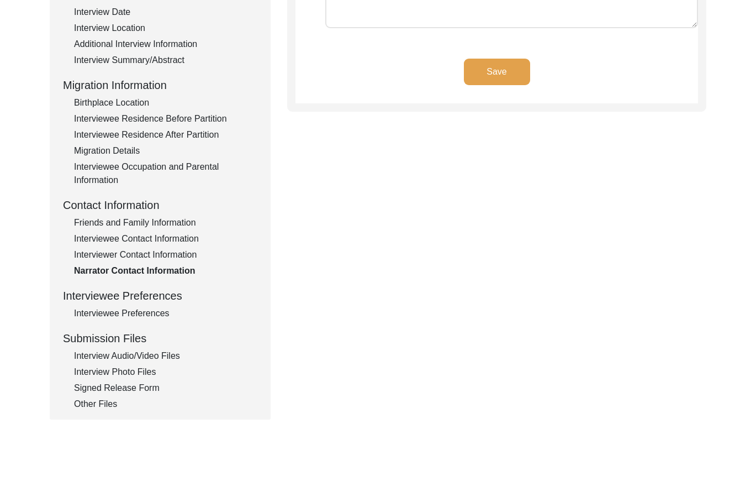
drag, startPoint x: 136, startPoint y: 369, endPoint x: 176, endPoint y: 365, distance: 40.5
click at [136, 369] on div "Interview Photo Files" at bounding box center [165, 371] width 183 height 13
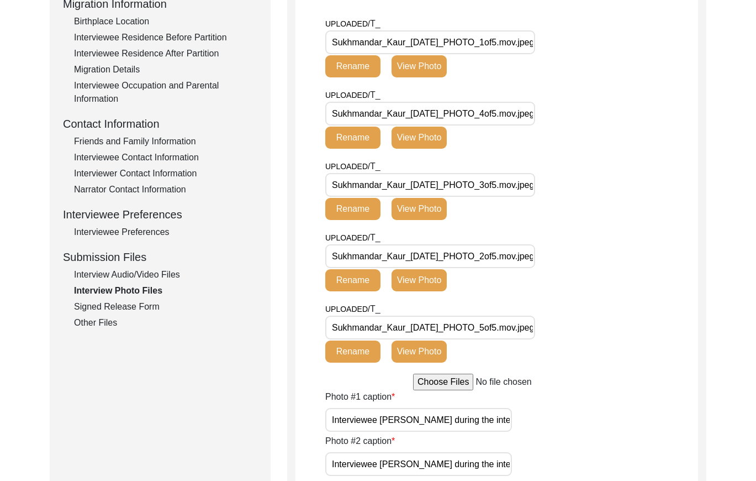
scroll to position [303, 0]
click at [415, 277] on button "View Photo" at bounding box center [419, 280] width 55 height 22
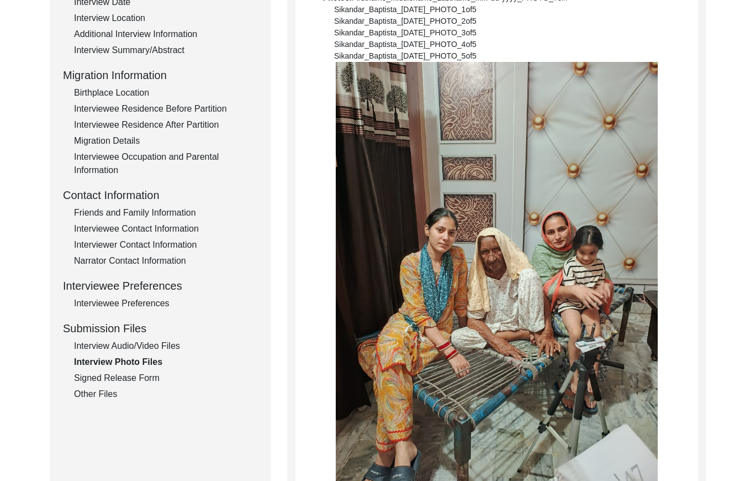
scroll to position [0, 0]
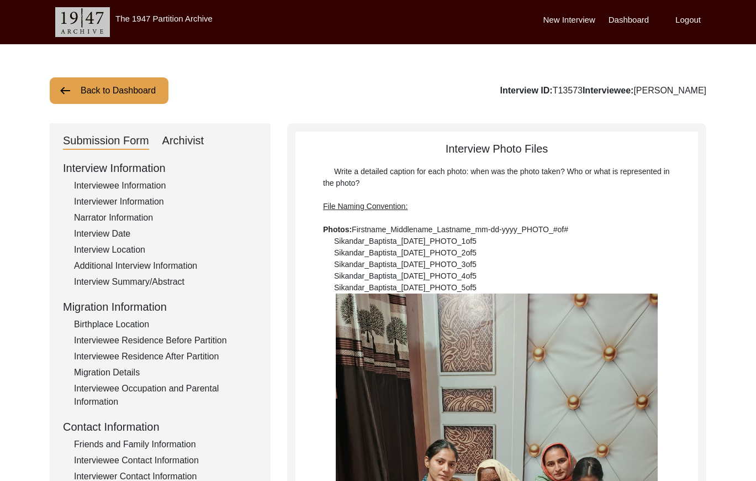
click at [132, 90] on button "Back to Dashboard" at bounding box center [109, 90] width 119 height 27
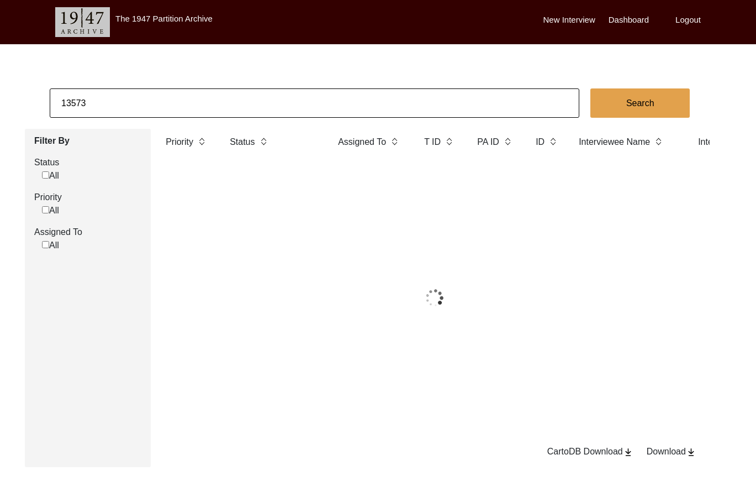
drag, startPoint x: 132, startPoint y: 90, endPoint x: 150, endPoint y: 97, distance: 20.1
click at [150, 97] on input "13573" at bounding box center [315, 102] width 530 height 29
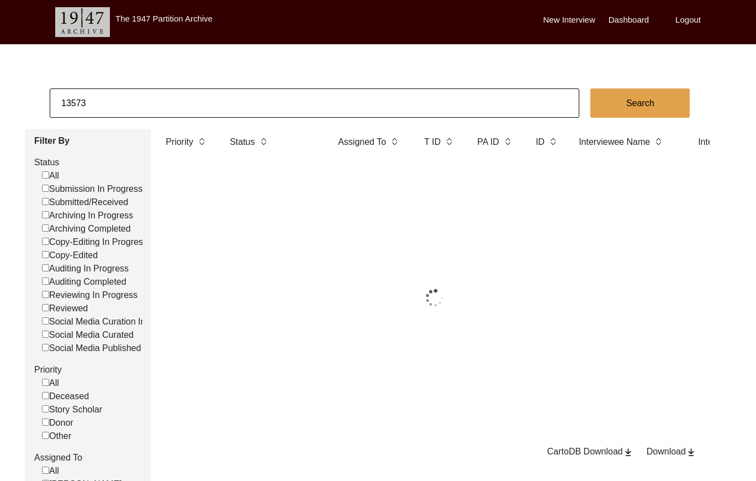
click at [151, 96] on input "13573" at bounding box center [315, 102] width 530 height 29
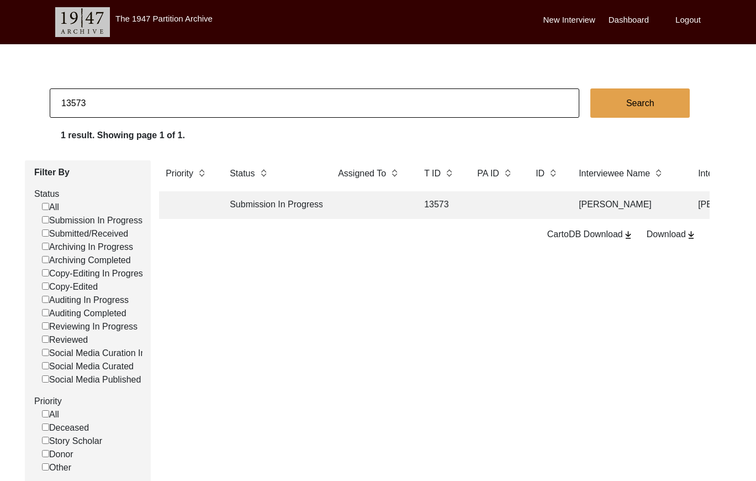
paste input "T13567"
click at [66, 100] on input "T13567" at bounding box center [315, 102] width 530 height 29
click at [345, 211] on td at bounding box center [370, 205] width 77 height 28
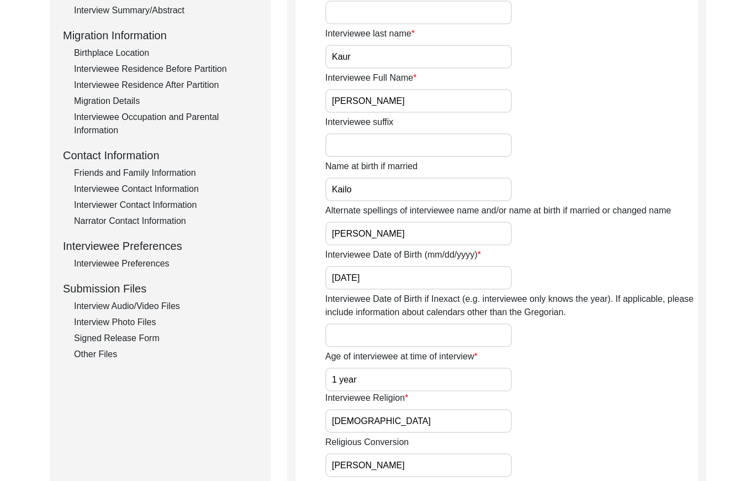
scroll to position [309, 0]
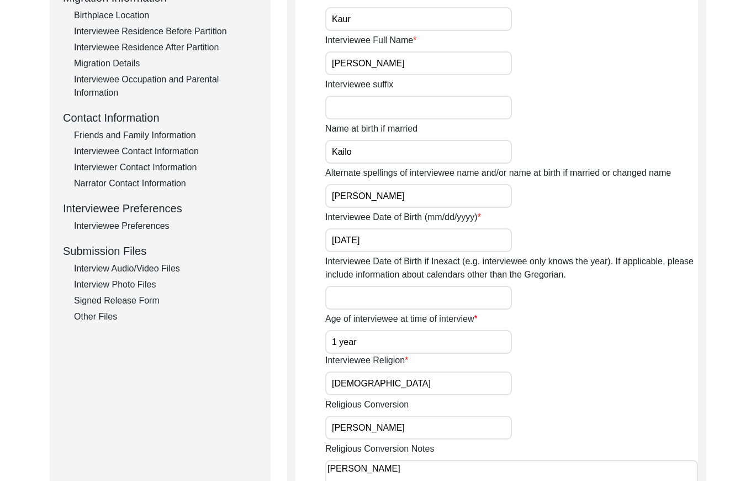
click at [89, 319] on div "Other Files" at bounding box center [165, 316] width 183 height 13
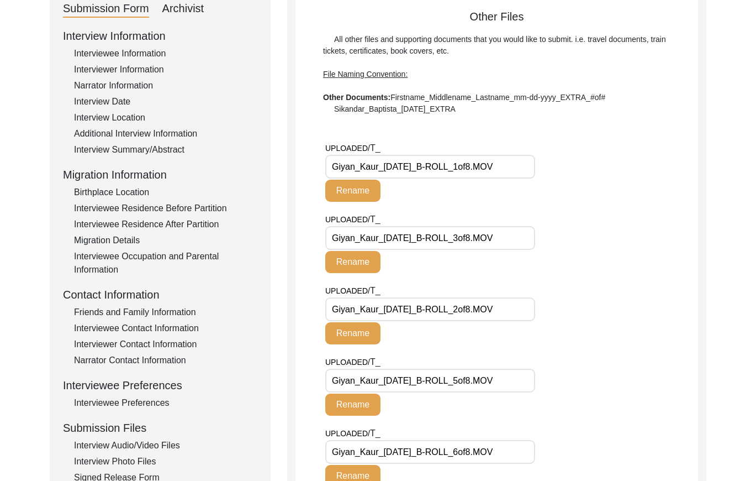
scroll to position [0, 0]
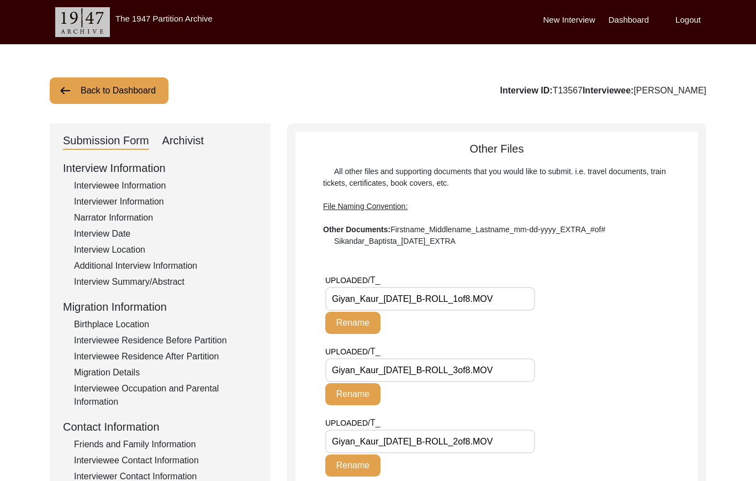
click at [117, 202] on div "Interviewer Information" at bounding box center [165, 201] width 183 height 13
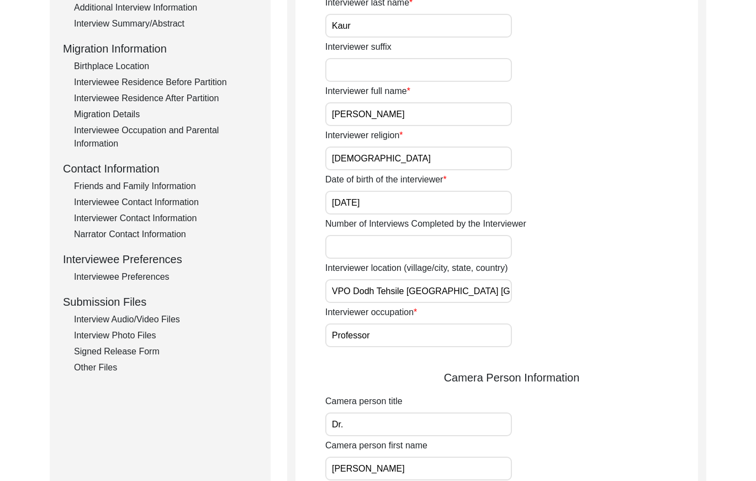
scroll to position [249, 0]
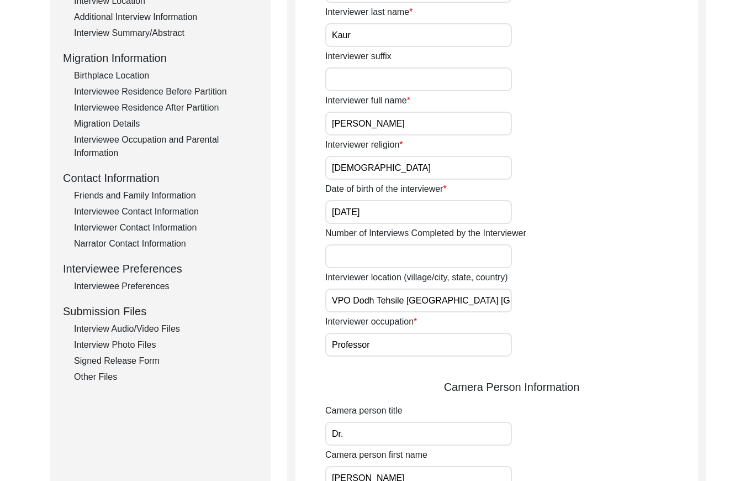
click at [159, 209] on div "Interviewee Contact Information" at bounding box center [165, 211] width 183 height 13
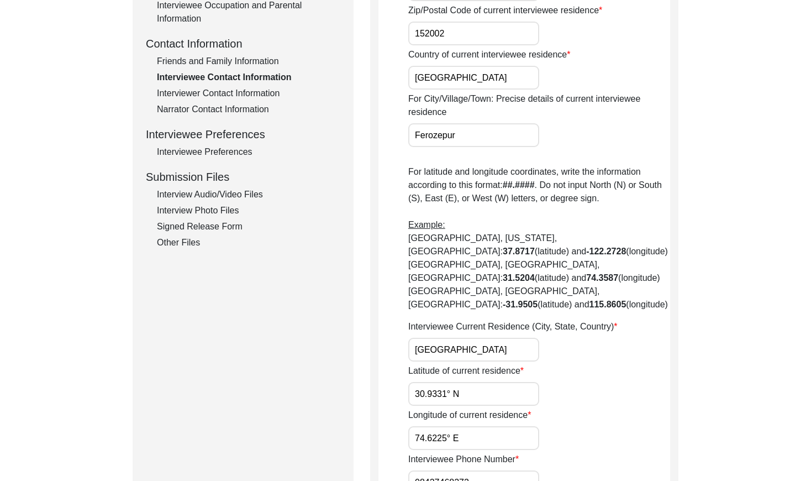
scroll to position [346, 0]
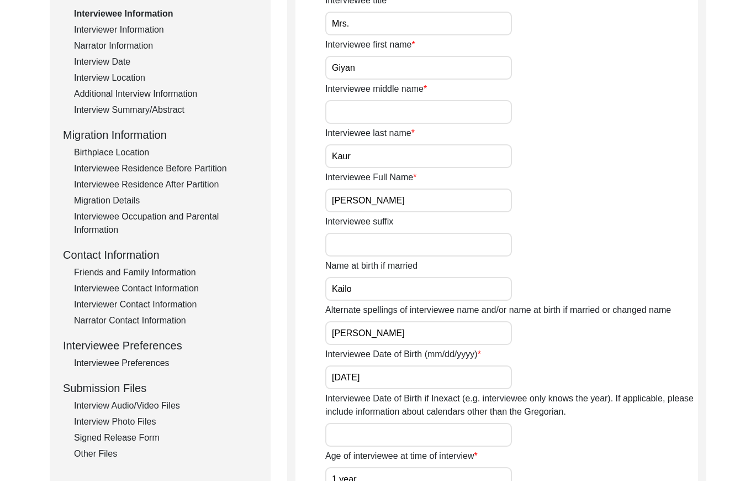
scroll to position [175, 0]
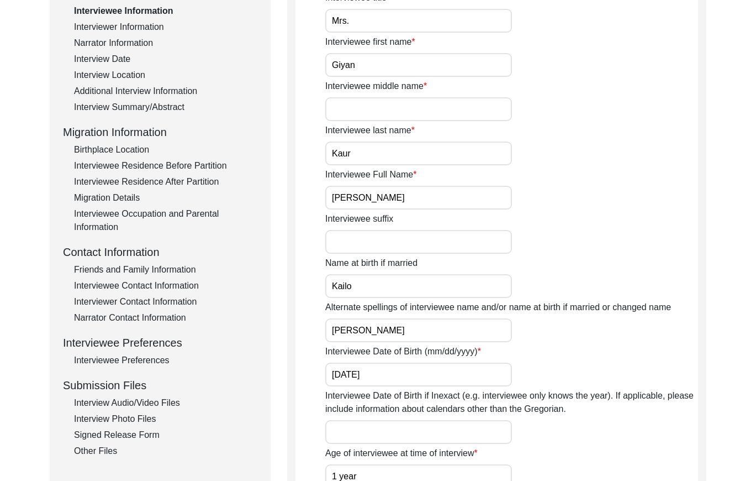
click at [173, 293] on div "Interview Information Interviewee Information Interviewer Information Narrator …" at bounding box center [160, 221] width 195 height 472
drag, startPoint x: 129, startPoint y: 299, endPoint x: 137, endPoint y: 297, distance: 8.5
click at [129, 299] on div "Interviewer Contact Information" at bounding box center [165, 301] width 183 height 13
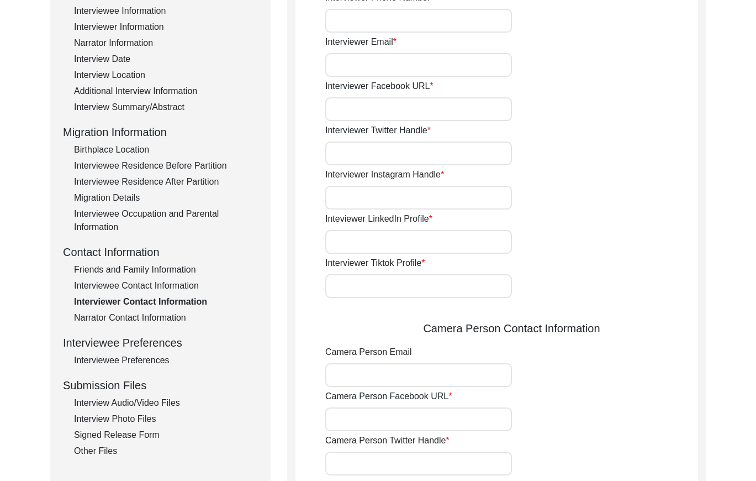
type input "8427468272"
type input "[EMAIL_ADDRESS][DOMAIN_NAME]"
type input "rajbatth0101"
type input "[PERSON_NAME]"
